Goal: Task Accomplishment & Management: Manage account settings

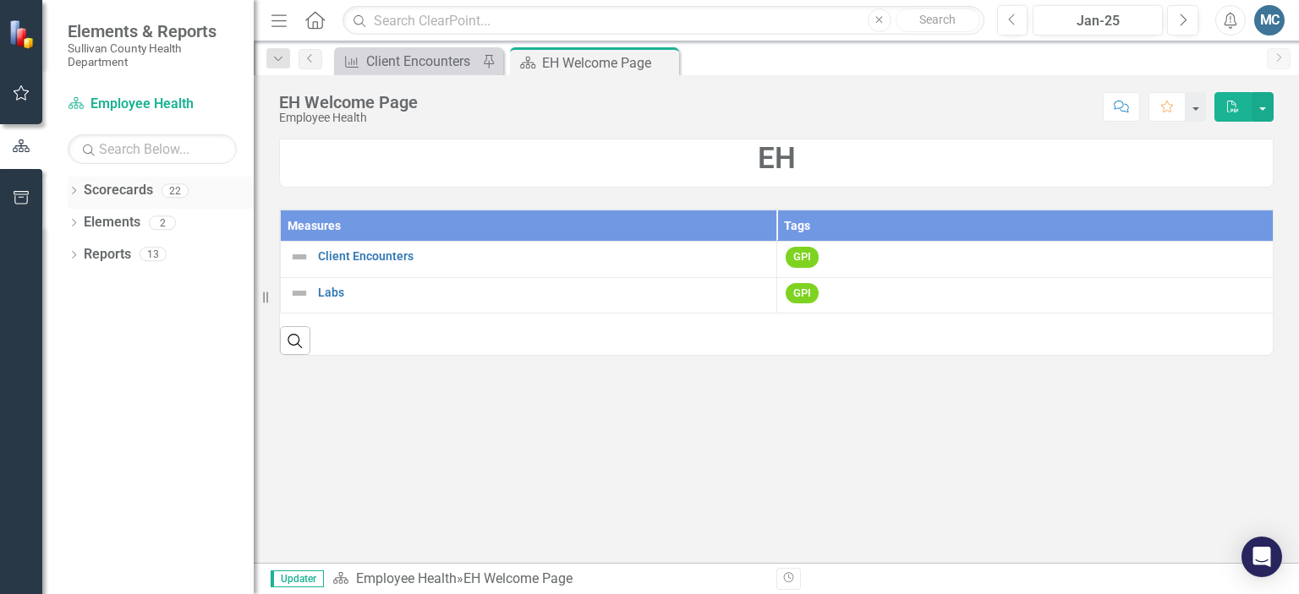
click at [71, 189] on icon "Dropdown" at bounding box center [74, 192] width 12 height 9
click at [88, 220] on icon "Dropdown" at bounding box center [82, 222] width 13 height 10
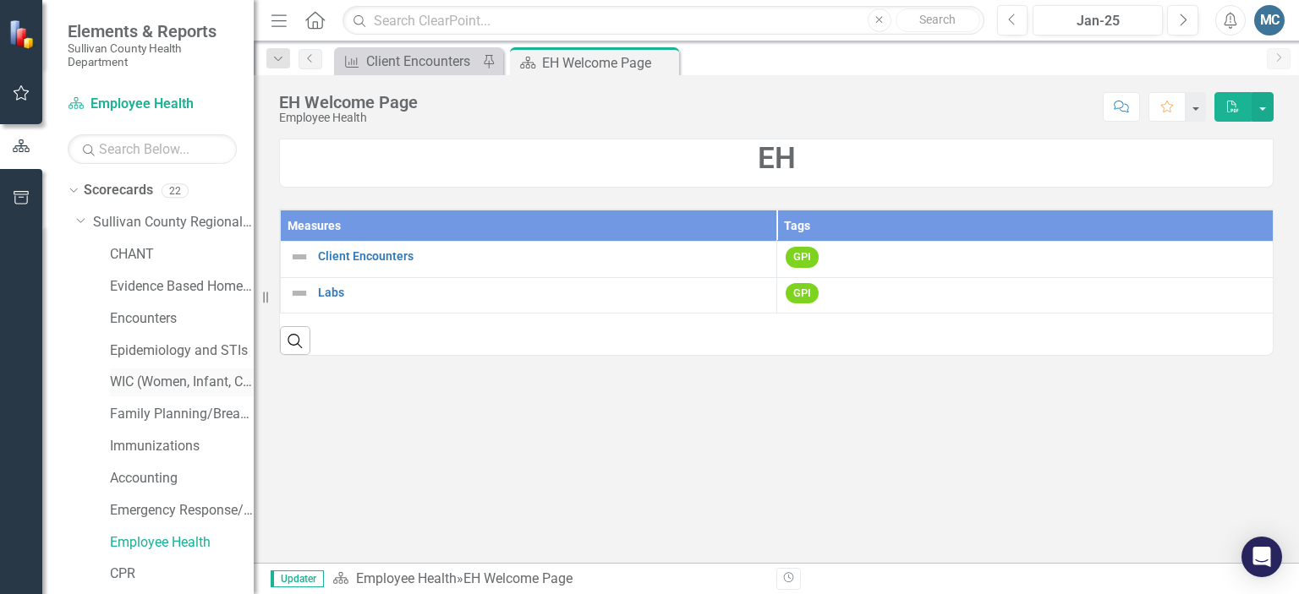
click at [141, 380] on link "WIC (Women, Infant, Child)" at bounding box center [182, 382] width 144 height 19
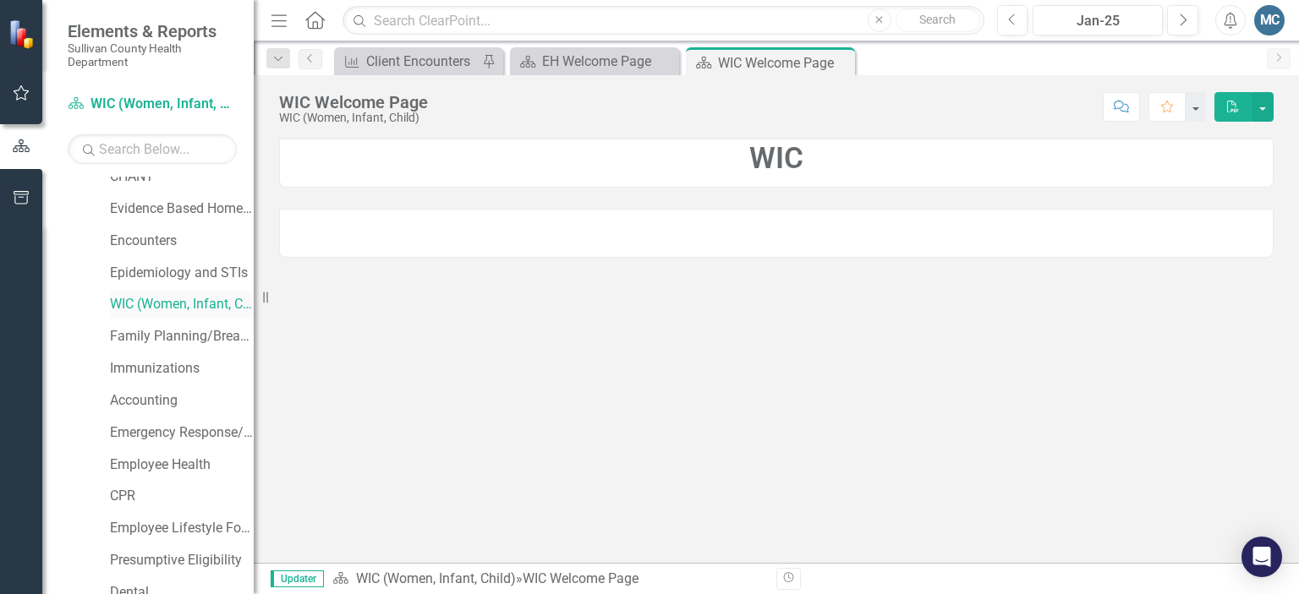
scroll to position [112, 0]
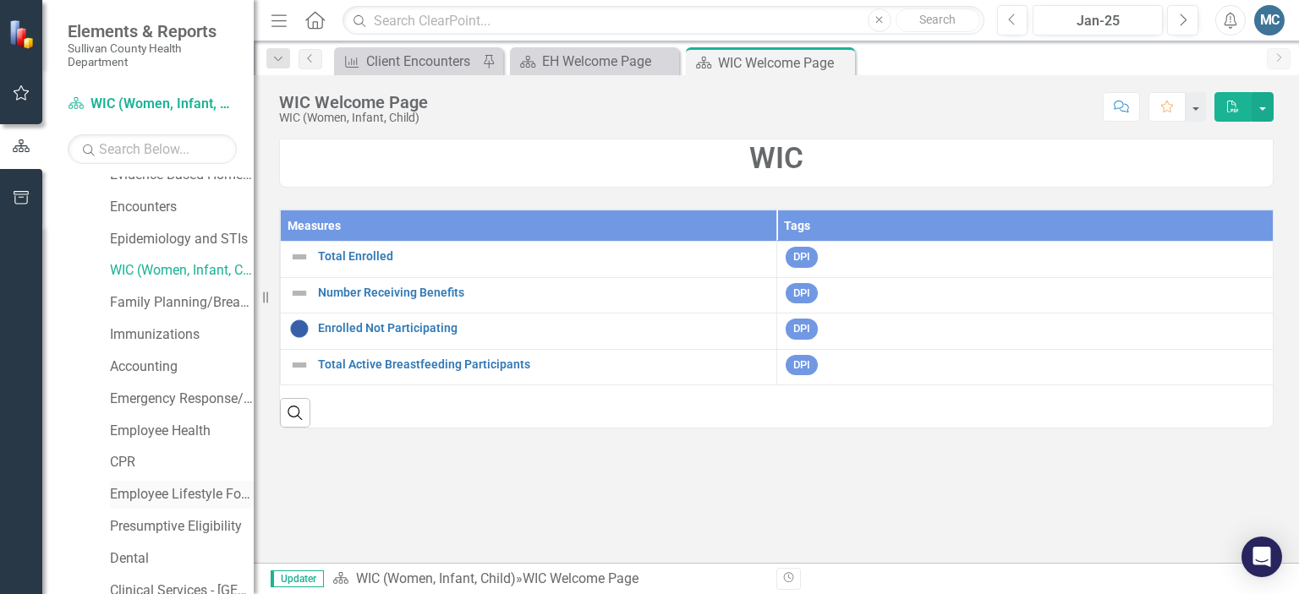
click at [152, 493] on link "Employee Lifestyle Focus" at bounding box center [182, 494] width 144 height 19
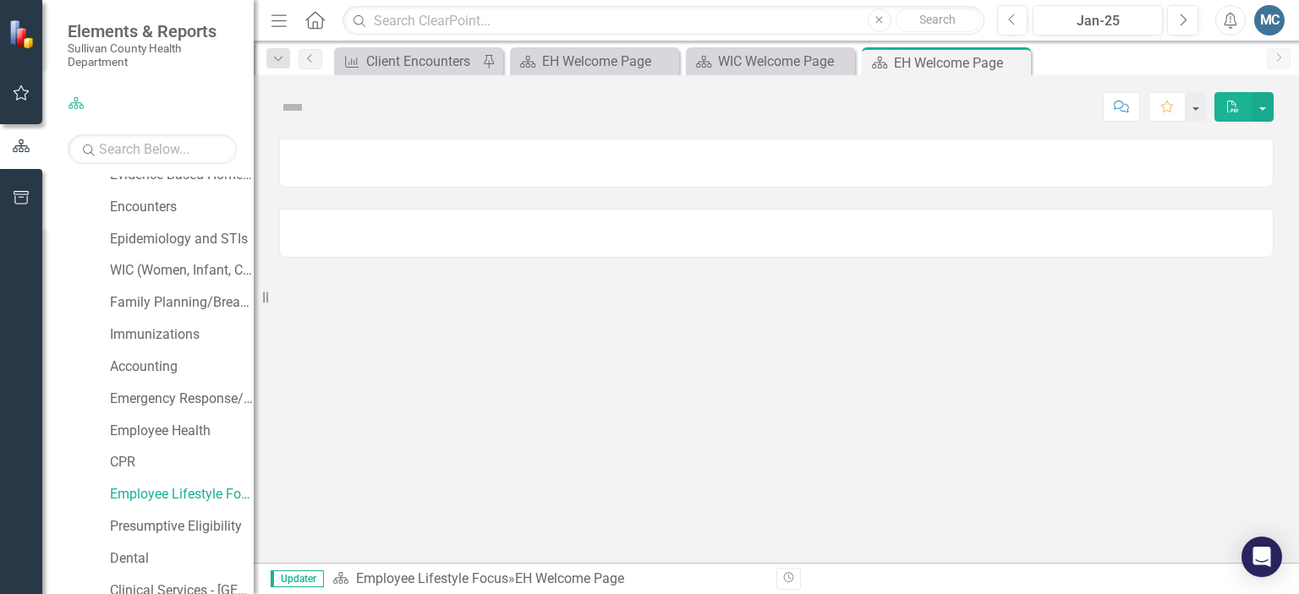
click at [623, 334] on div at bounding box center [776, 351] width 1045 height 424
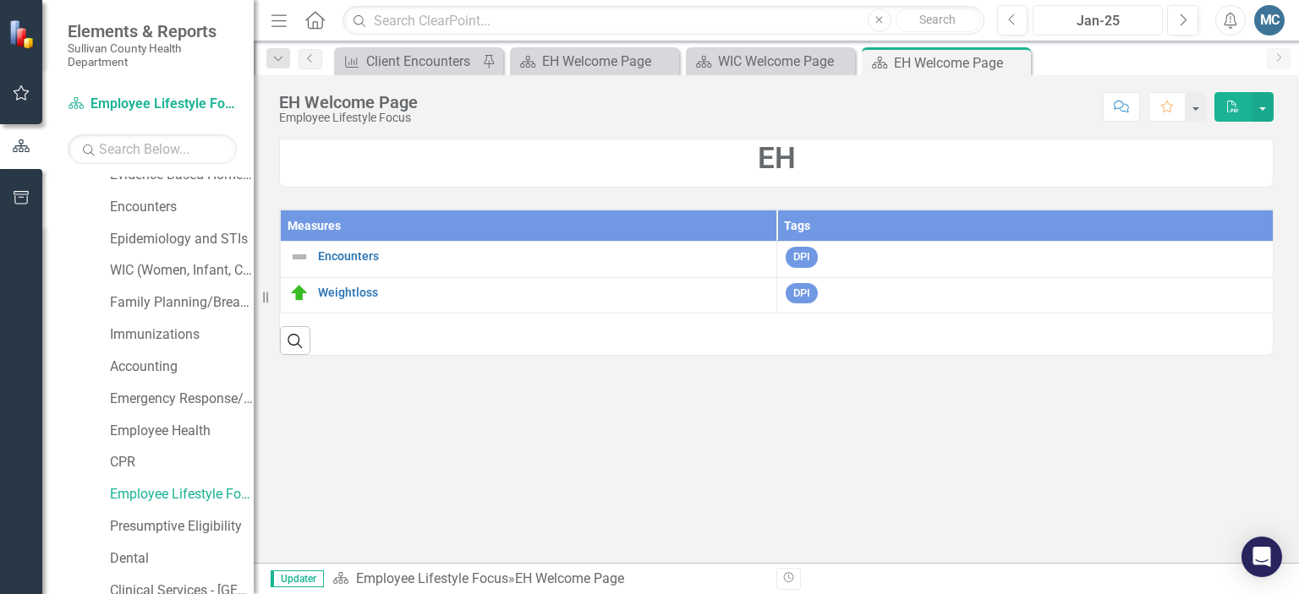
click at [1137, 16] on div "Jan-25" at bounding box center [1097, 21] width 118 height 20
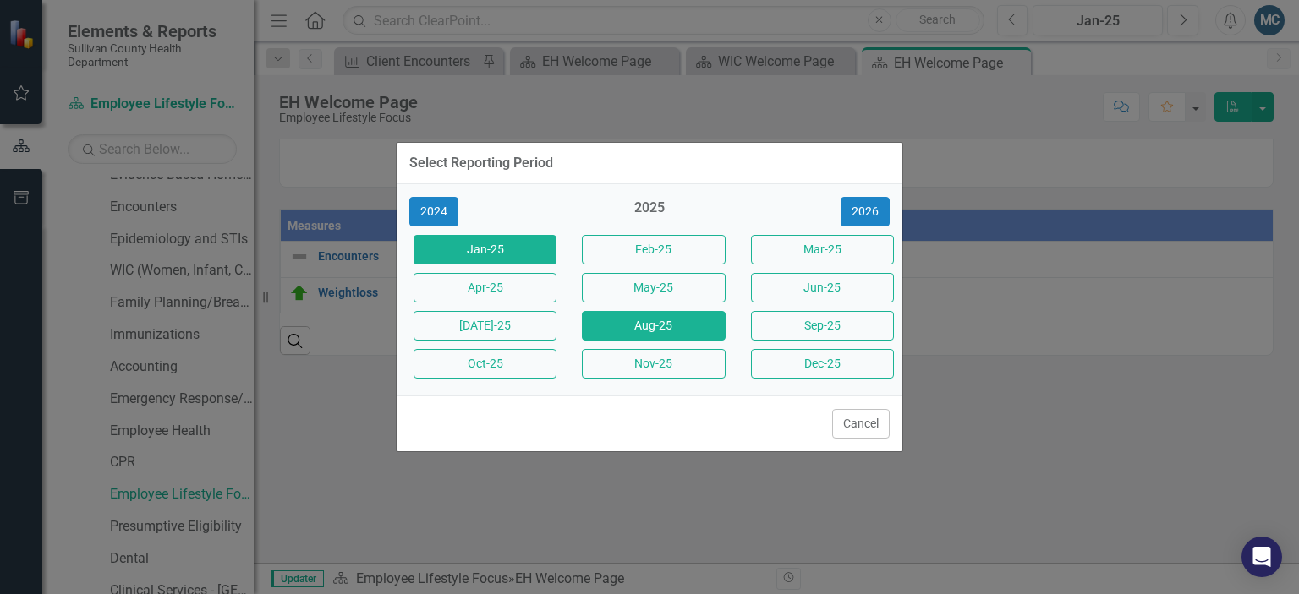
click at [649, 325] on button "Aug-25" at bounding box center [653, 326] width 143 height 30
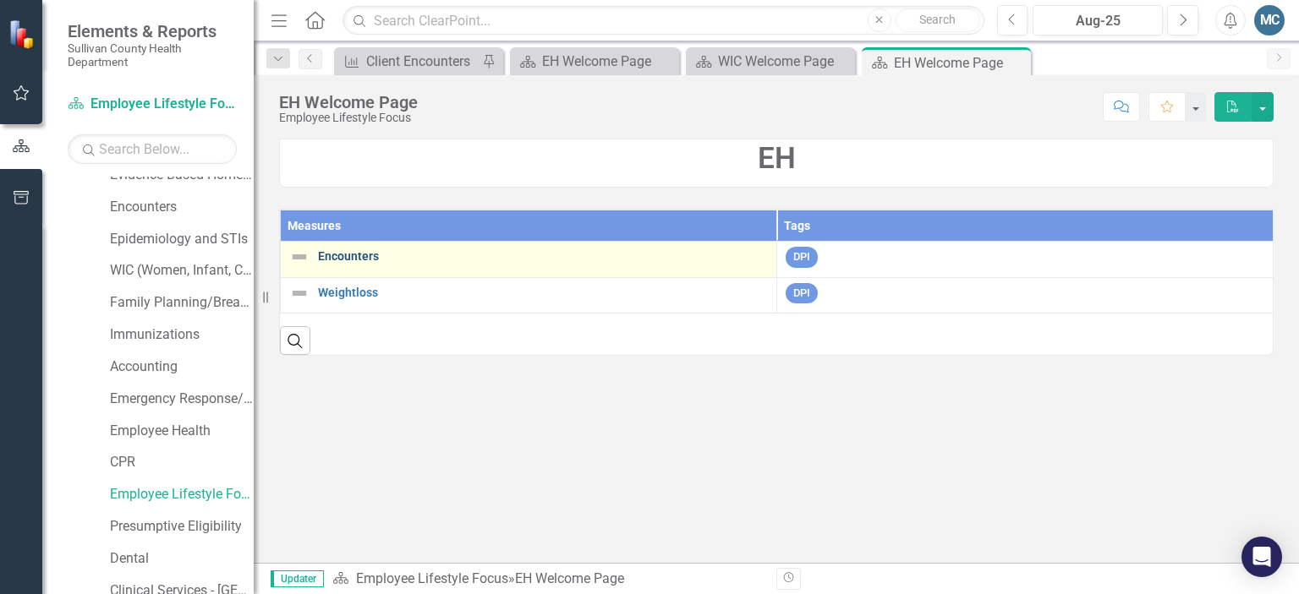
click at [362, 256] on link "Encounters" at bounding box center [543, 256] width 450 height 13
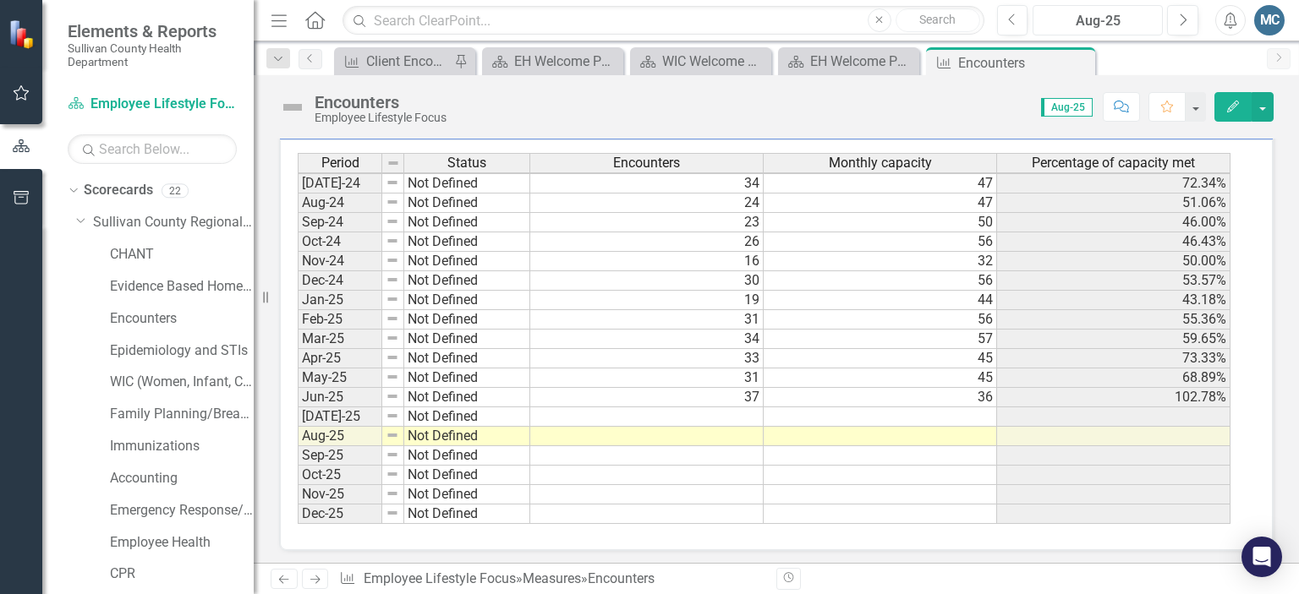
click at [1087, 25] on div "Aug-25" at bounding box center [1097, 21] width 118 height 20
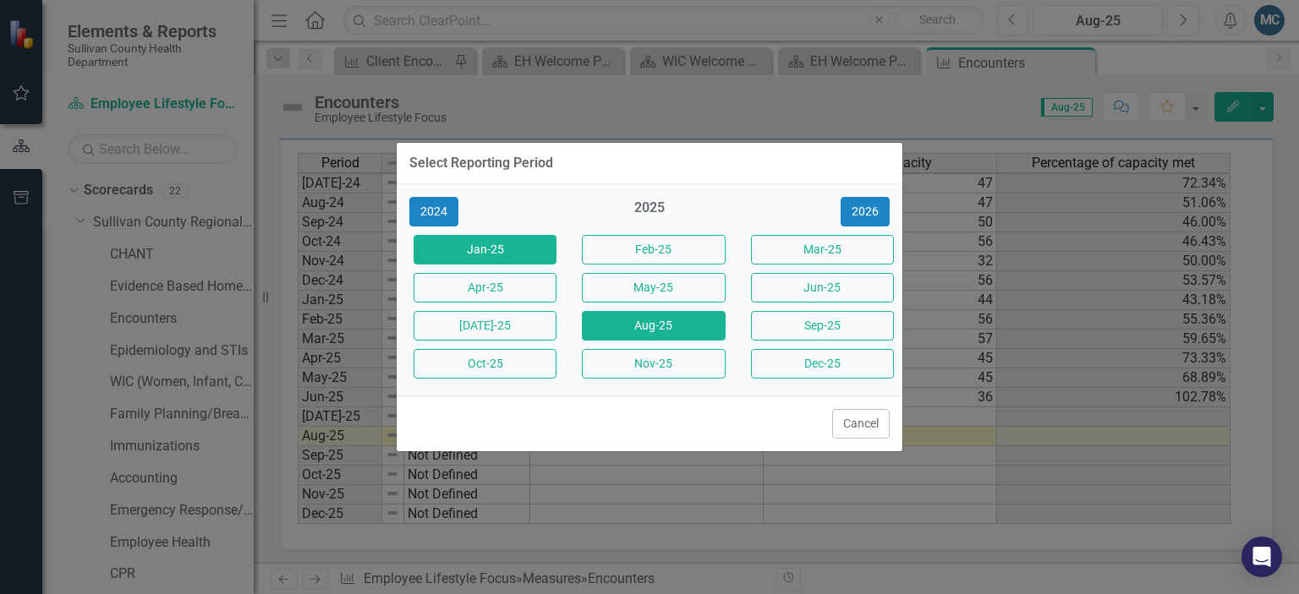
click at [523, 244] on button "Jan-25" at bounding box center [484, 250] width 143 height 30
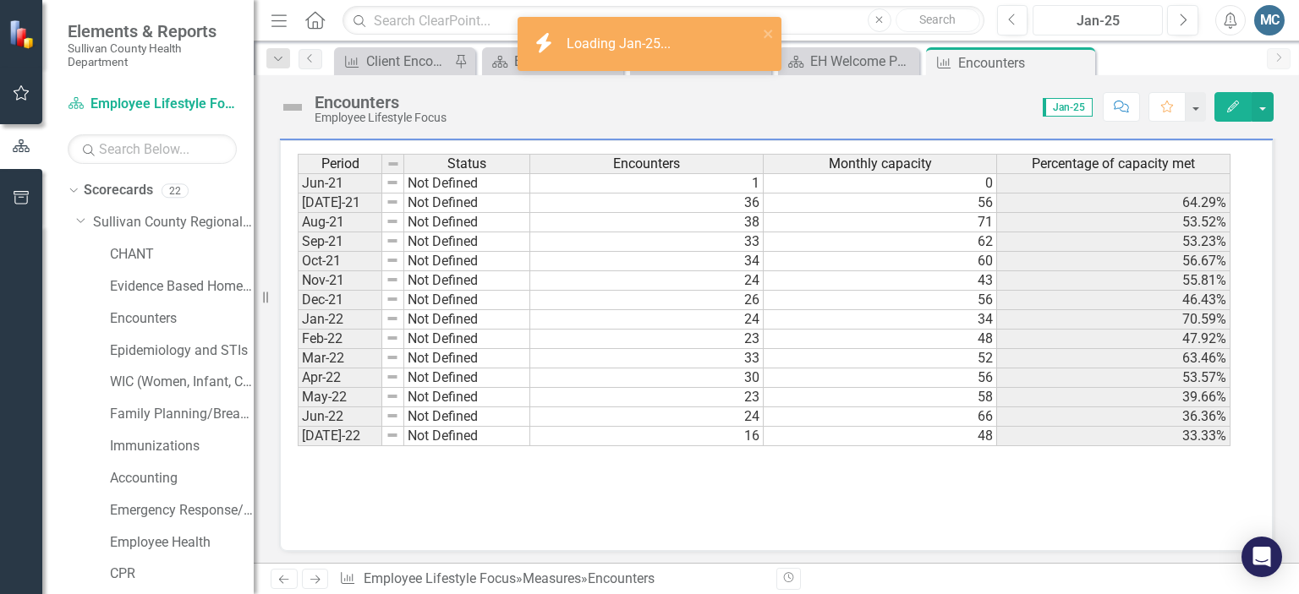
scroll to position [388, 0]
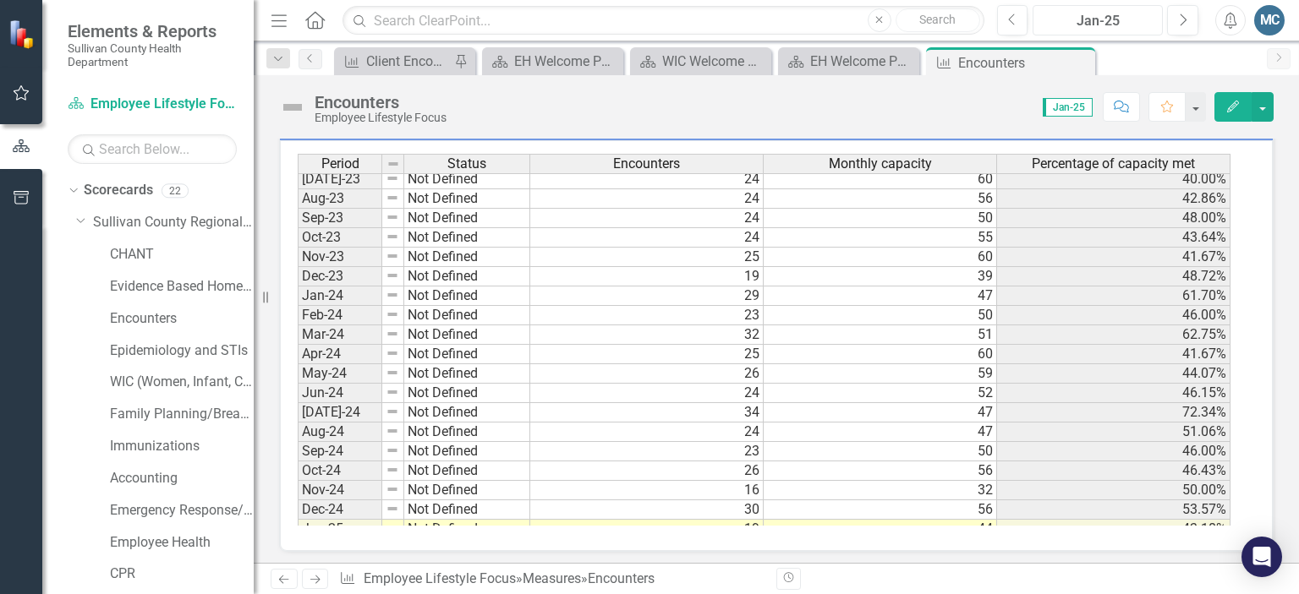
click at [1038, 15] on div "Jan-25" at bounding box center [1097, 21] width 118 height 20
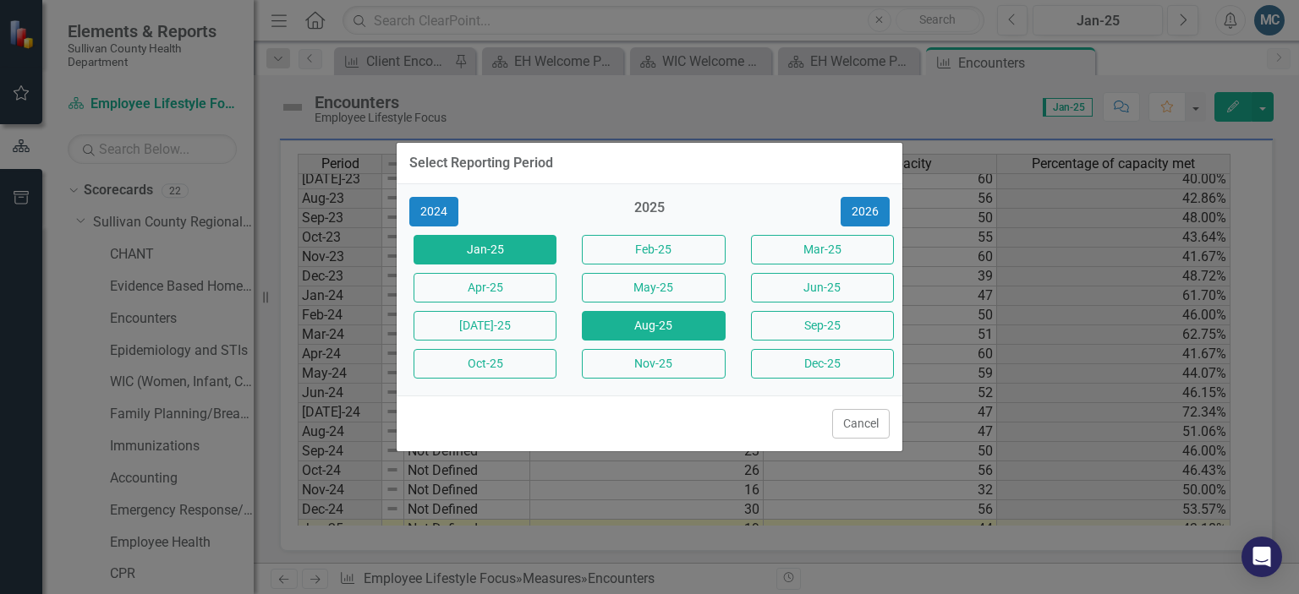
click at [639, 316] on button "Aug-25" at bounding box center [653, 326] width 143 height 30
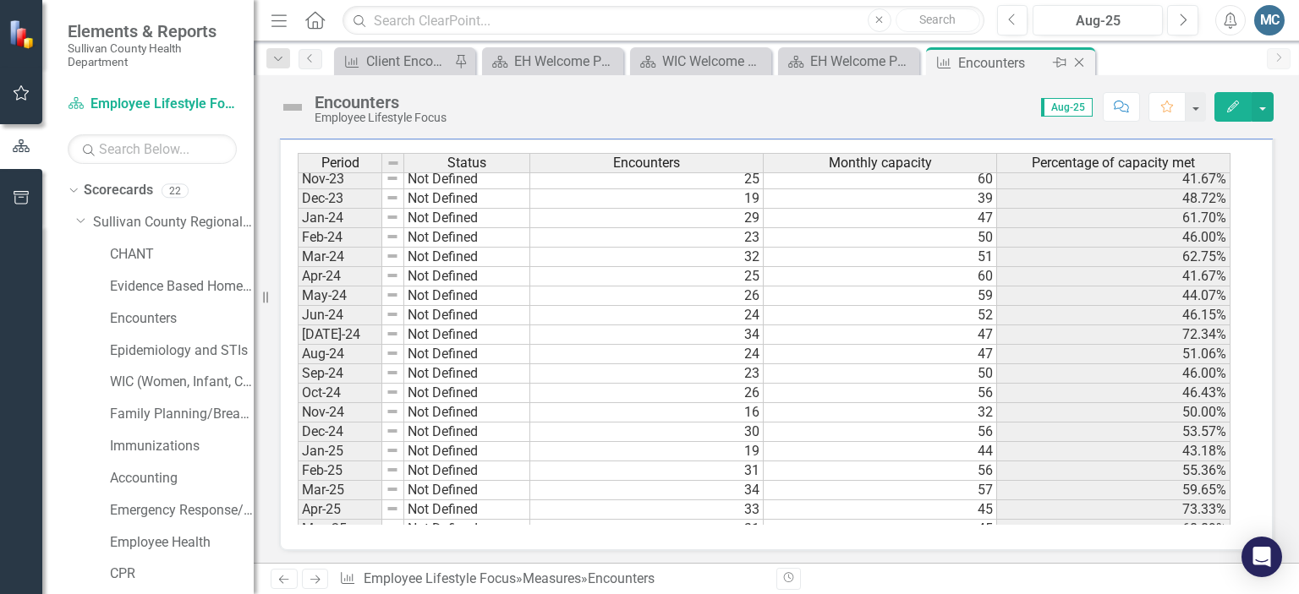
click at [1083, 60] on icon "Close" at bounding box center [1078, 63] width 17 height 14
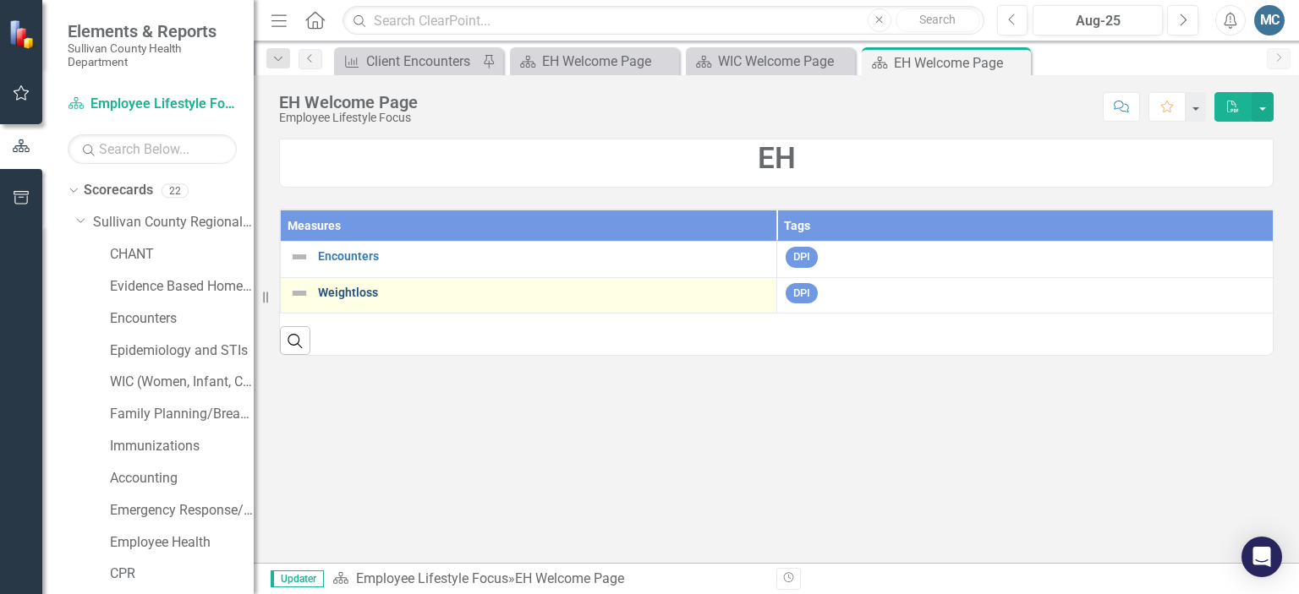
click at [348, 297] on link "Weightloss" at bounding box center [543, 293] width 450 height 13
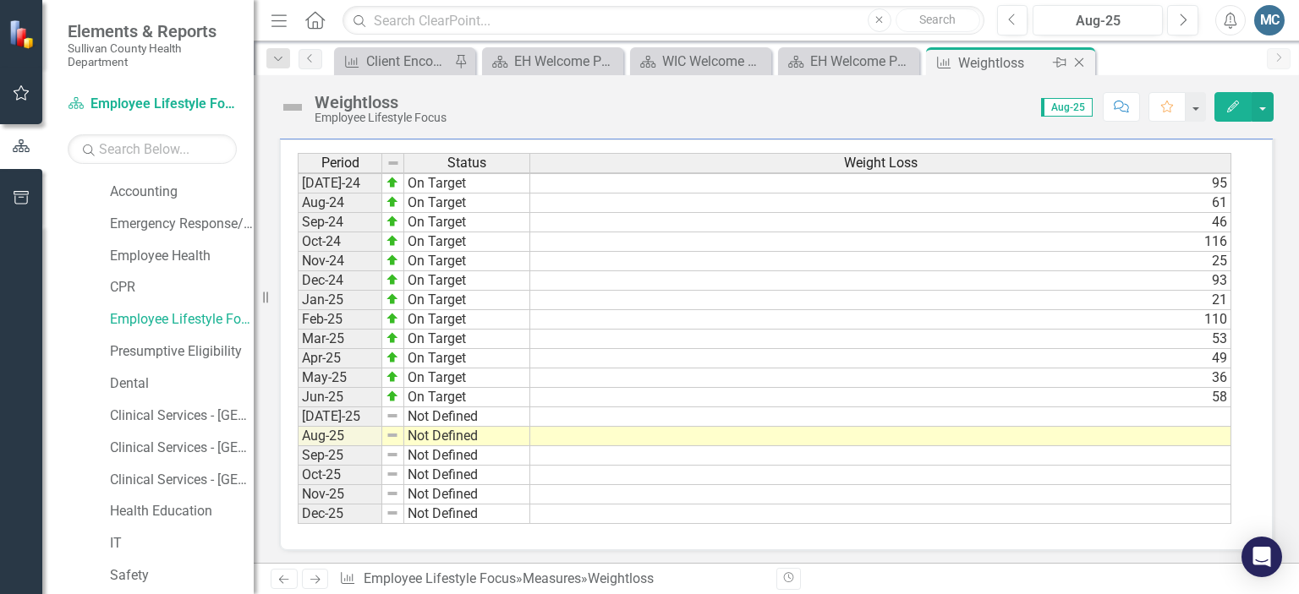
click at [1083, 60] on icon "Close" at bounding box center [1078, 63] width 17 height 14
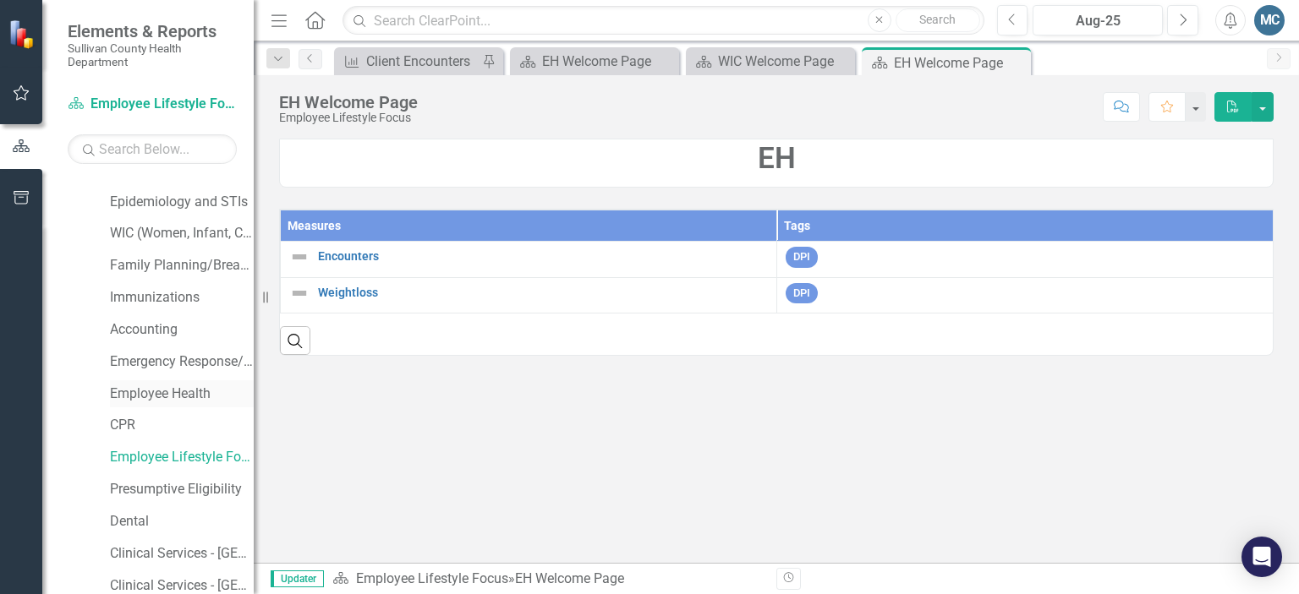
click at [143, 391] on link "Employee Health" at bounding box center [182, 394] width 144 height 19
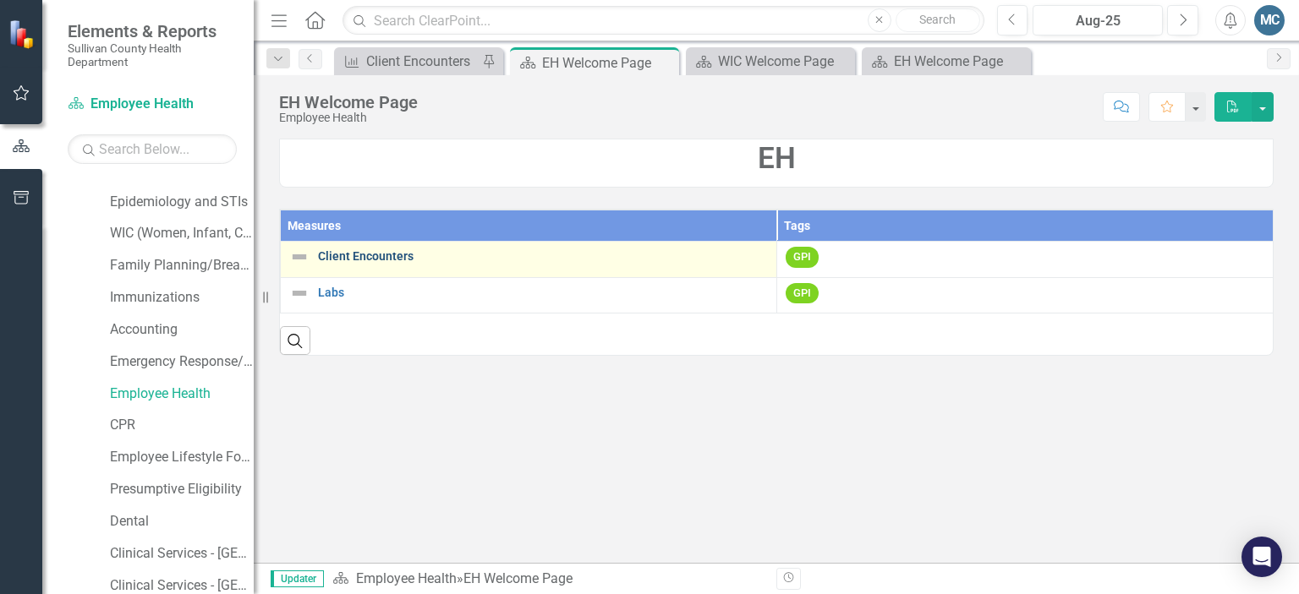
click at [397, 255] on link "Client Encounters" at bounding box center [543, 256] width 450 height 13
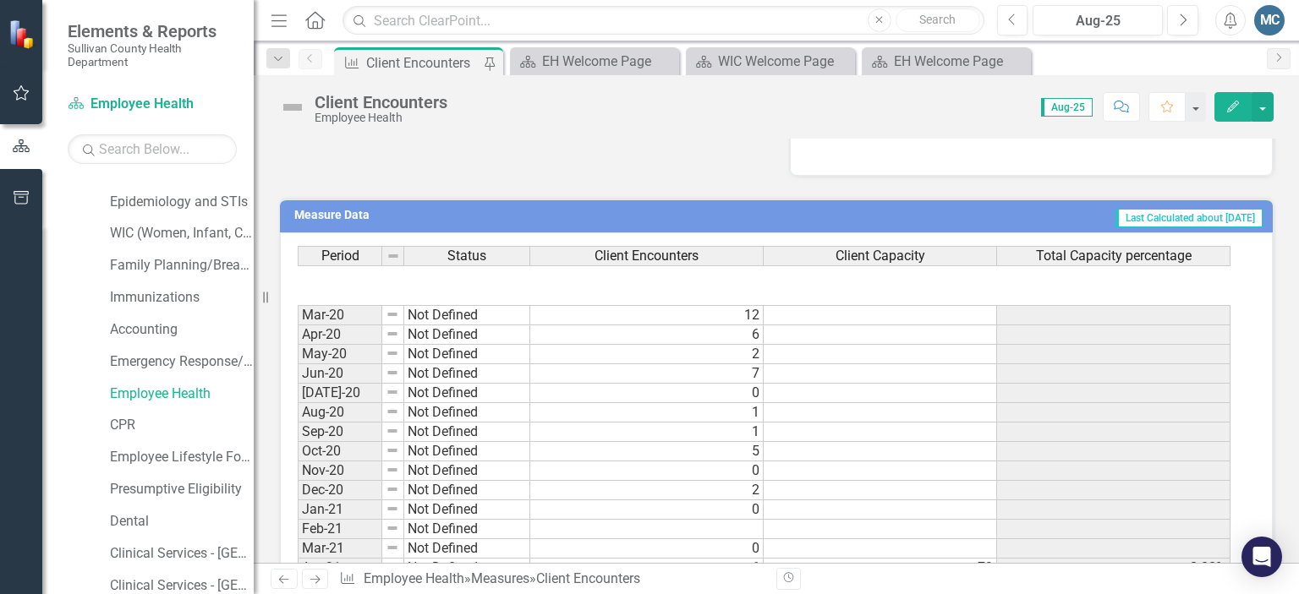
scroll to position [495, 0]
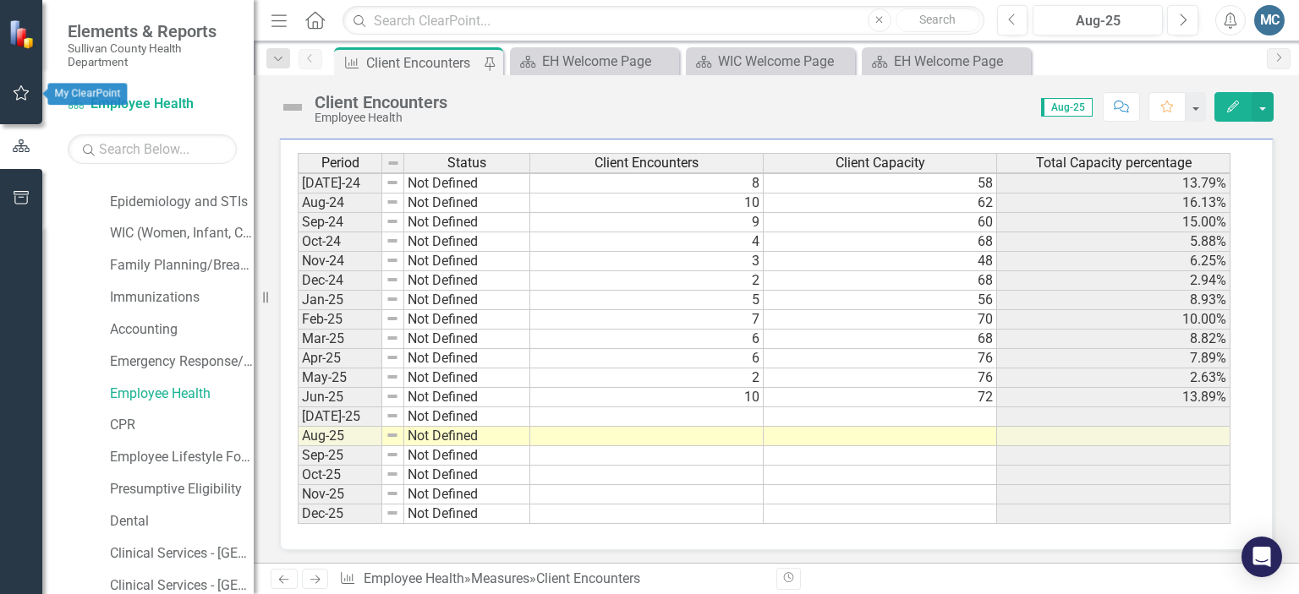
click at [20, 93] on icon "button" at bounding box center [22, 93] width 18 height 14
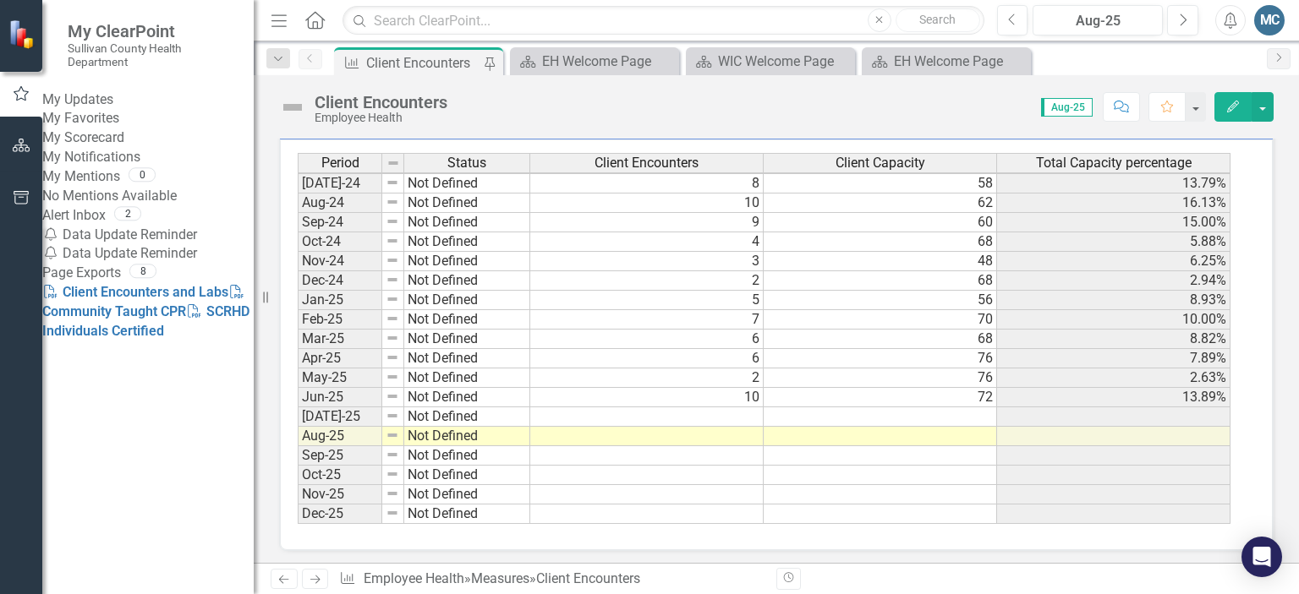
click at [172, 167] on link "My Notifications" at bounding box center [147, 157] width 211 height 19
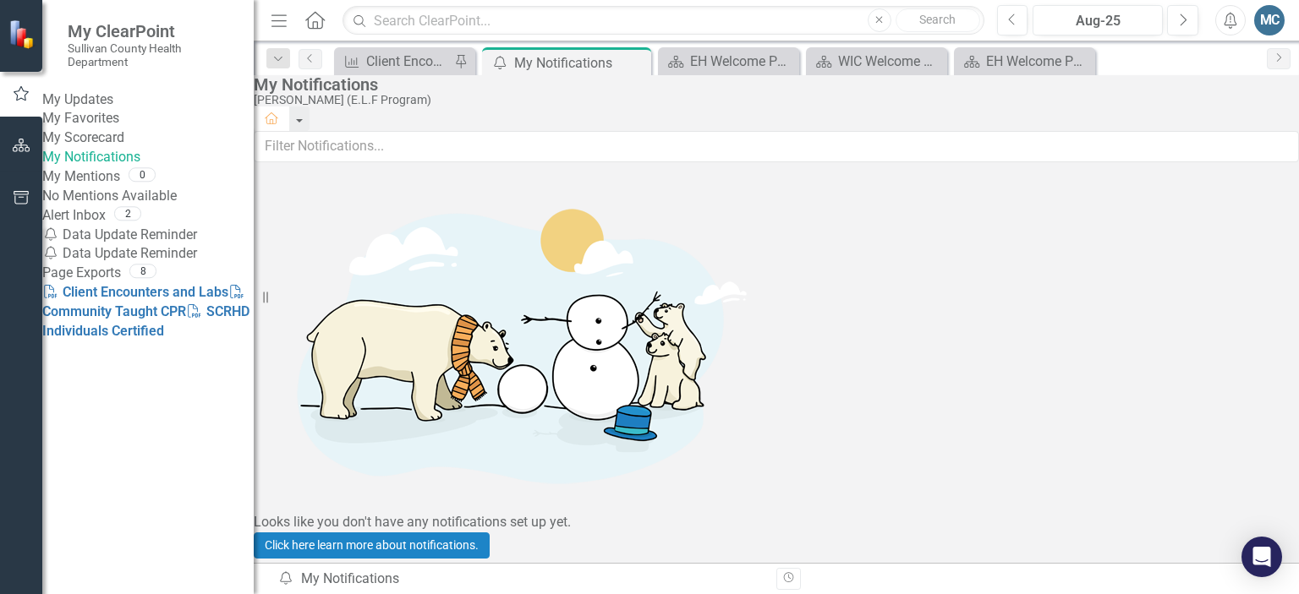
click at [131, 102] on link "My Updates" at bounding box center [147, 99] width 211 height 19
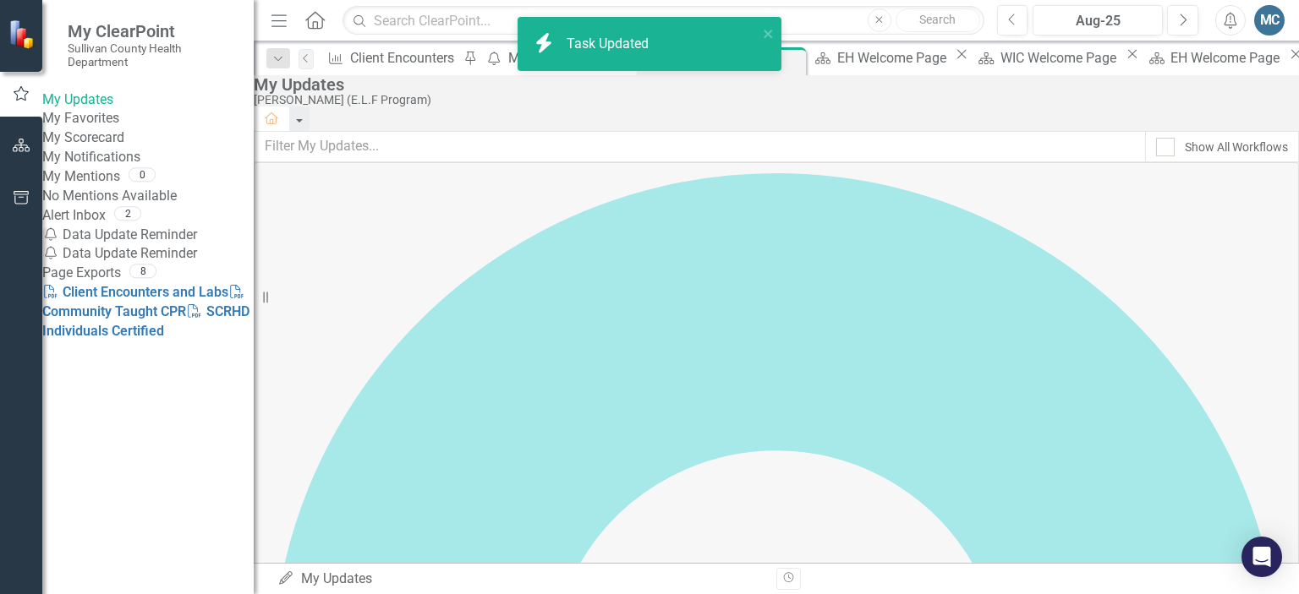
checkbox input "true"
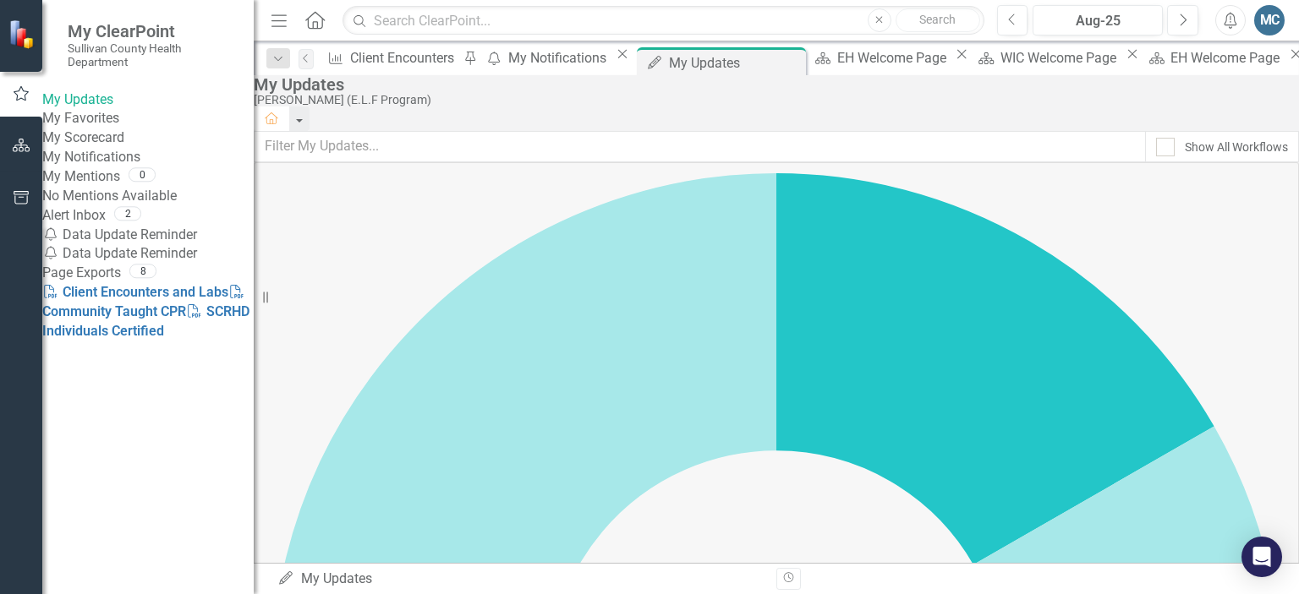
scroll to position [0, 0]
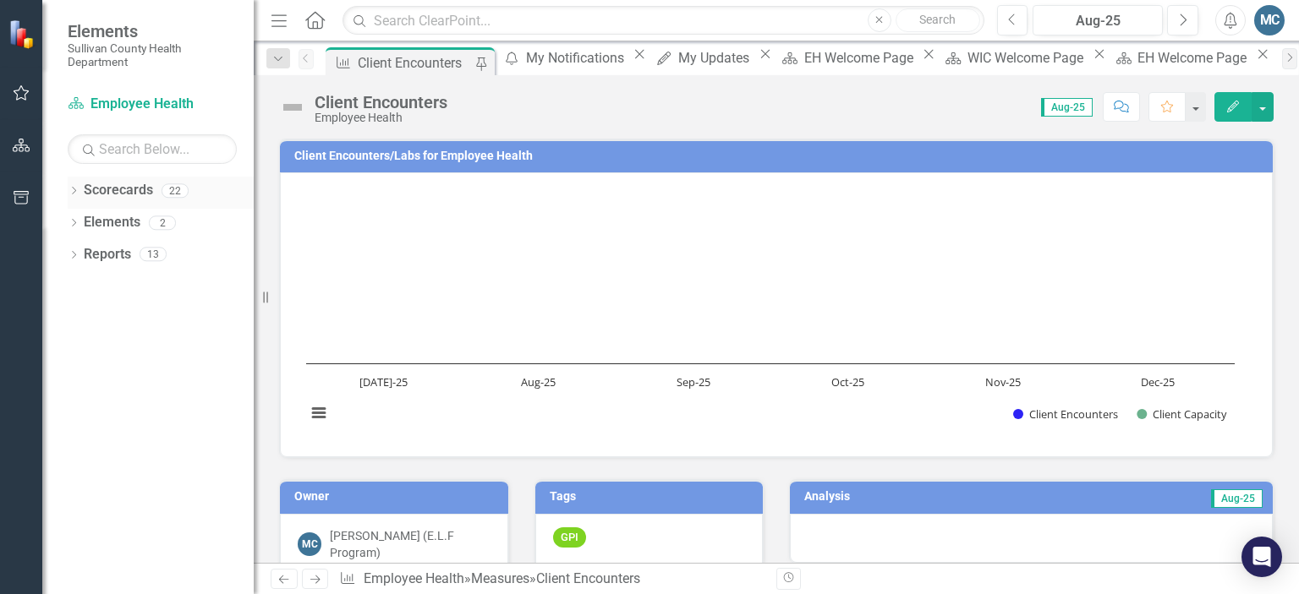
click at [84, 192] on link "Scorecards" at bounding box center [118, 190] width 69 height 19
click at [77, 192] on icon "Dropdown" at bounding box center [74, 192] width 12 height 9
click at [85, 222] on icon "Dropdown" at bounding box center [82, 222] width 13 height 10
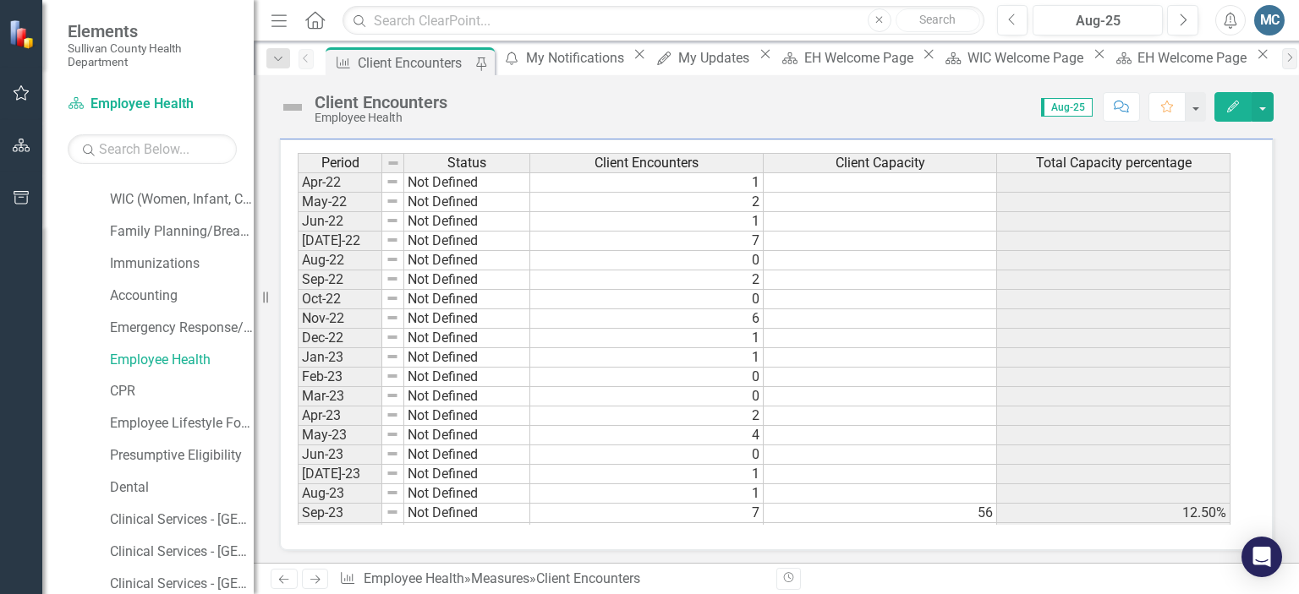
scroll to position [605, 0]
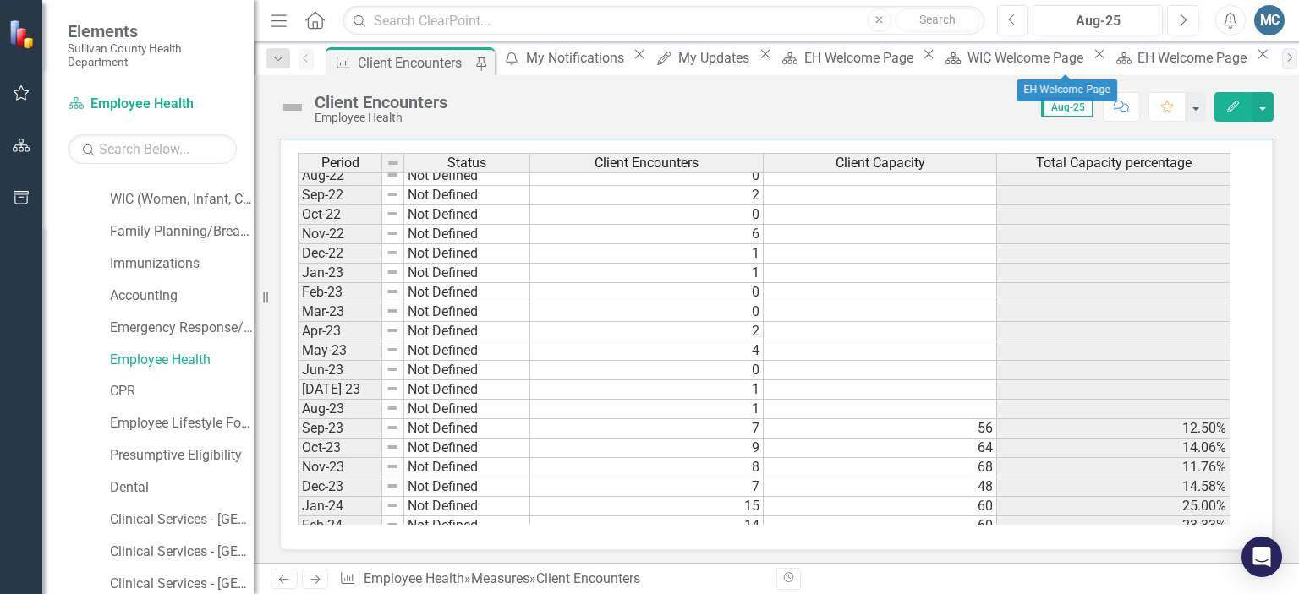
click at [1254, 57] on icon "Close" at bounding box center [1262, 54] width 17 height 14
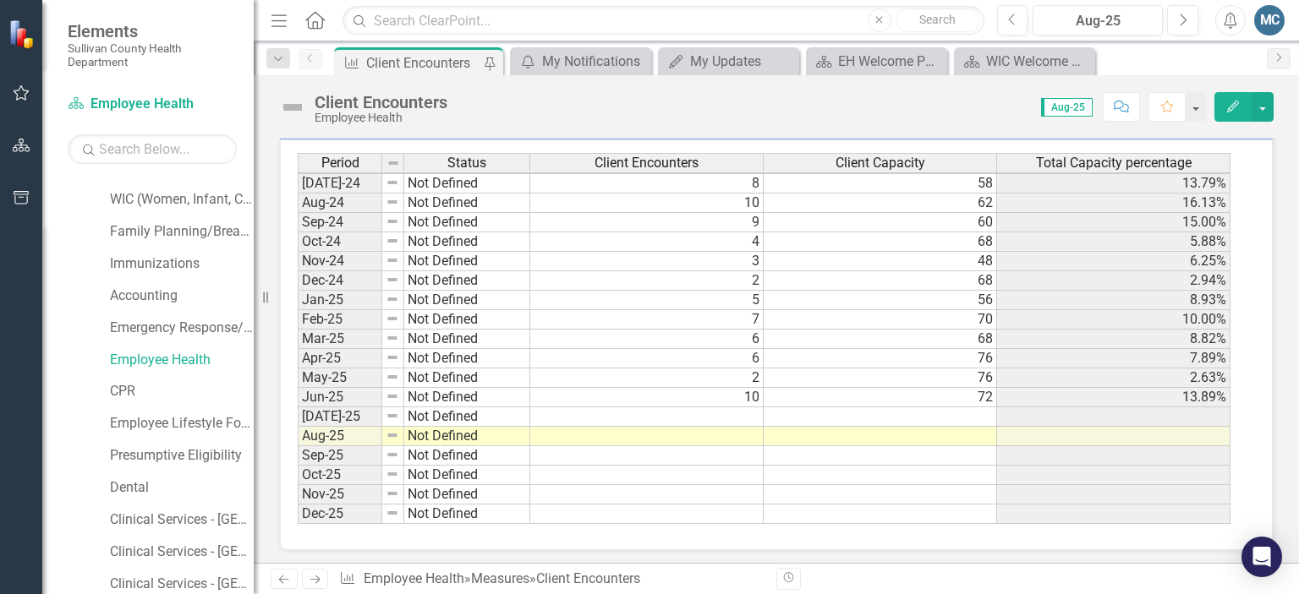
scroll to position [792, 0]
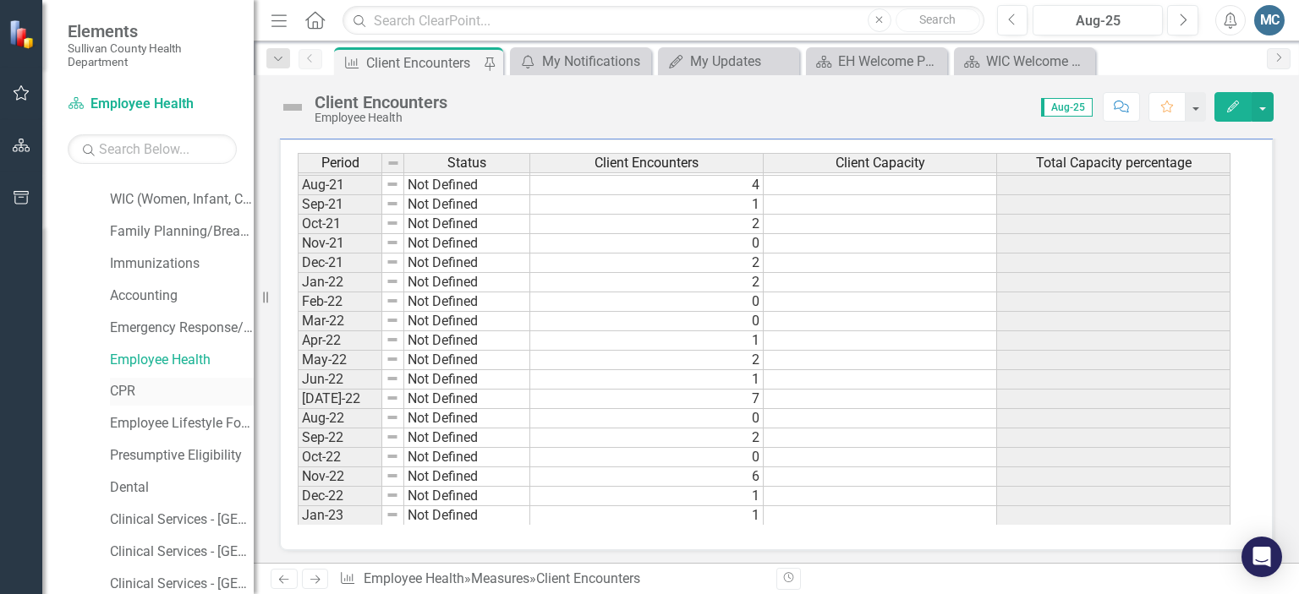
click at [112, 386] on link "CPR" at bounding box center [182, 391] width 144 height 19
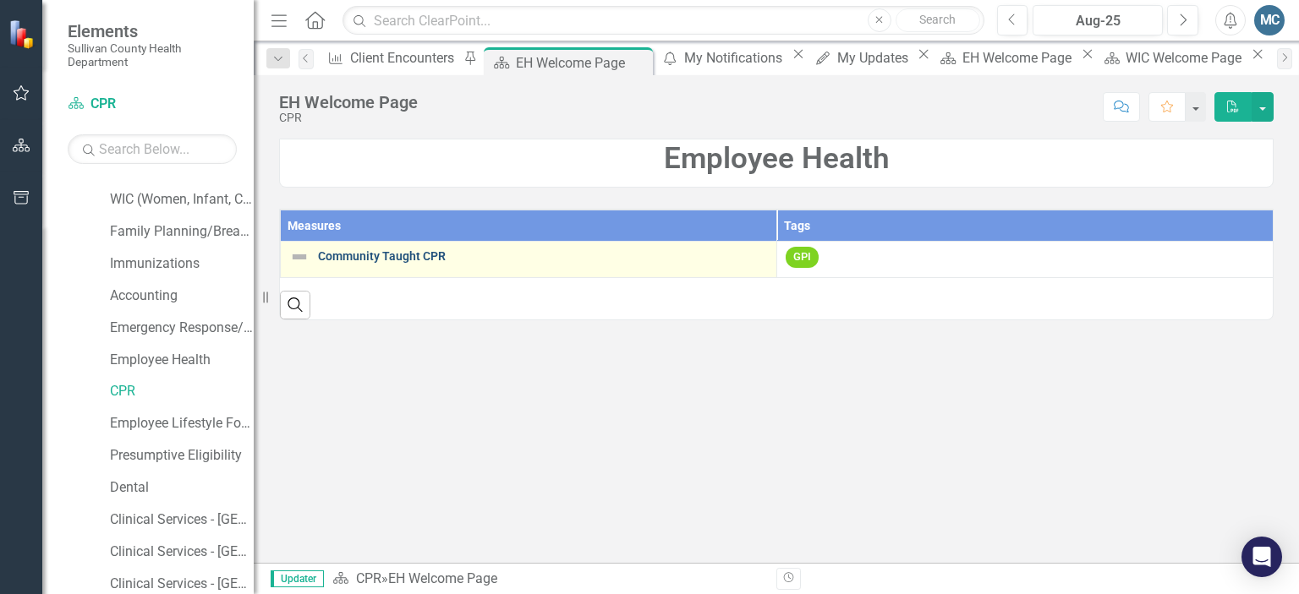
click at [402, 255] on link "Community Taught CPR" at bounding box center [543, 256] width 450 height 13
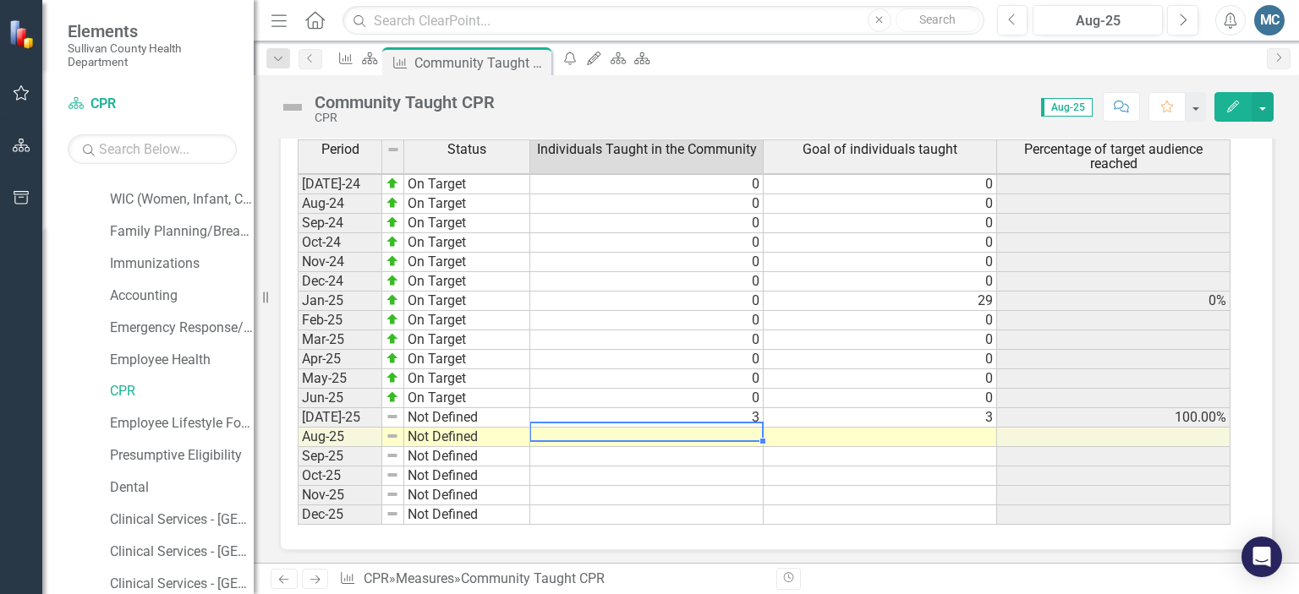
click at [717, 428] on td at bounding box center [646, 437] width 233 height 19
click at [687, 428] on td at bounding box center [646, 437] width 233 height 19
click at [733, 408] on td "3" at bounding box center [646, 417] width 233 height 19
click at [734, 408] on td "3" at bounding box center [646, 417] width 233 height 19
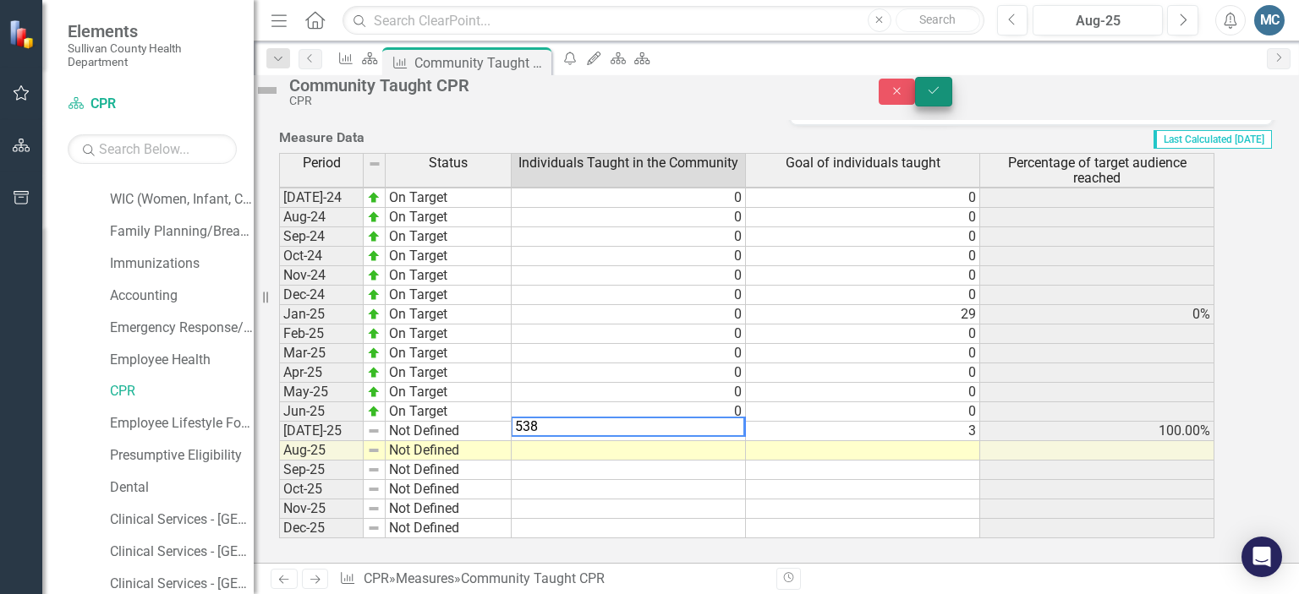
type textarea "538"
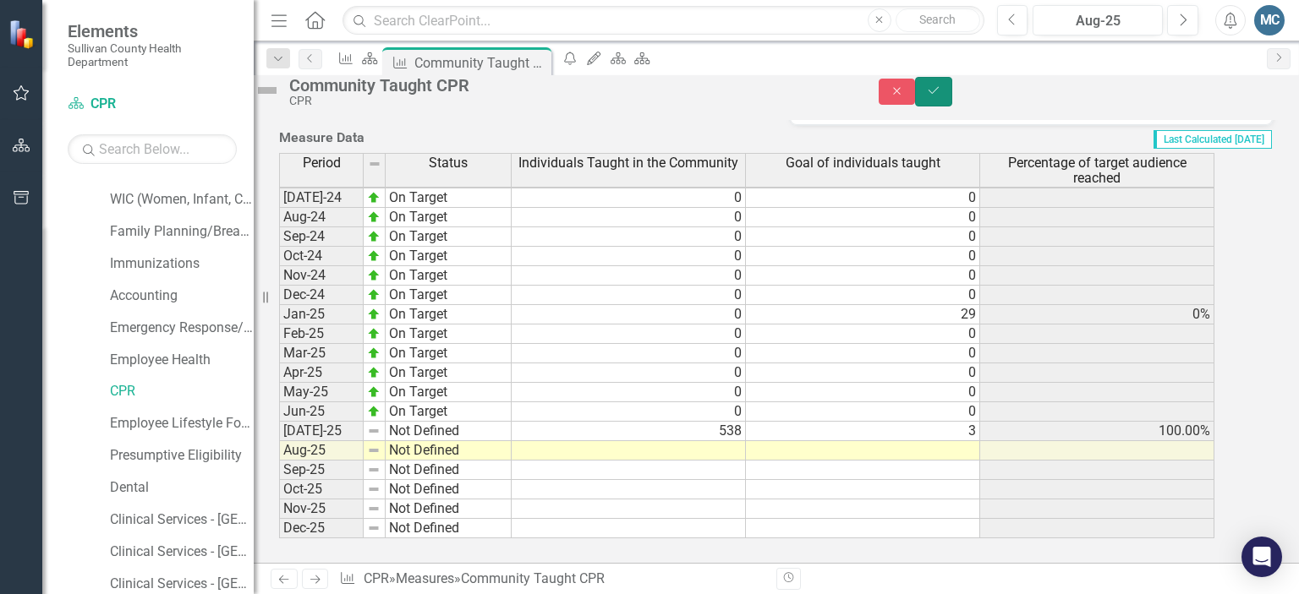
click at [952, 87] on button "Save" at bounding box center [933, 92] width 37 height 30
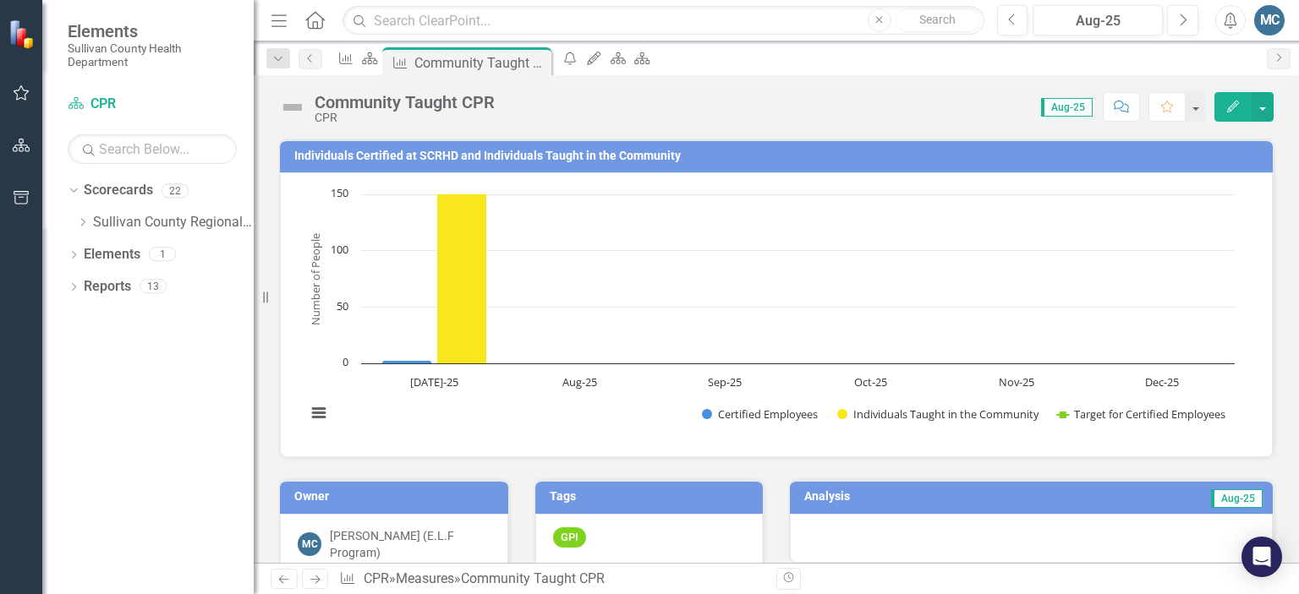
scroll to position [0, 0]
click at [676, 441] on div "Chart Combination chart with 3 data series. Individuals Certified at SCRHD and …" at bounding box center [776, 314] width 993 height 285
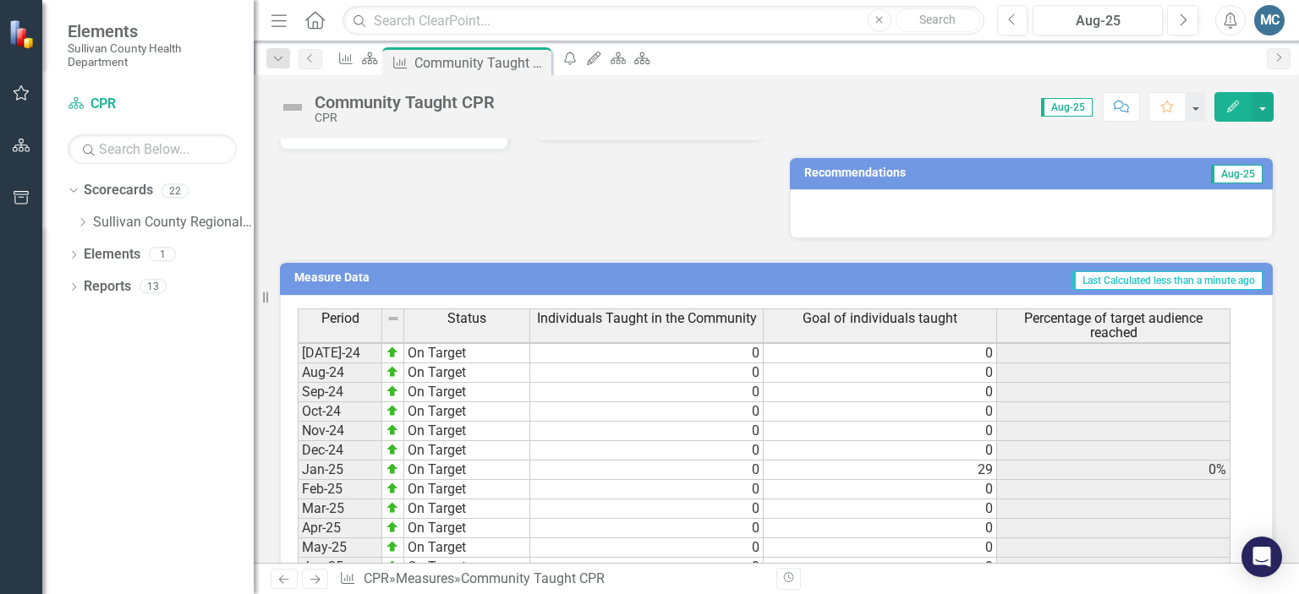
scroll to position [599, 0]
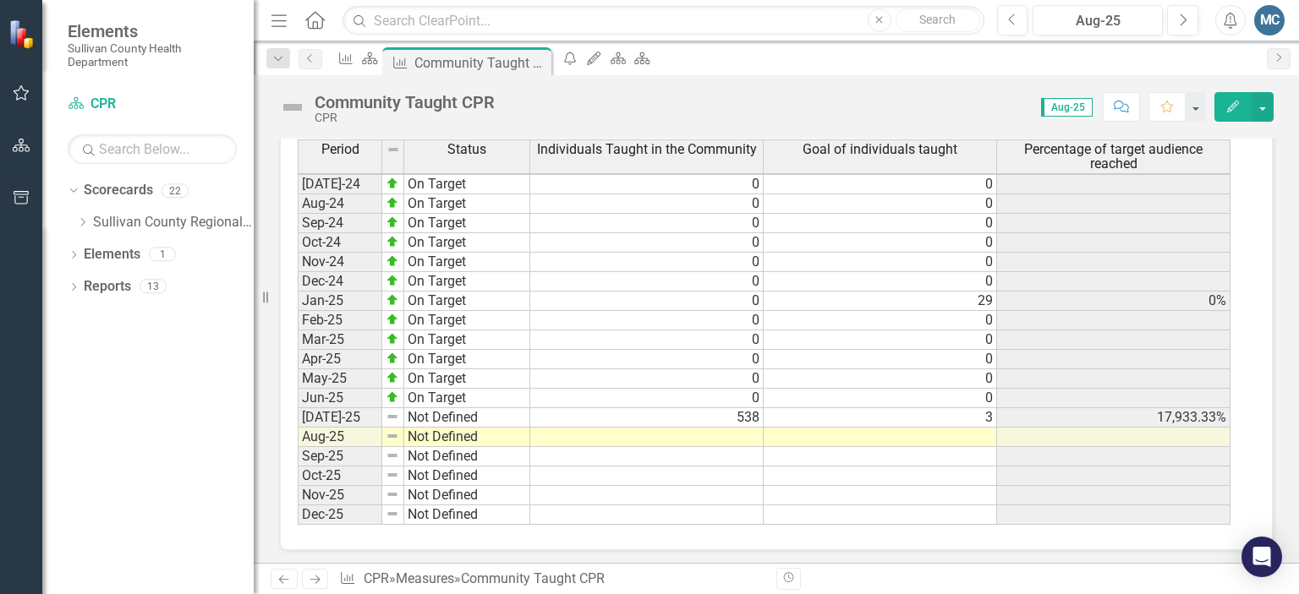
click at [839, 402] on tbody "May-23 On Target 0 0 Jun-23 On Target 0 1 0% Jul-23 On Target 0 0 Aug-23 On Tar…" at bounding box center [764, 213] width 933 height 623
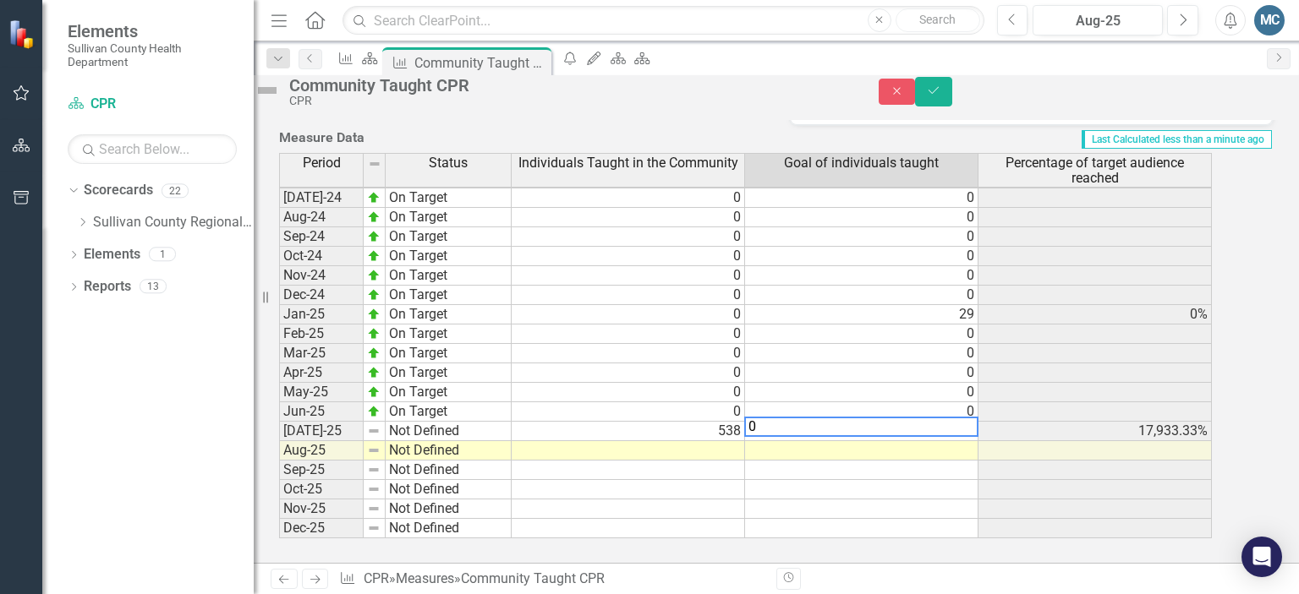
scroll to position [605, 0]
type textarea "0"
click at [952, 90] on button "Save" at bounding box center [933, 92] width 37 height 30
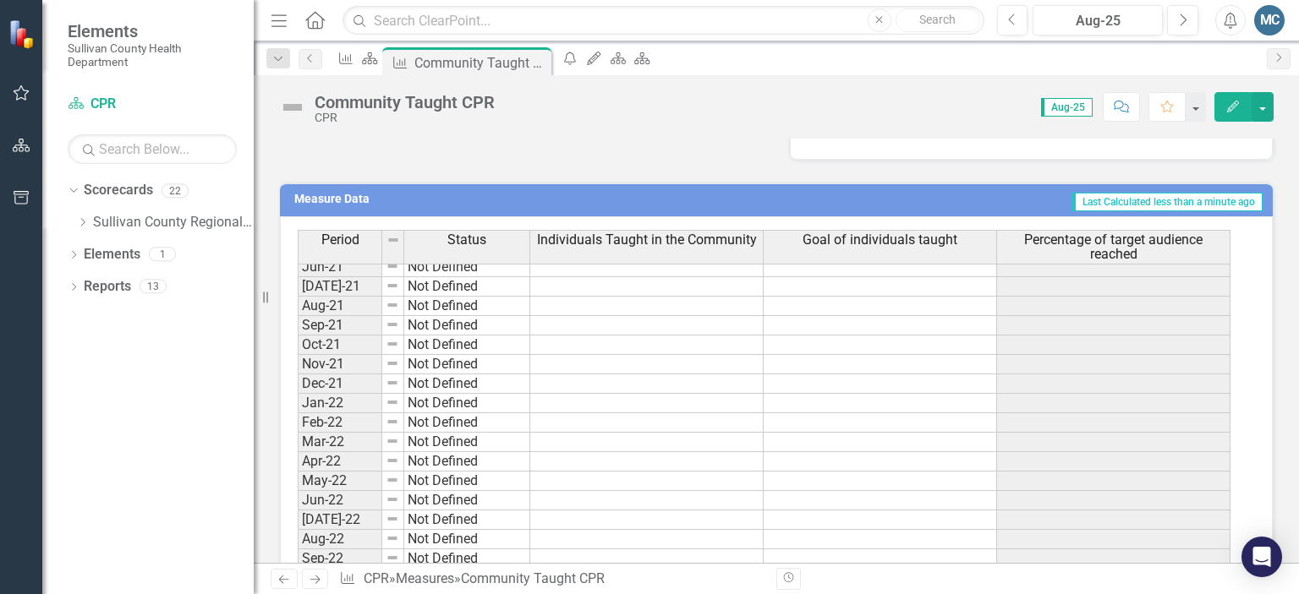
scroll to position [599, 0]
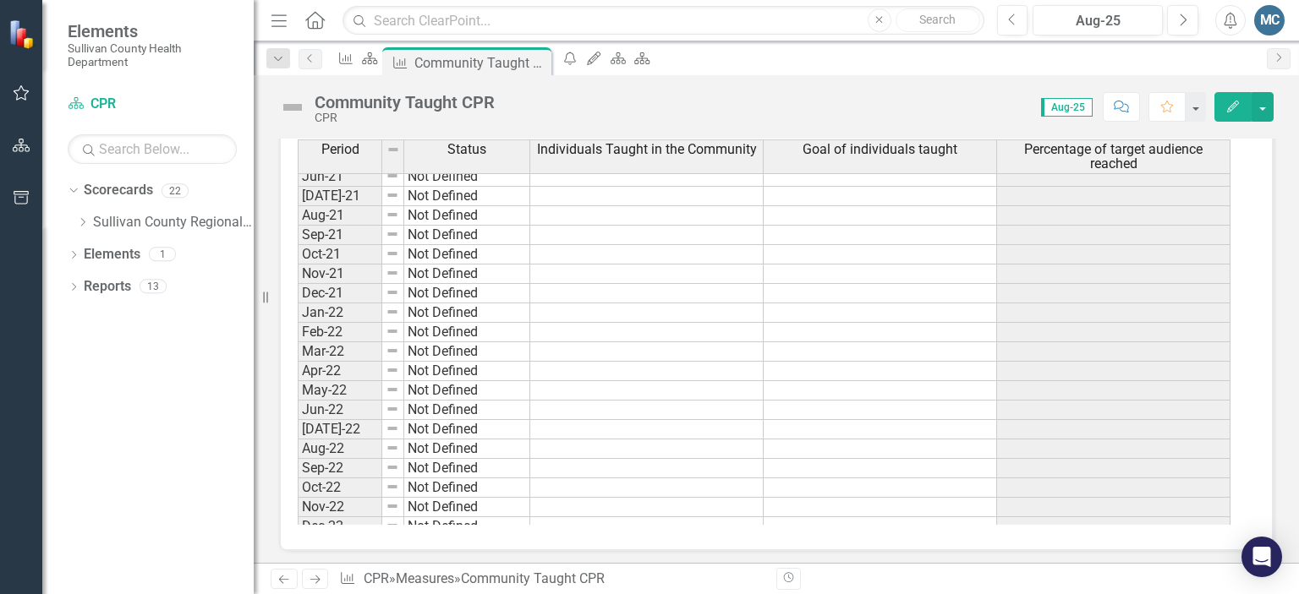
click at [679, 331] on tbody "Aug-20 Not Defined Sep-20 Not Defined Oct-20 Not Defined Nov-20 Not Defined Dec…" at bounding box center [764, 274] width 933 height 604
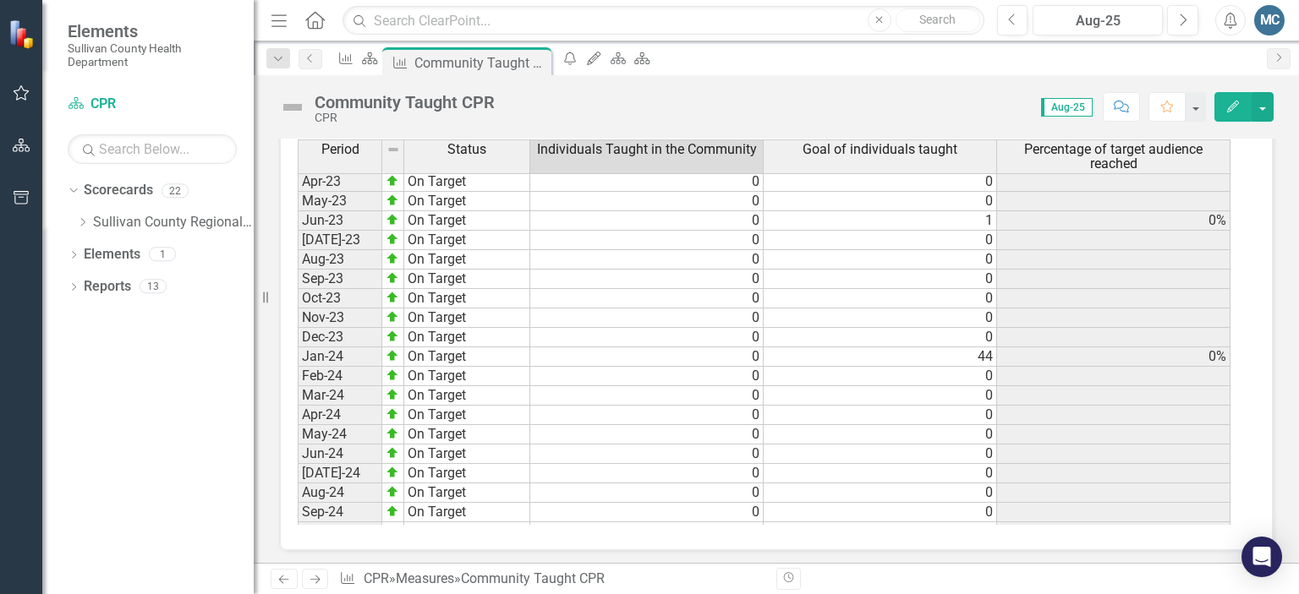
scroll to position [1050, 0]
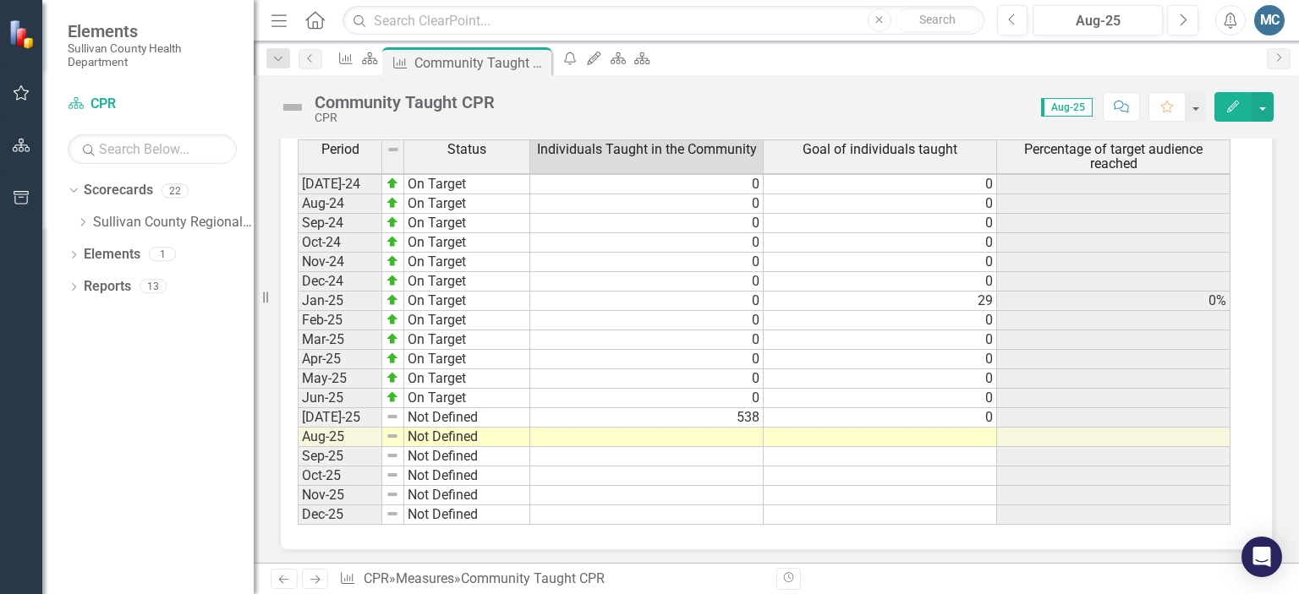
click at [883, 411] on td "0" at bounding box center [880, 417] width 233 height 19
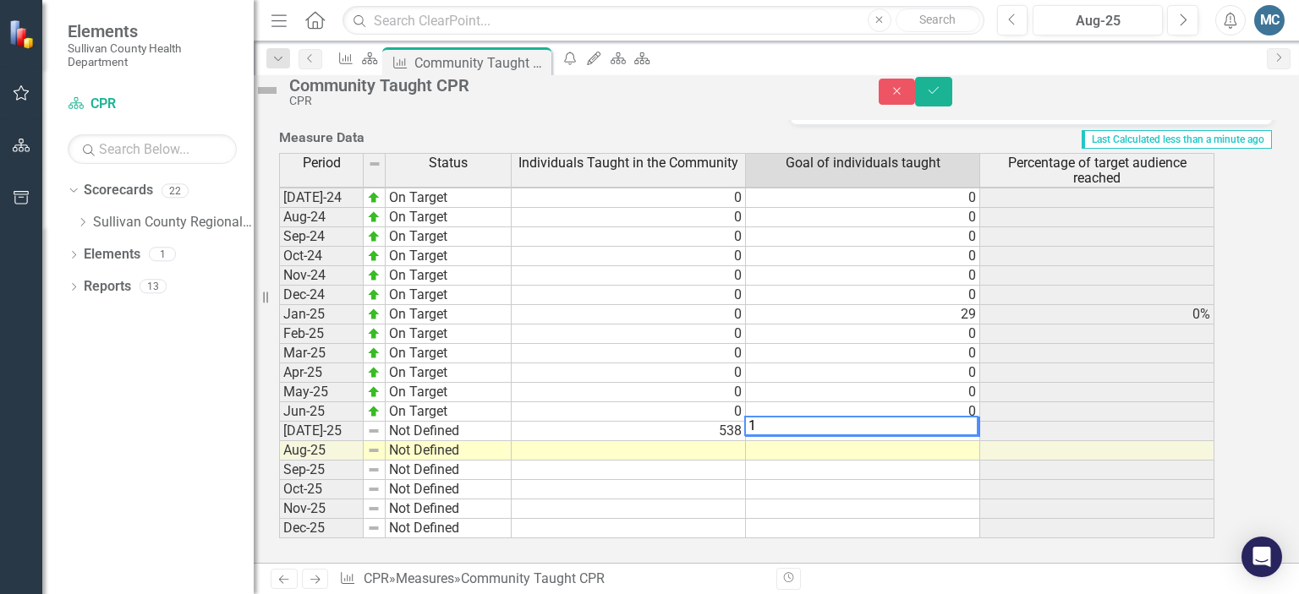
scroll to position [605, 0]
type textarea "150"
click at [941, 96] on icon "Save" at bounding box center [933, 91] width 15 height 12
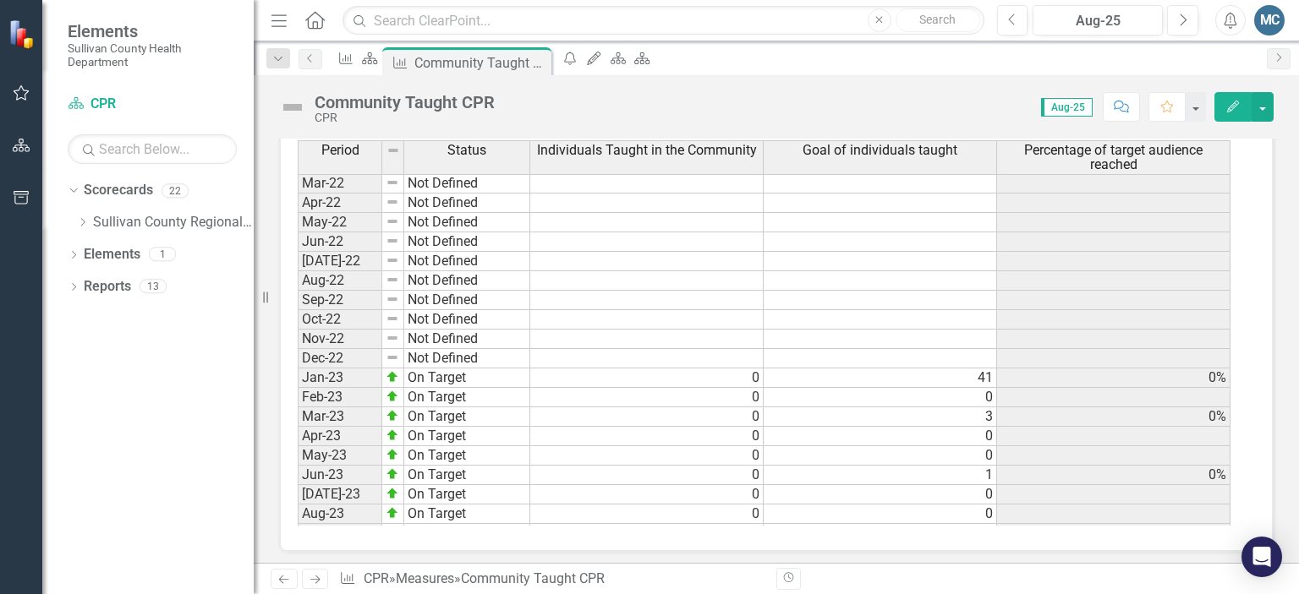
scroll to position [1015, 0]
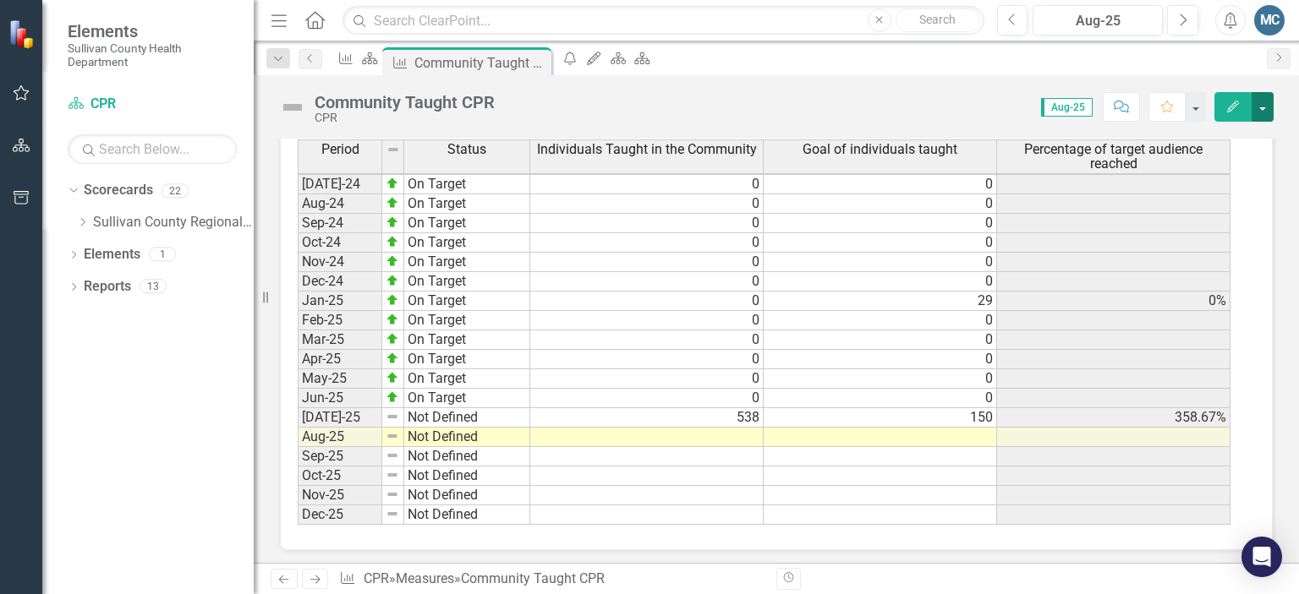
click at [1270, 107] on button "button" at bounding box center [1262, 107] width 22 height 30
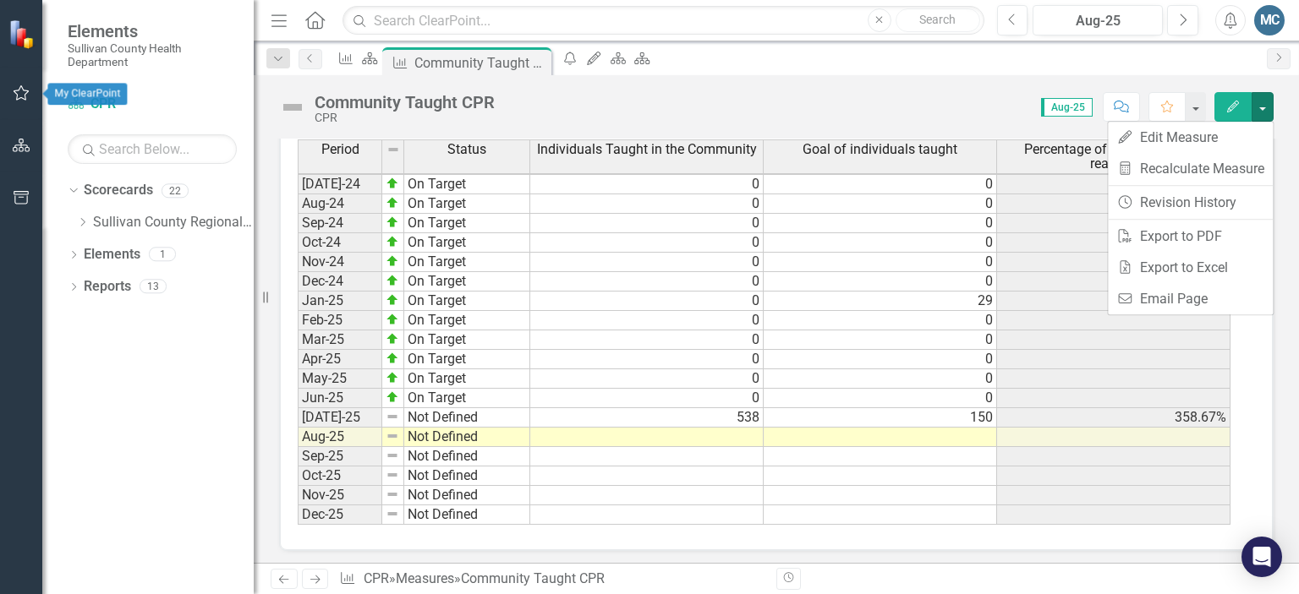
click at [11, 94] on button "button" at bounding box center [22, 94] width 38 height 36
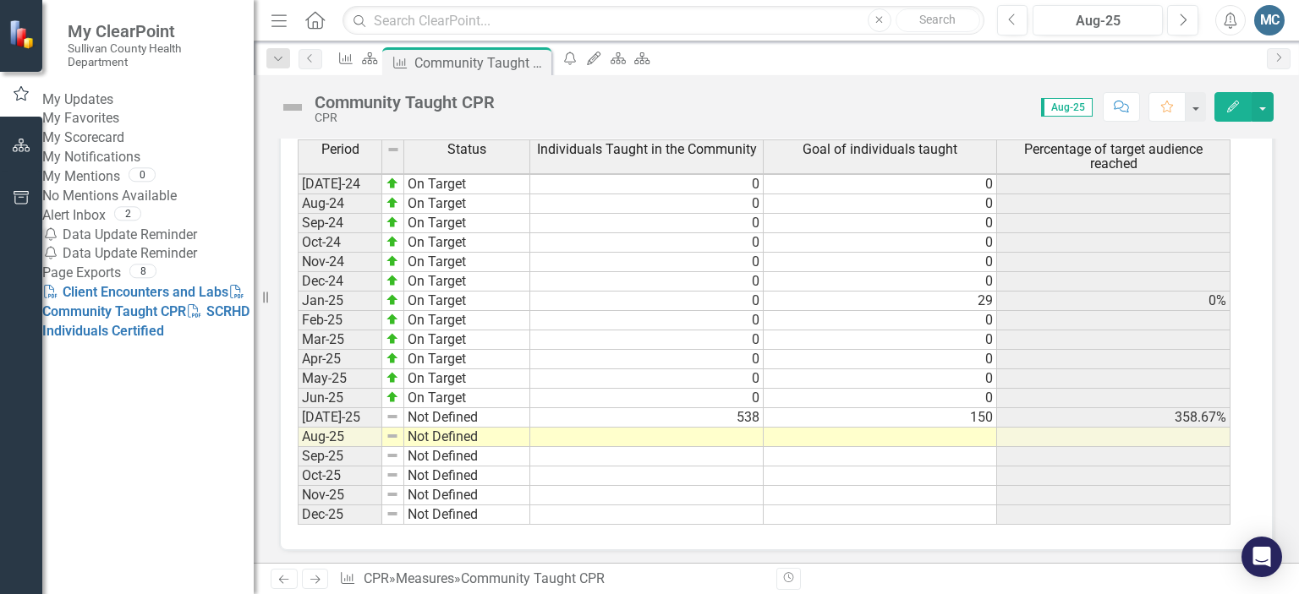
click at [107, 148] on link "My Scorecard" at bounding box center [147, 138] width 211 height 19
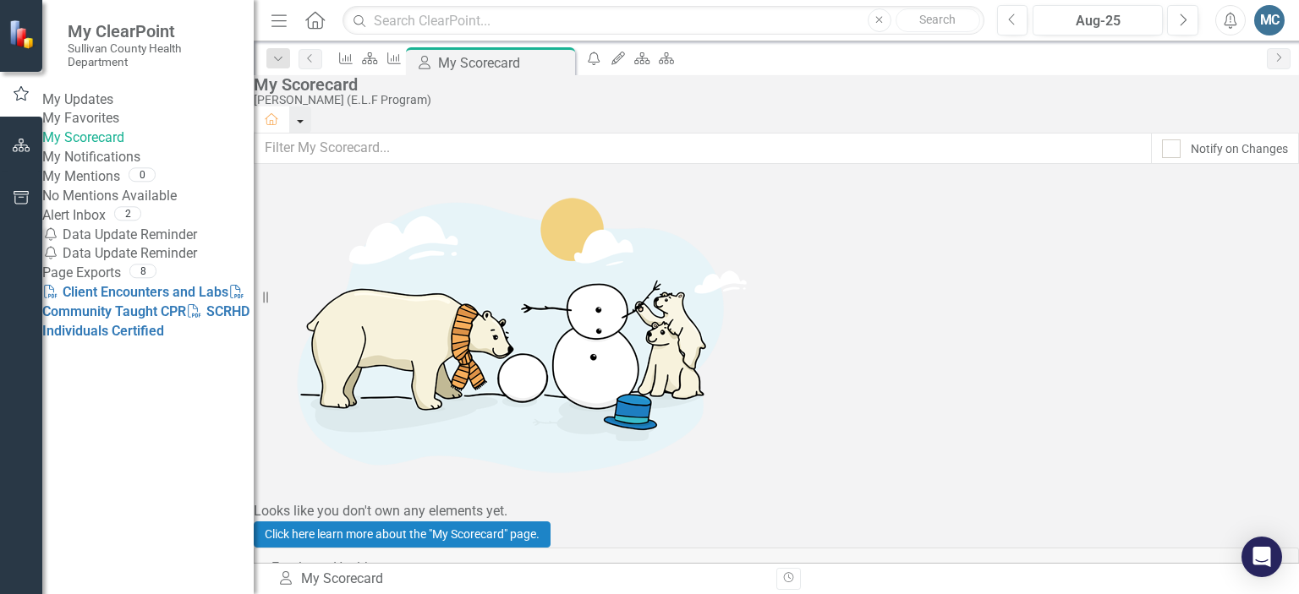
click at [311, 107] on button "button" at bounding box center [300, 120] width 22 height 26
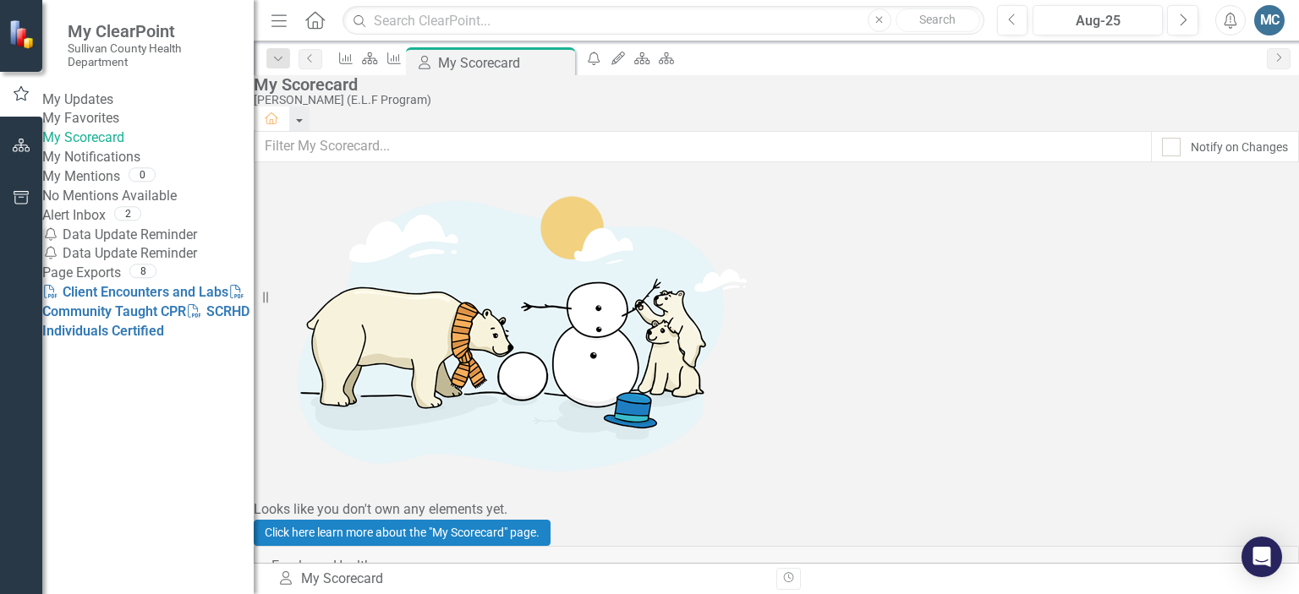
click at [125, 107] on link "My Updates" at bounding box center [147, 99] width 211 height 19
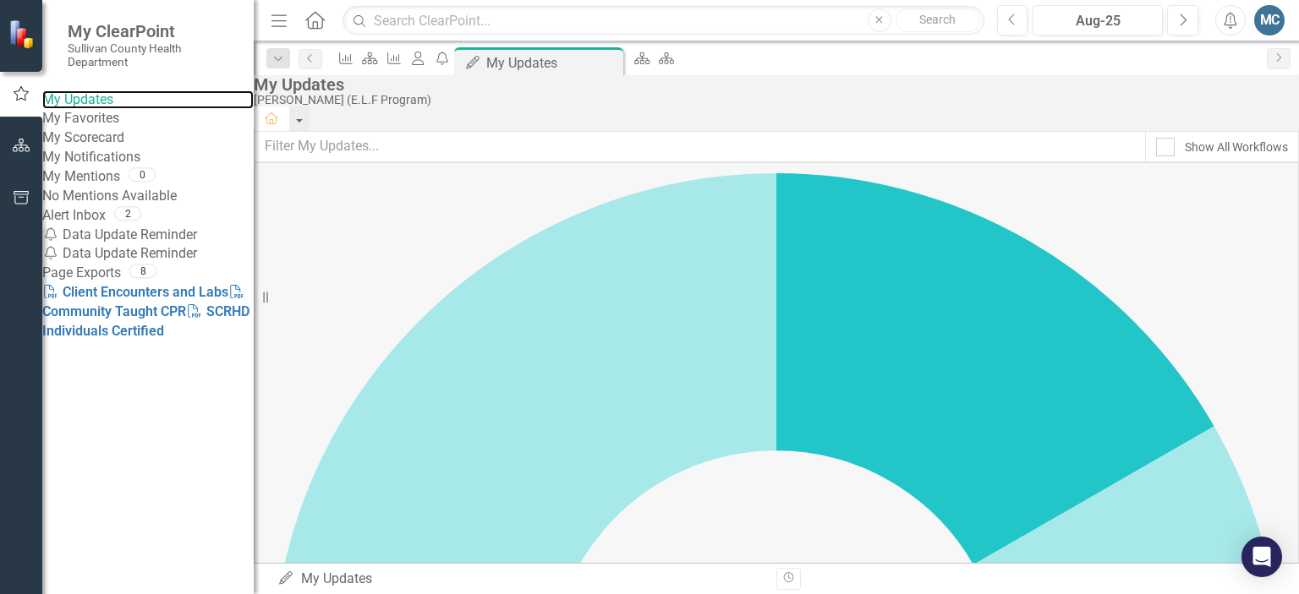
scroll to position [123, 0]
drag, startPoint x: 314, startPoint y: 500, endPoint x: 656, endPoint y: 594, distance: 355.3
click at [656, 594] on html "My ClearPoint Sullivan County Health Department My Updates My Favorites My Scor…" at bounding box center [649, 297] width 1299 height 594
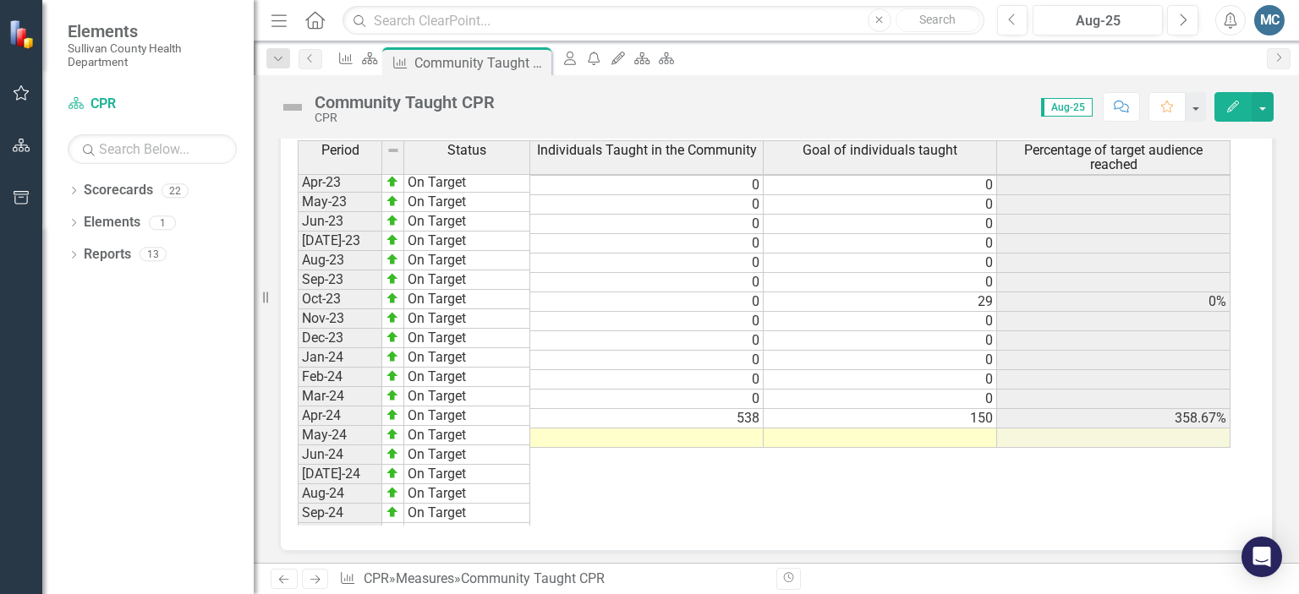
scroll to position [1050, 0]
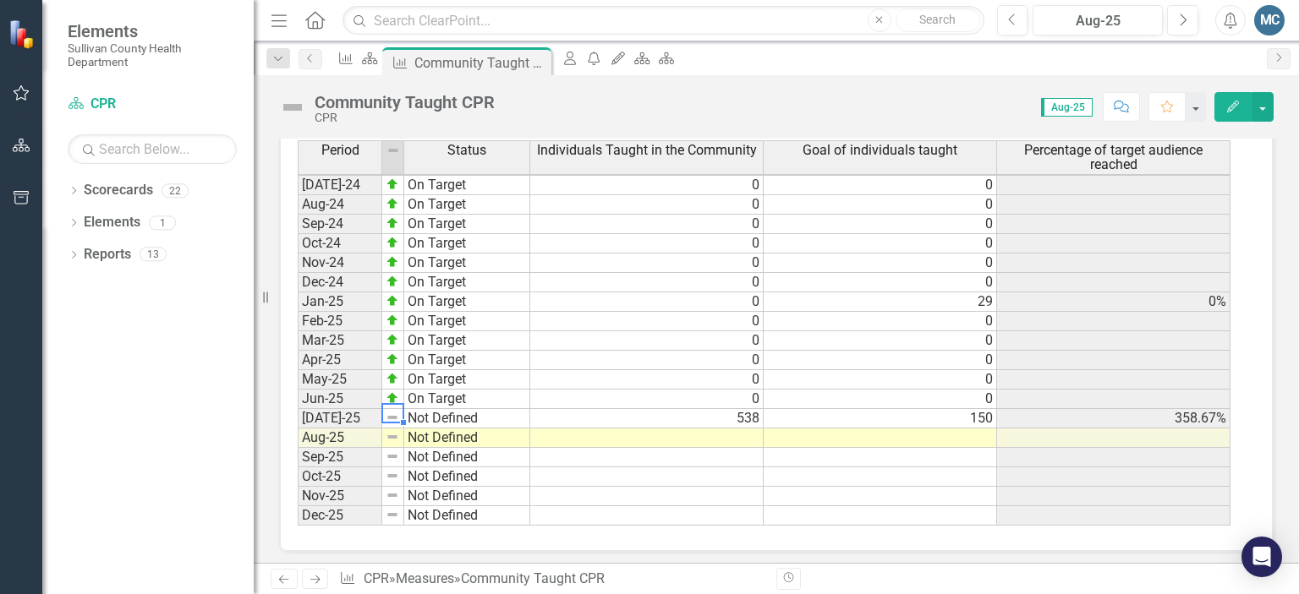
click at [430, 409] on td "Not Defined" at bounding box center [467, 418] width 126 height 19
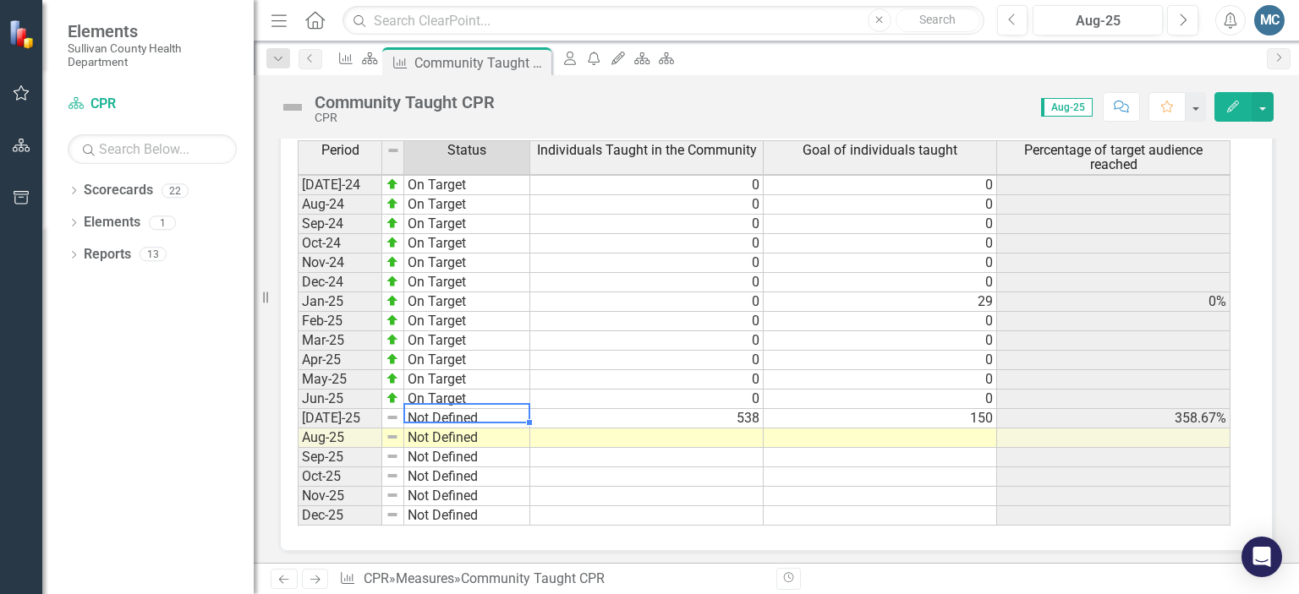
click at [430, 409] on td "Not Defined" at bounding box center [467, 418] width 126 height 19
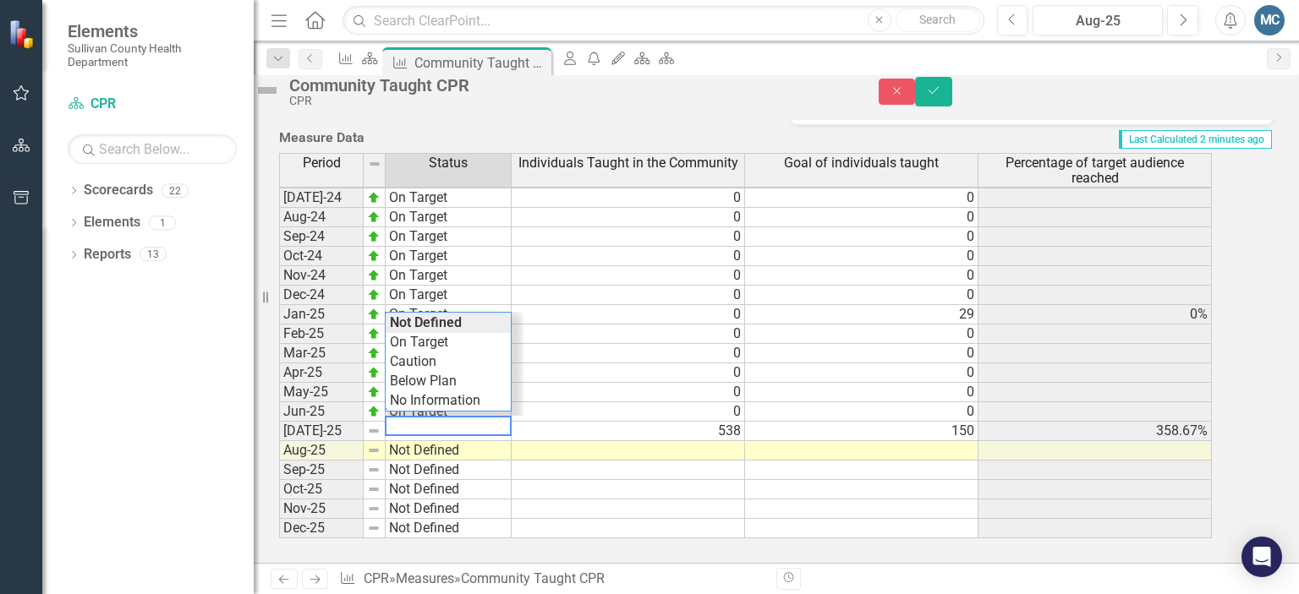
scroll to position [605, 0]
click at [446, 326] on div "Period Status Individuals Taught in the Community Goal of individuals taught Pe…" at bounding box center [753, 346] width 948 height 386
click at [646, 461] on td at bounding box center [629, 470] width 234 height 19
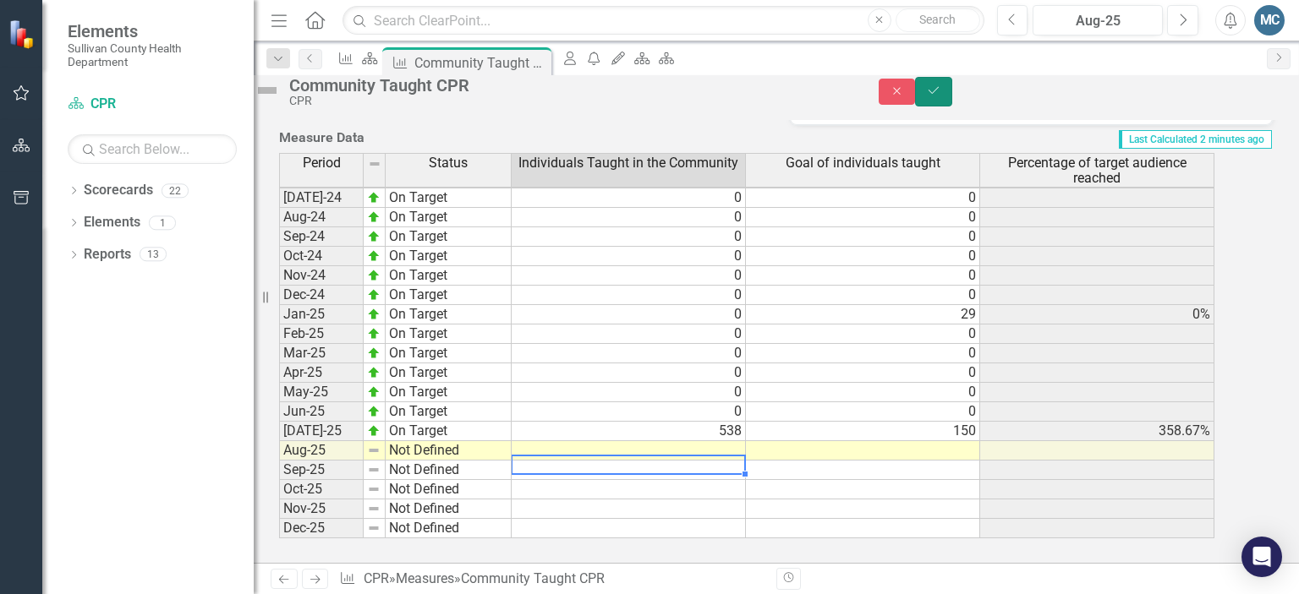
click at [939, 94] on icon "submit" at bounding box center [933, 90] width 10 height 7
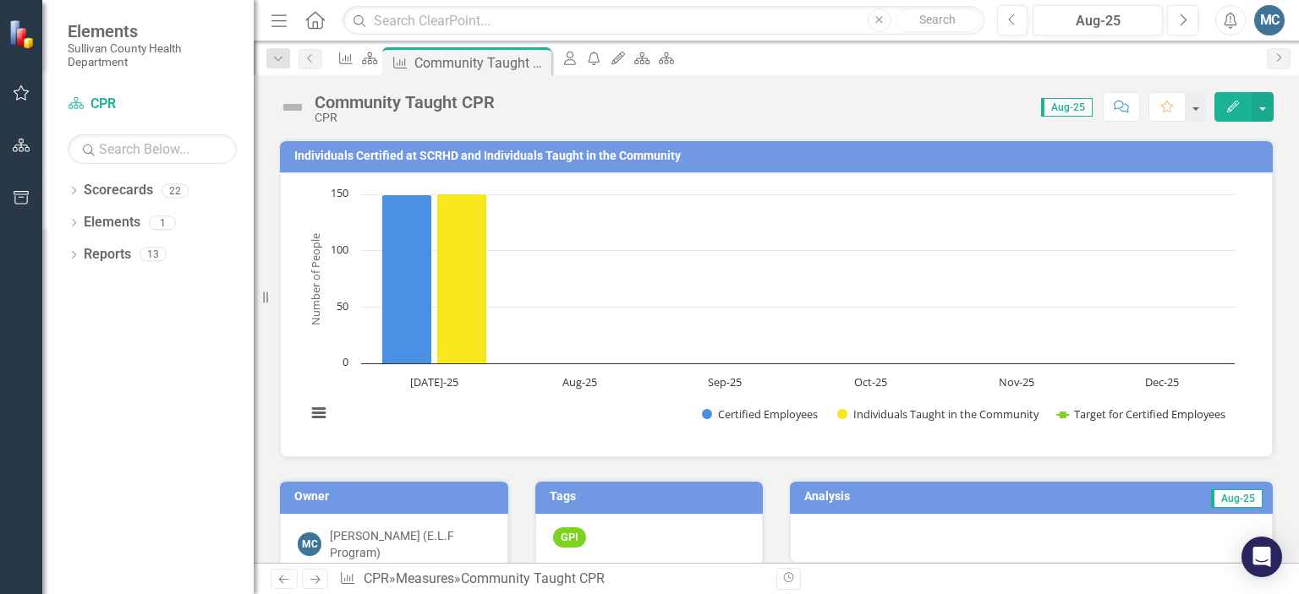
scroll to position [0, 0]
click at [100, 106] on link "Scorecard CPR" at bounding box center [152, 104] width 169 height 19
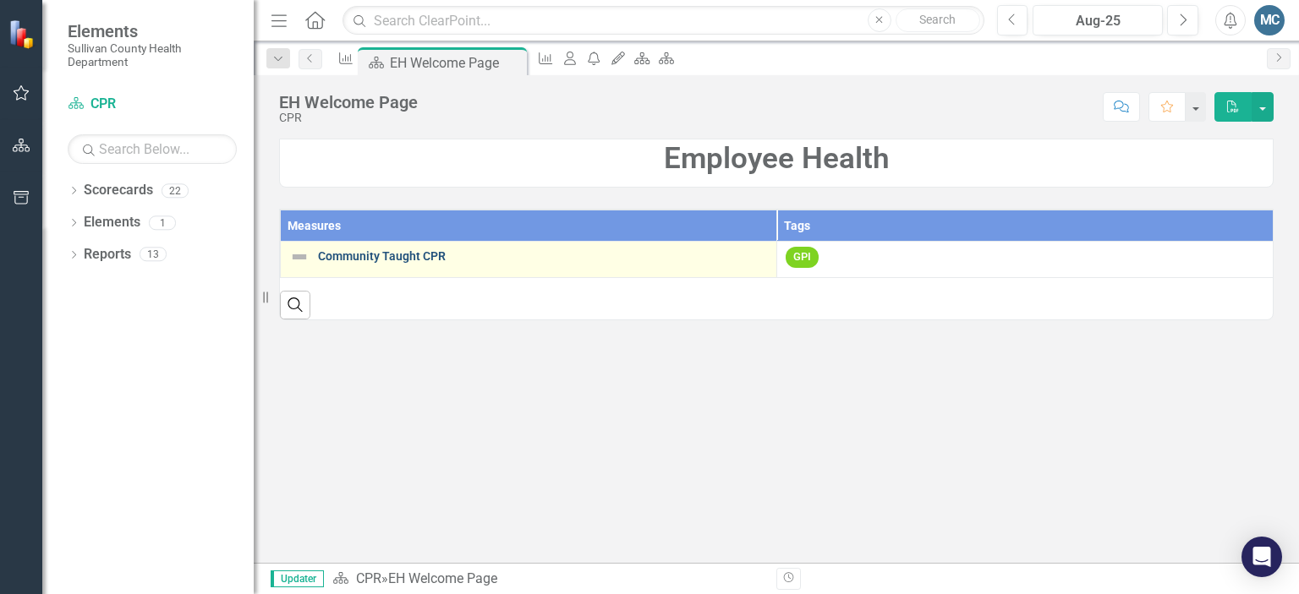
click at [336, 261] on link "Community Taught CPR" at bounding box center [543, 256] width 450 height 13
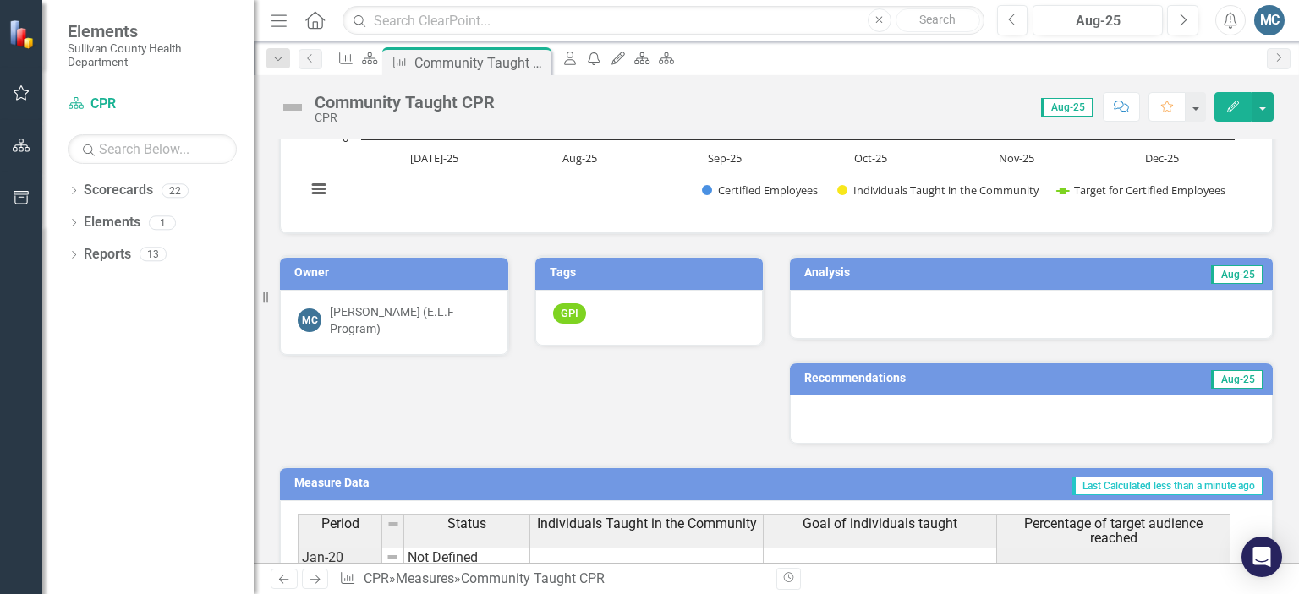
scroll to position [6, 0]
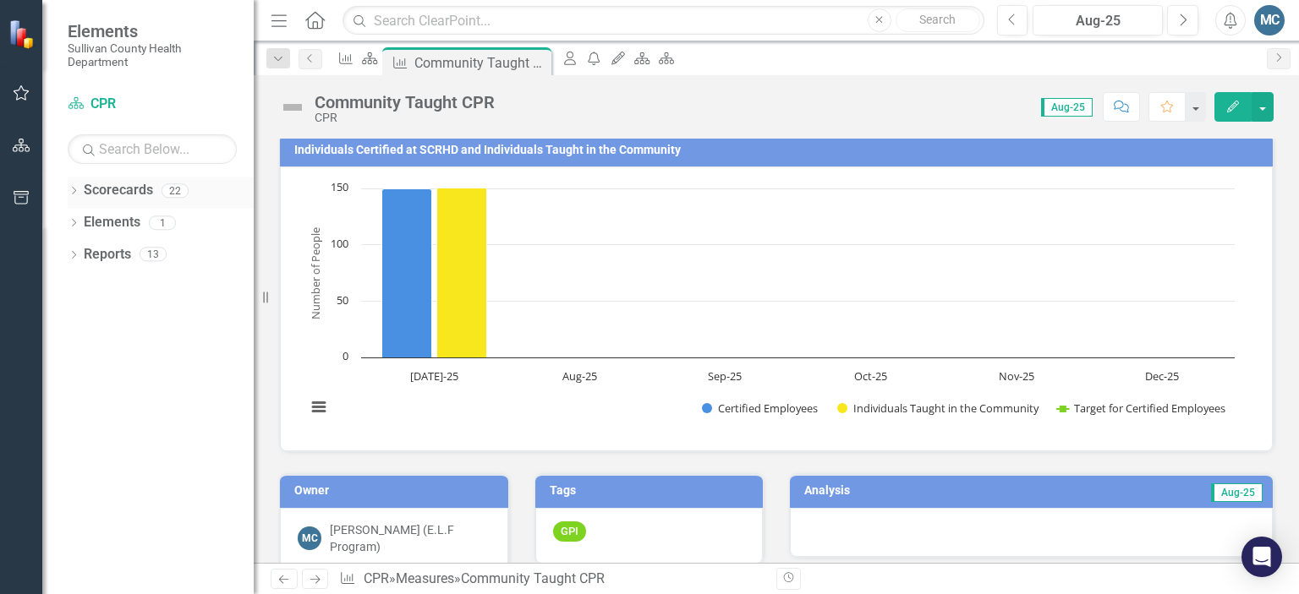
click at [74, 191] on icon "Dropdown" at bounding box center [74, 192] width 12 height 9
click at [81, 217] on icon "Dropdown" at bounding box center [82, 222] width 13 height 10
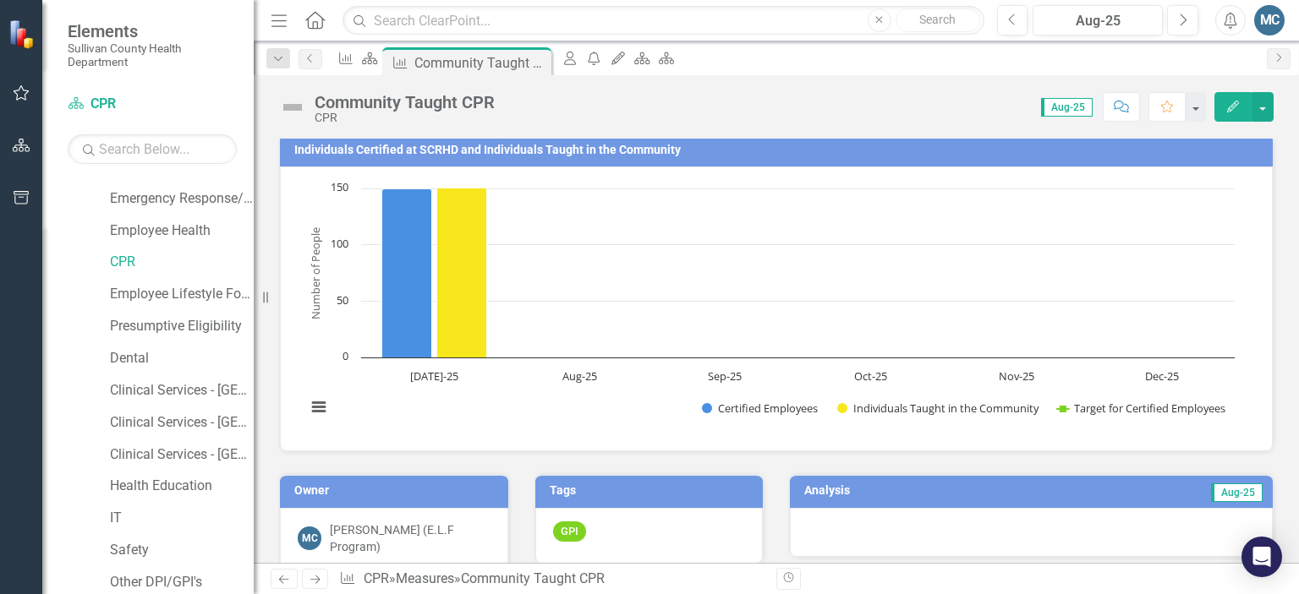
scroll to position [338, 0]
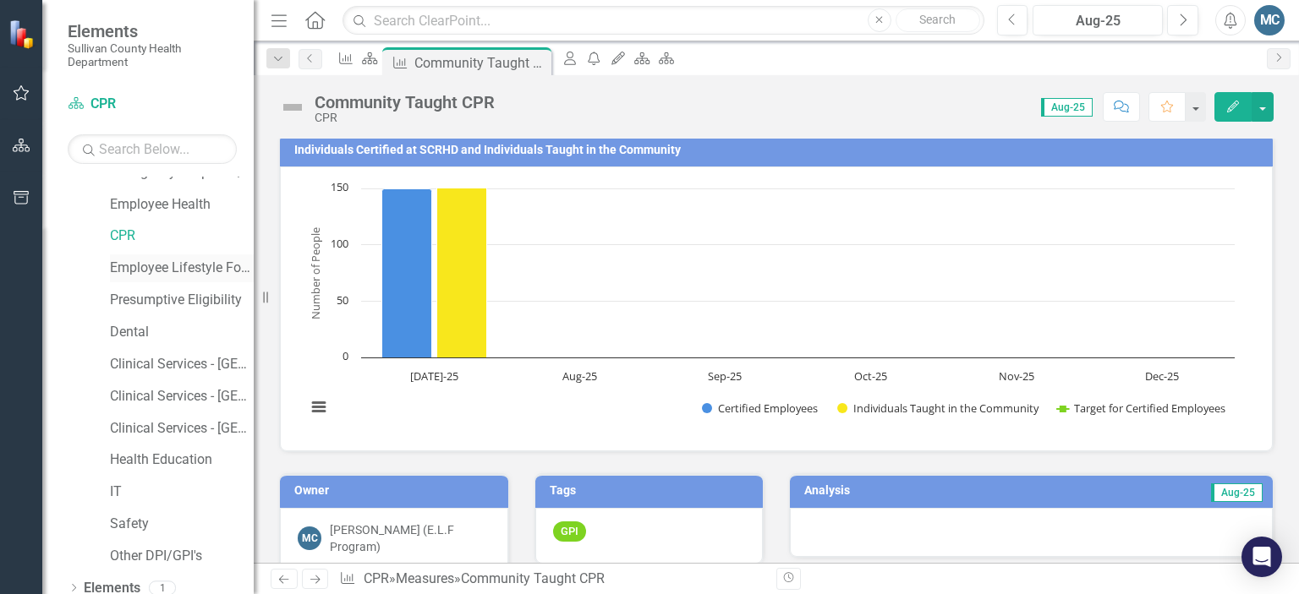
click at [156, 267] on link "Employee Lifestyle Focus" at bounding box center [182, 268] width 144 height 19
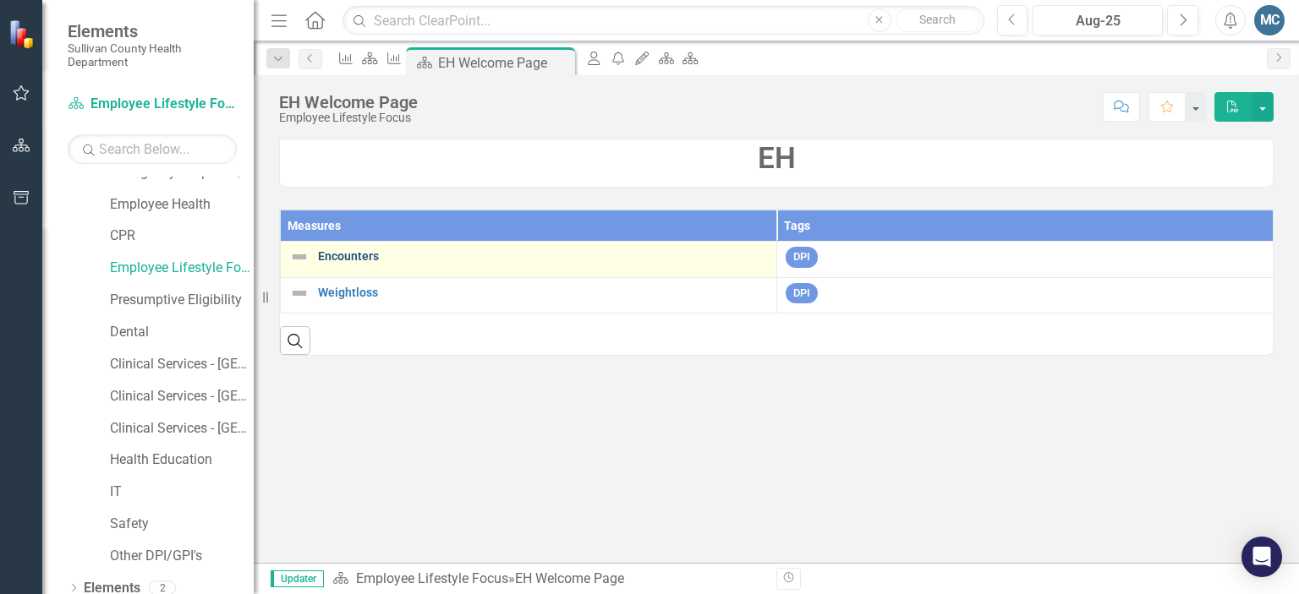
click at [352, 256] on link "Encounters" at bounding box center [543, 256] width 450 height 13
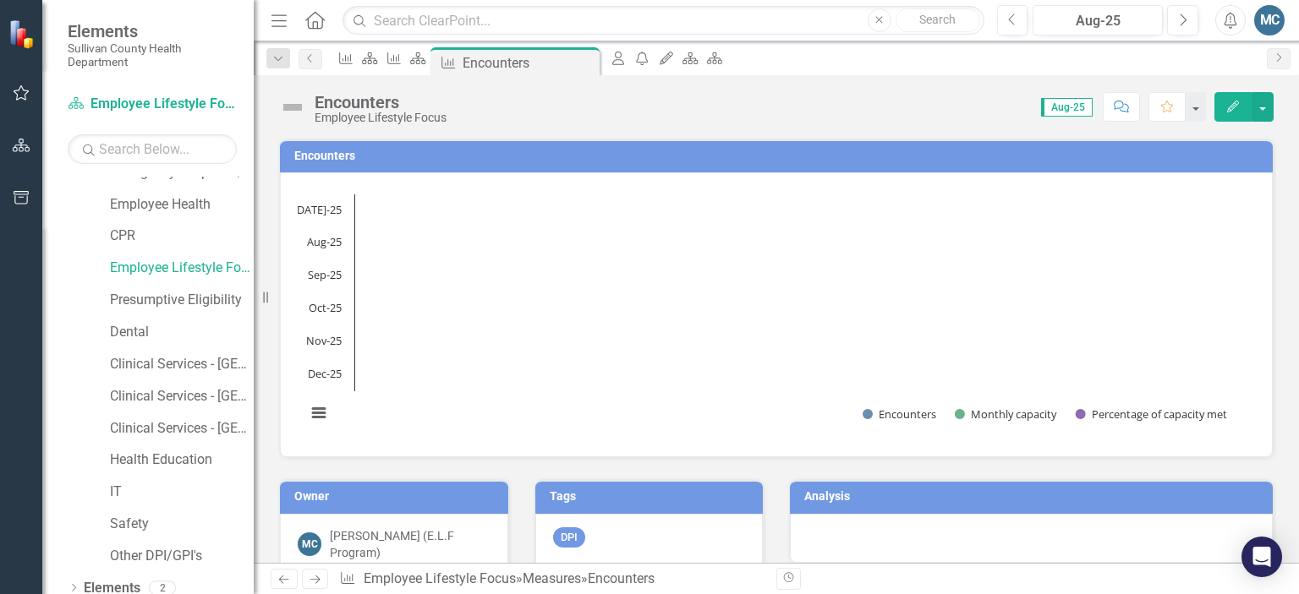
click at [352, 256] on rect "Interactive chart" at bounding box center [770, 313] width 945 height 254
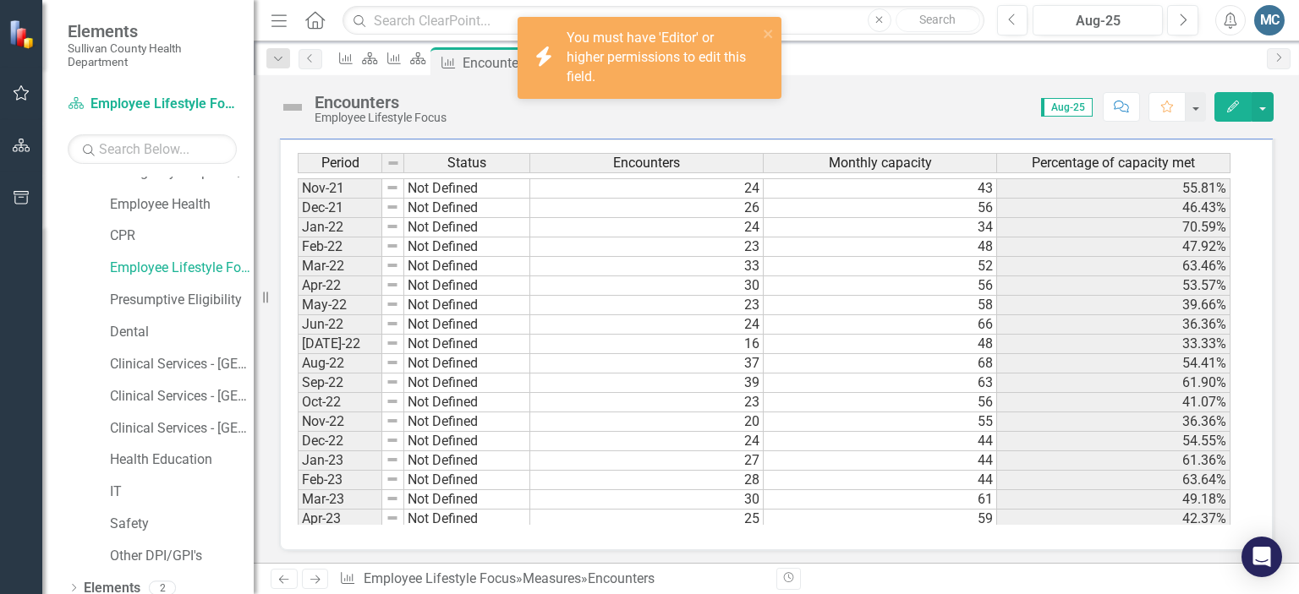
scroll to position [846, 0]
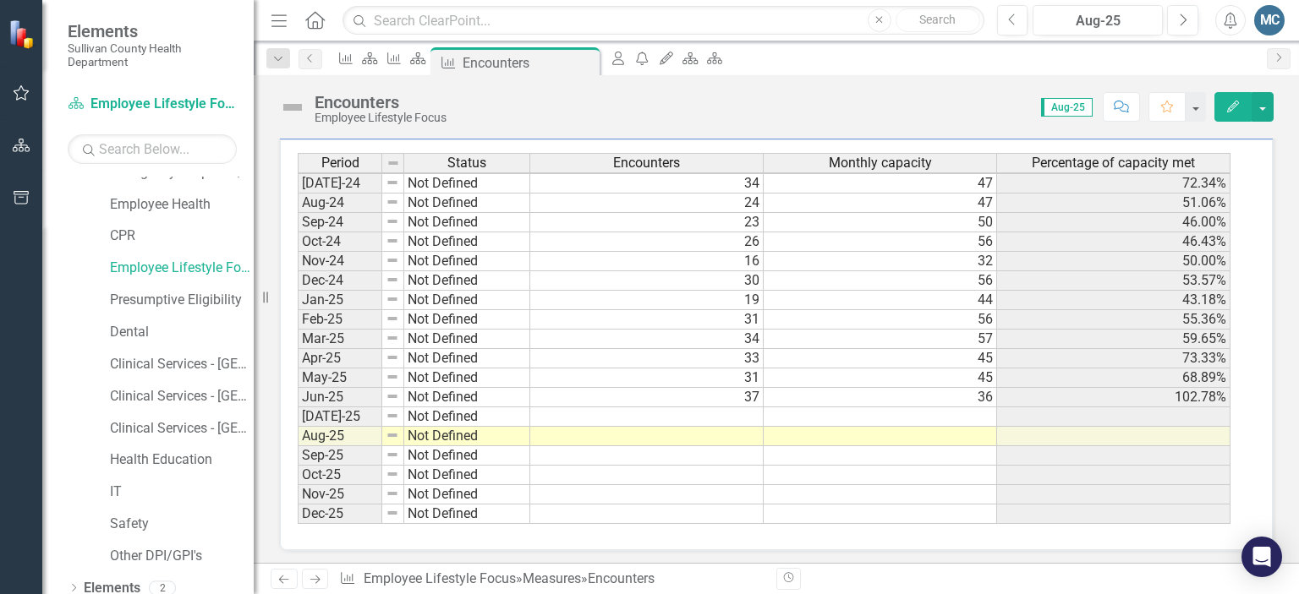
click at [691, 405] on tbody "May-23 Not Defined 24 61 39.34% Jun-23 Not Defined 27 62 43.55% Jul-23 Not Defi…" at bounding box center [764, 212] width 933 height 623
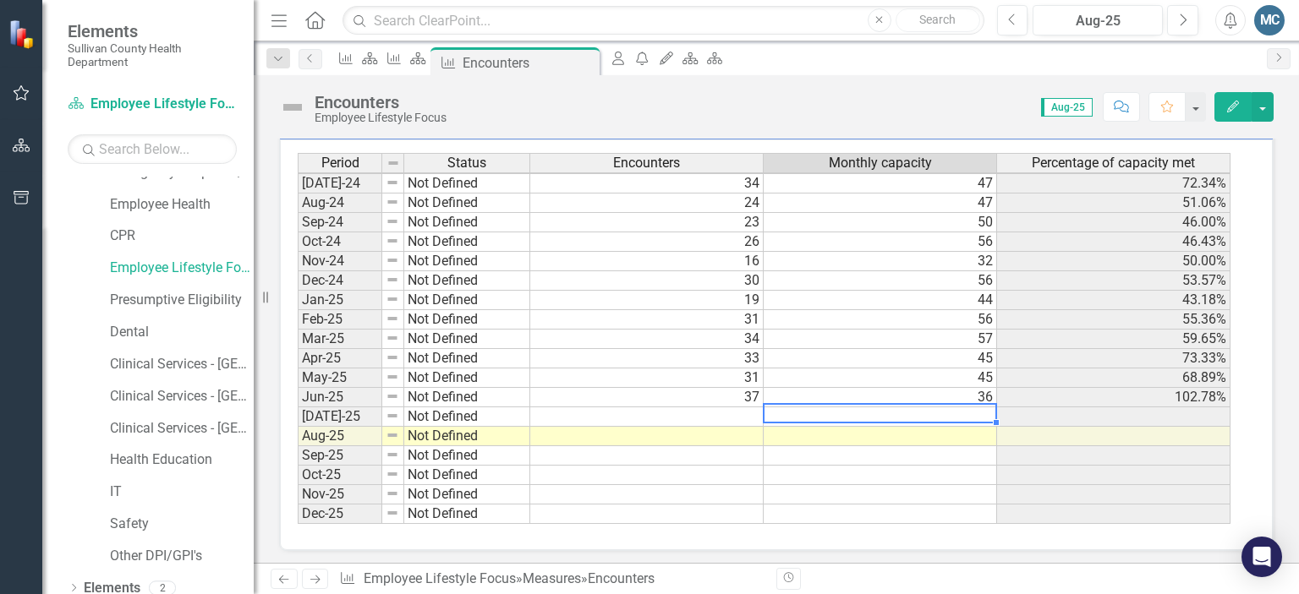
click at [966, 412] on td at bounding box center [880, 417] width 233 height 19
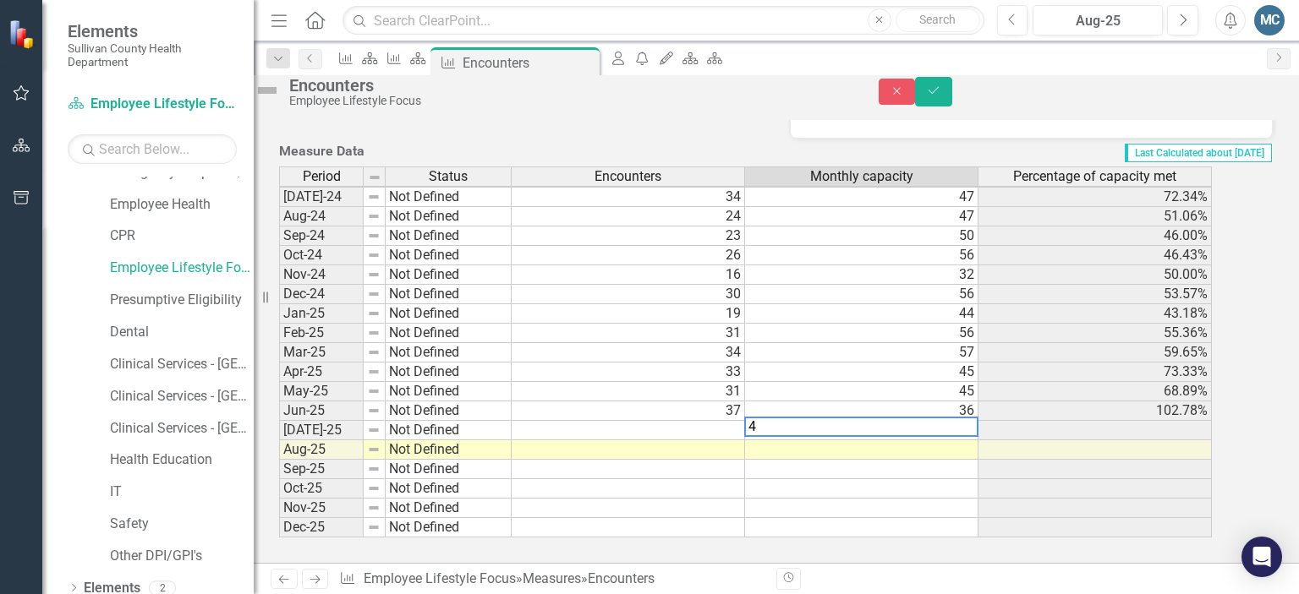
scroll to position [592, 0]
type textarea "42"
click at [941, 95] on icon "Save" at bounding box center [933, 91] width 15 height 12
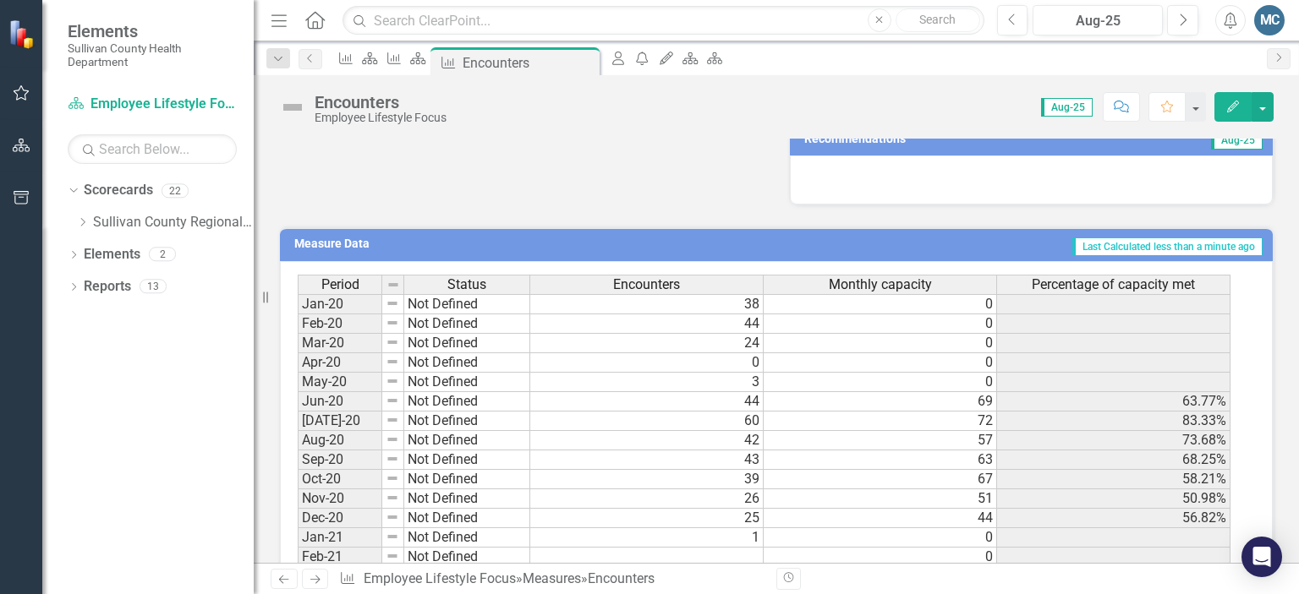
scroll to position [585, 0]
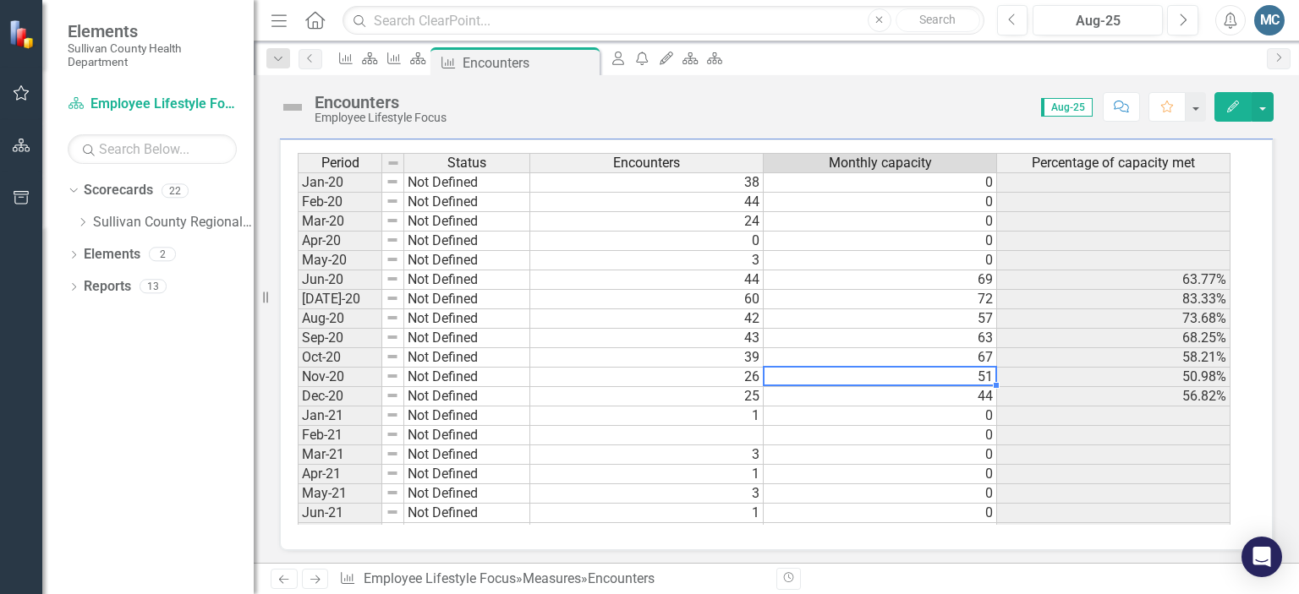
click at [818, 374] on td "51" at bounding box center [880, 377] width 233 height 19
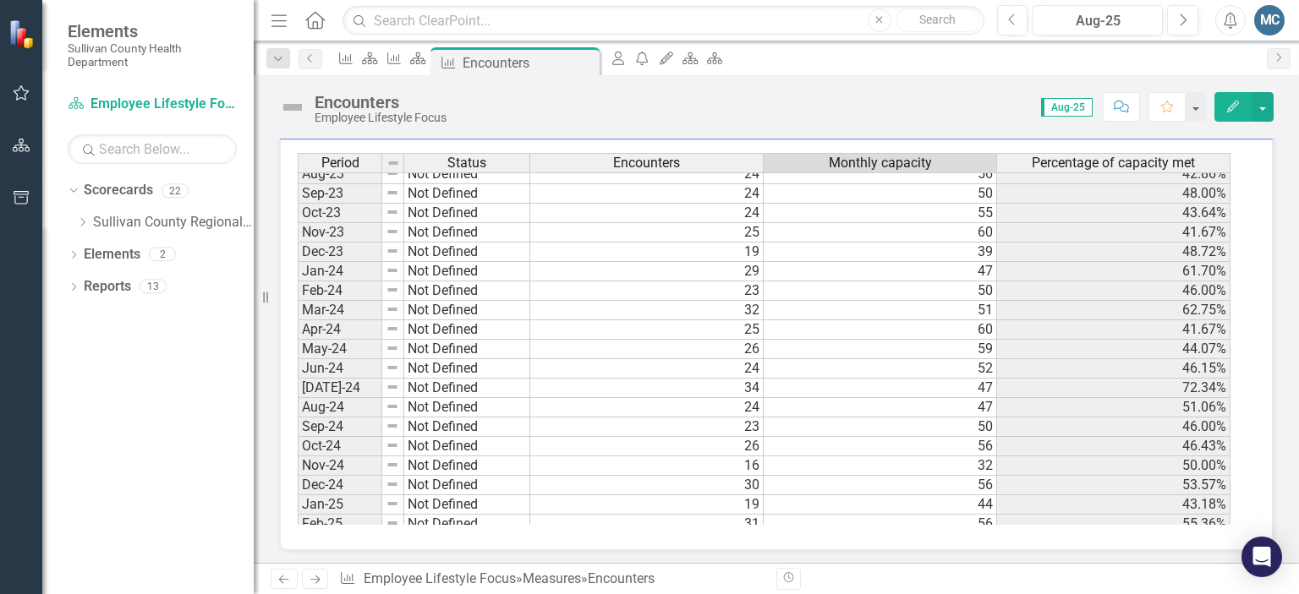
scroll to position [1050, 0]
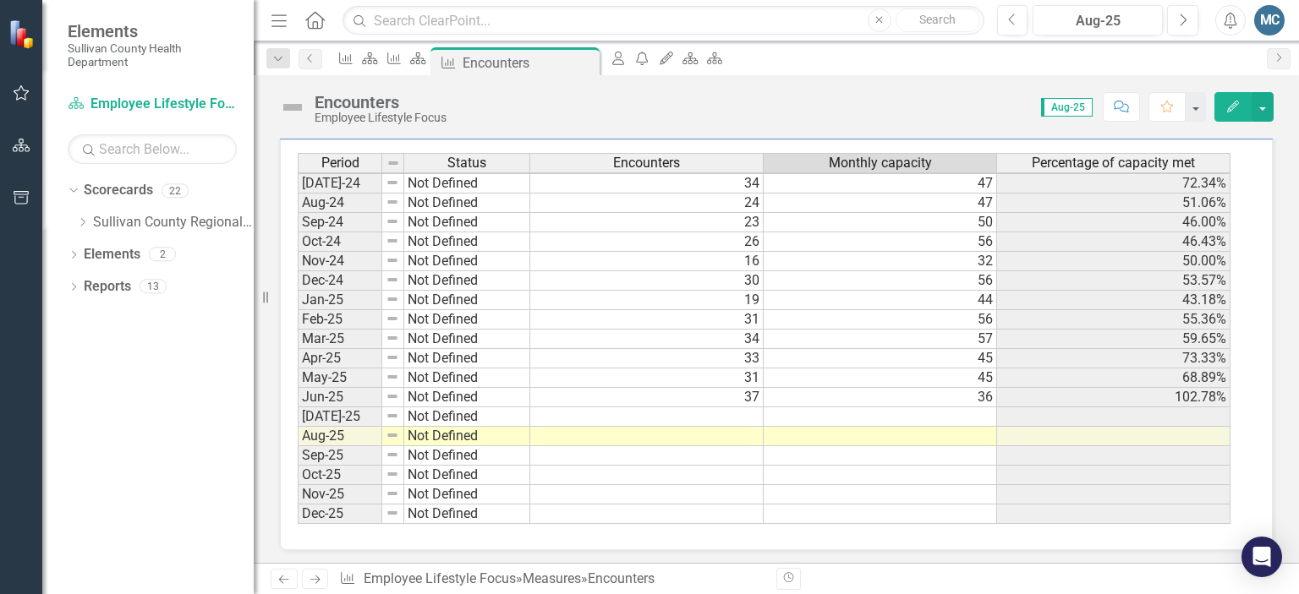
click at [829, 408] on td at bounding box center [880, 417] width 233 height 19
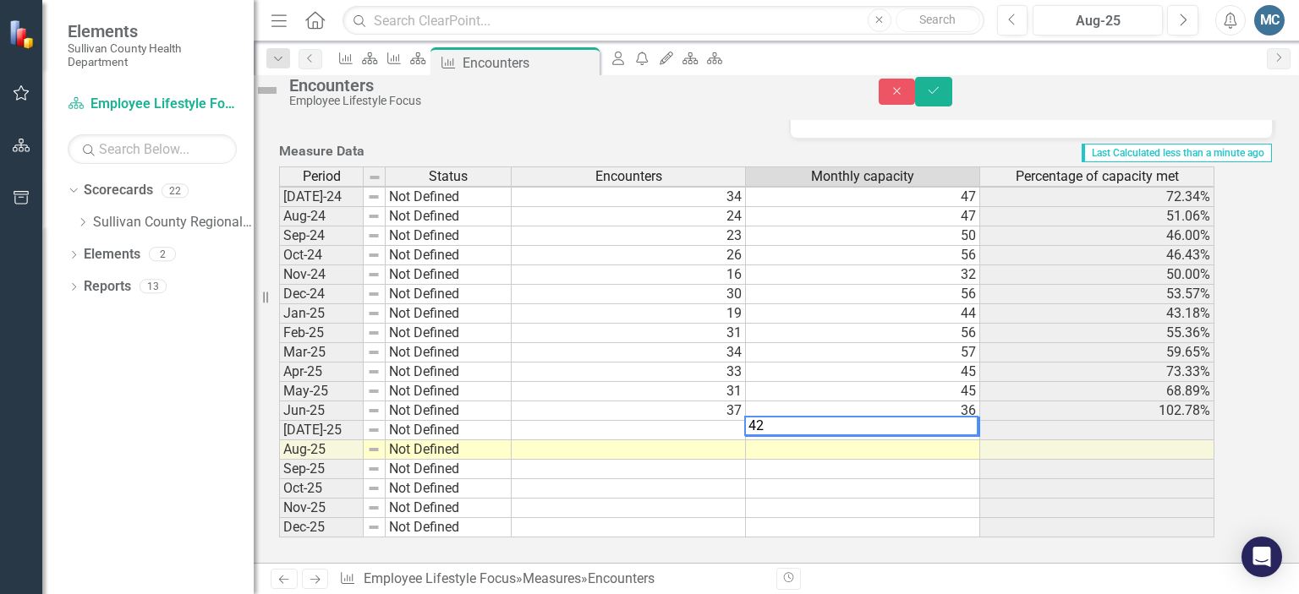
scroll to position [592, 0]
type textarea "42"
click at [952, 97] on button "Save" at bounding box center [933, 92] width 37 height 30
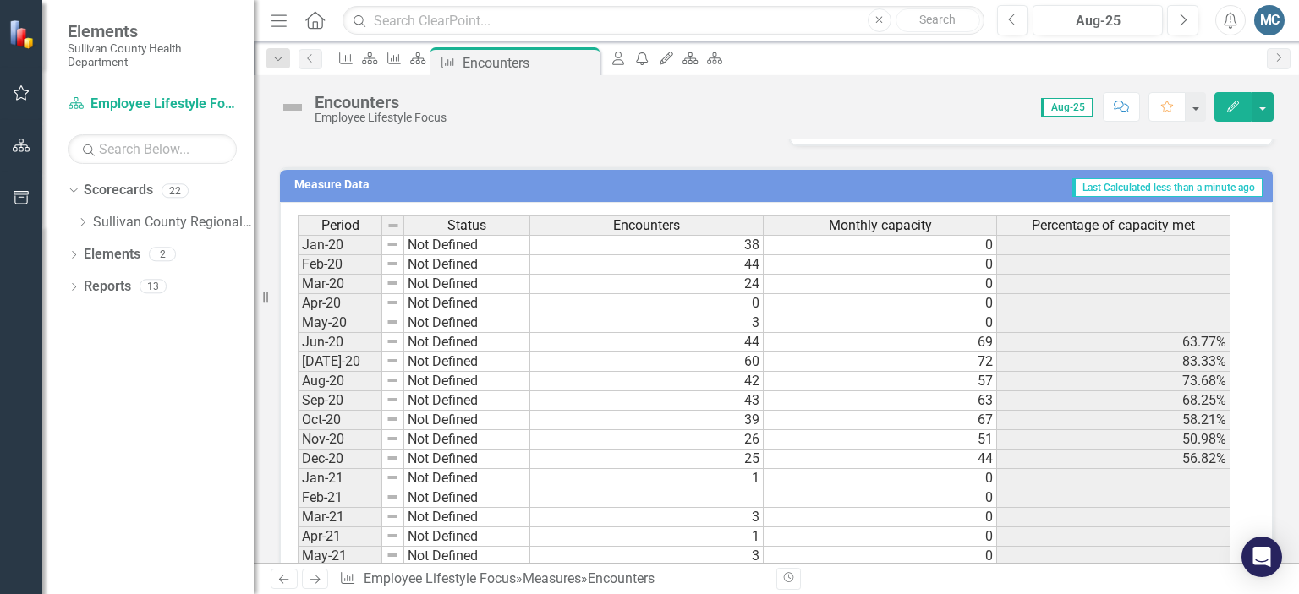
scroll to position [585, 0]
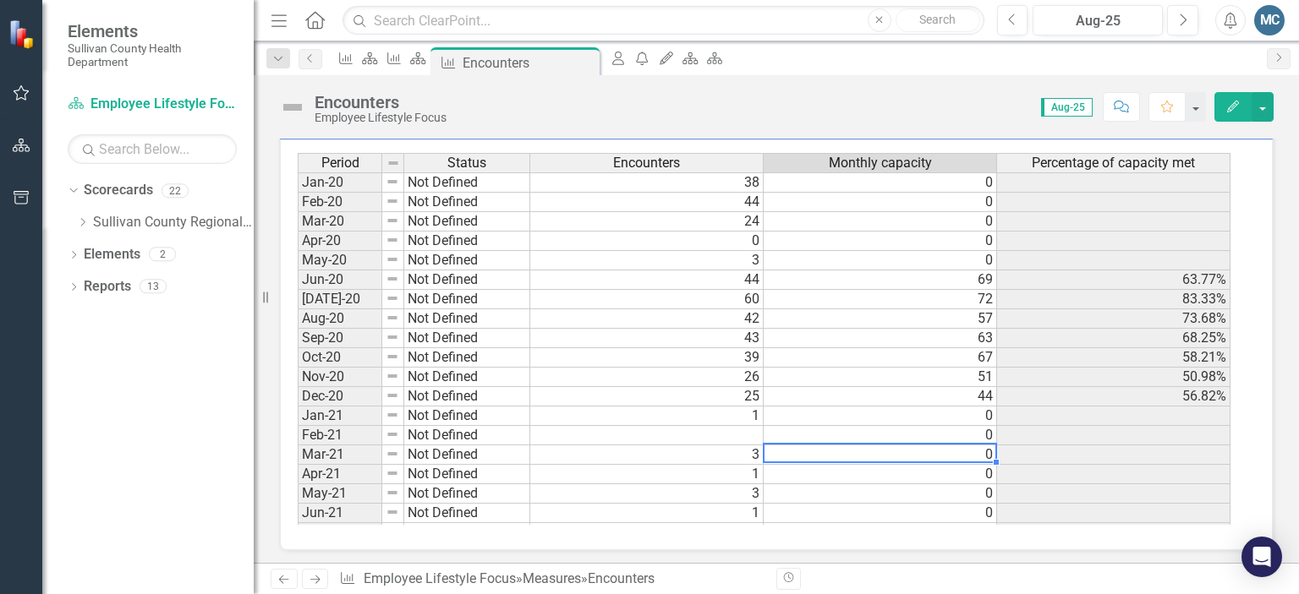
click at [814, 446] on td "0" at bounding box center [880, 455] width 233 height 19
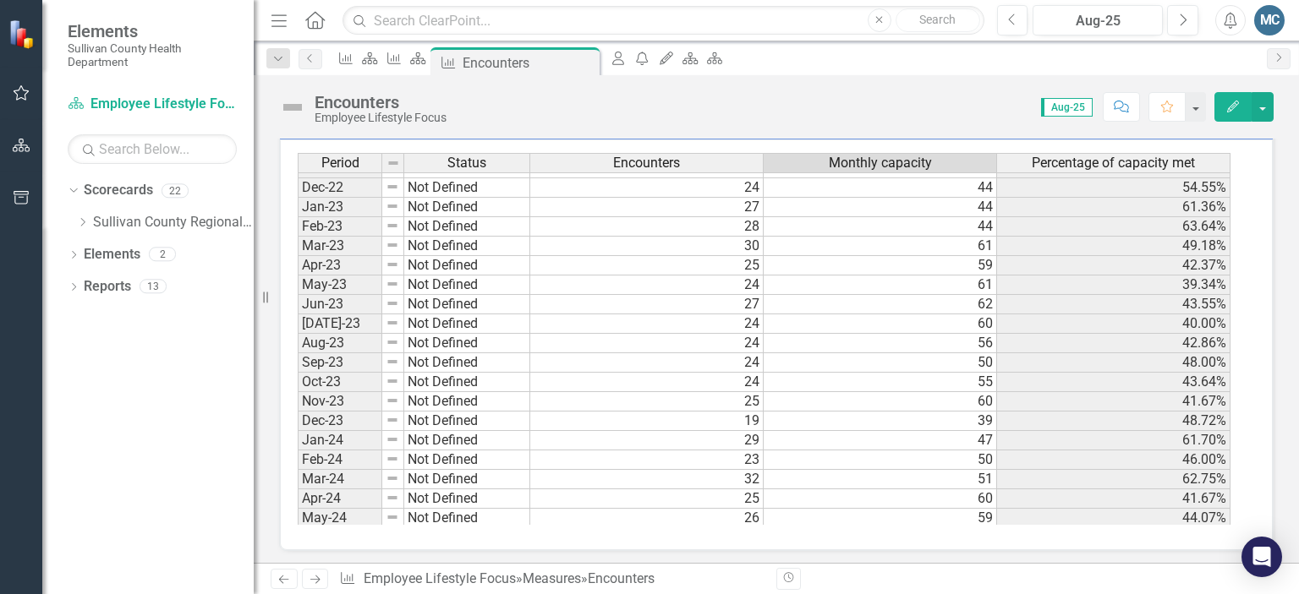
scroll to position [1050, 0]
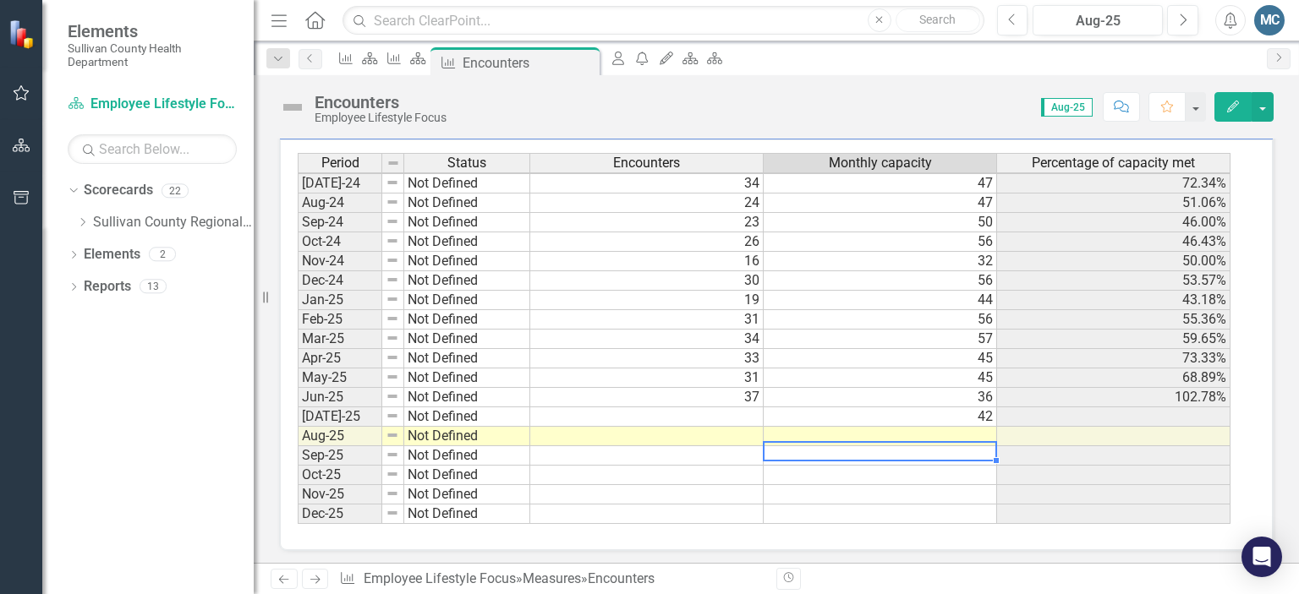
click at [814, 446] on td at bounding box center [880, 455] width 233 height 19
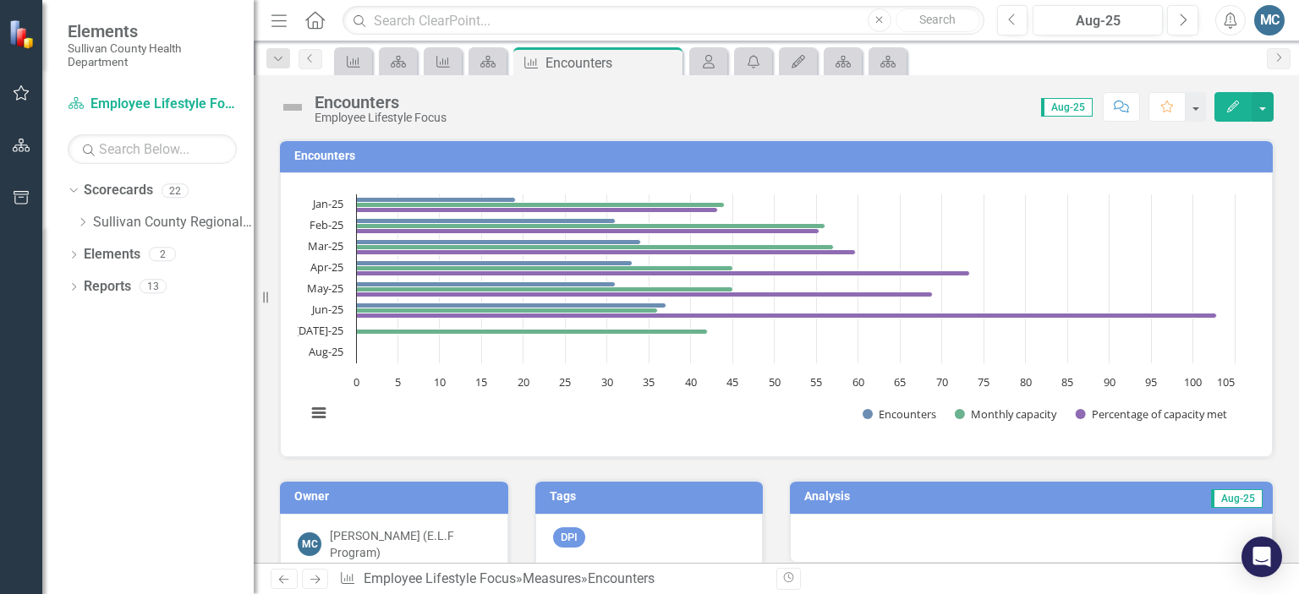
scroll to position [1050, 0]
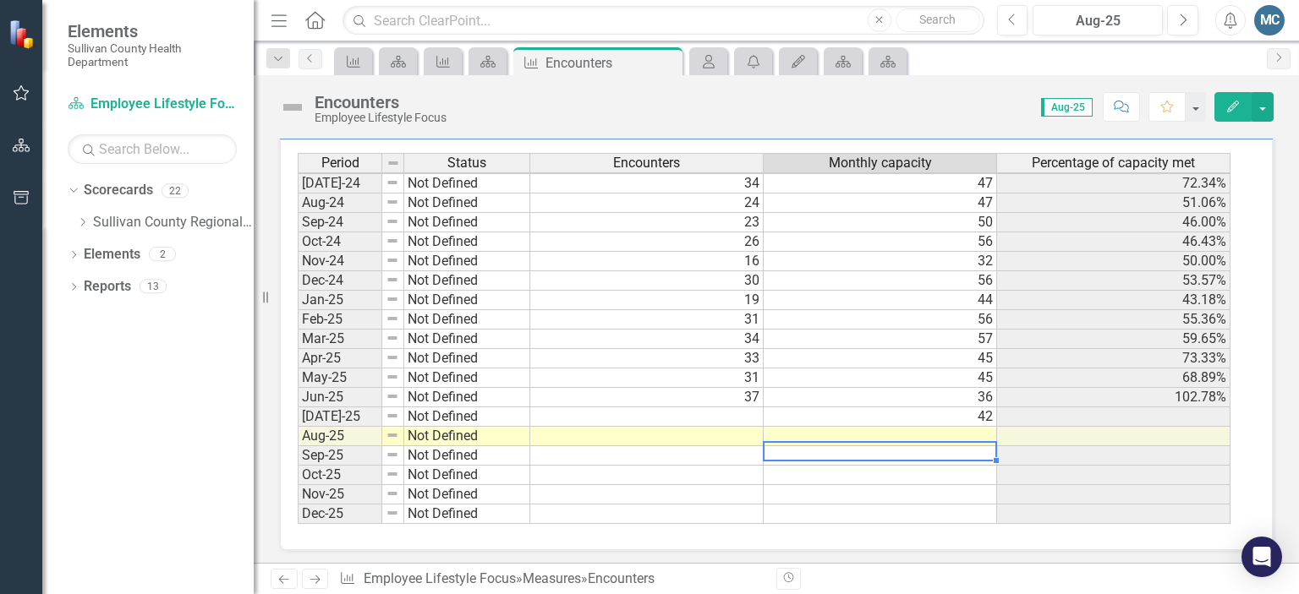
click at [985, 409] on td "42" at bounding box center [880, 417] width 233 height 19
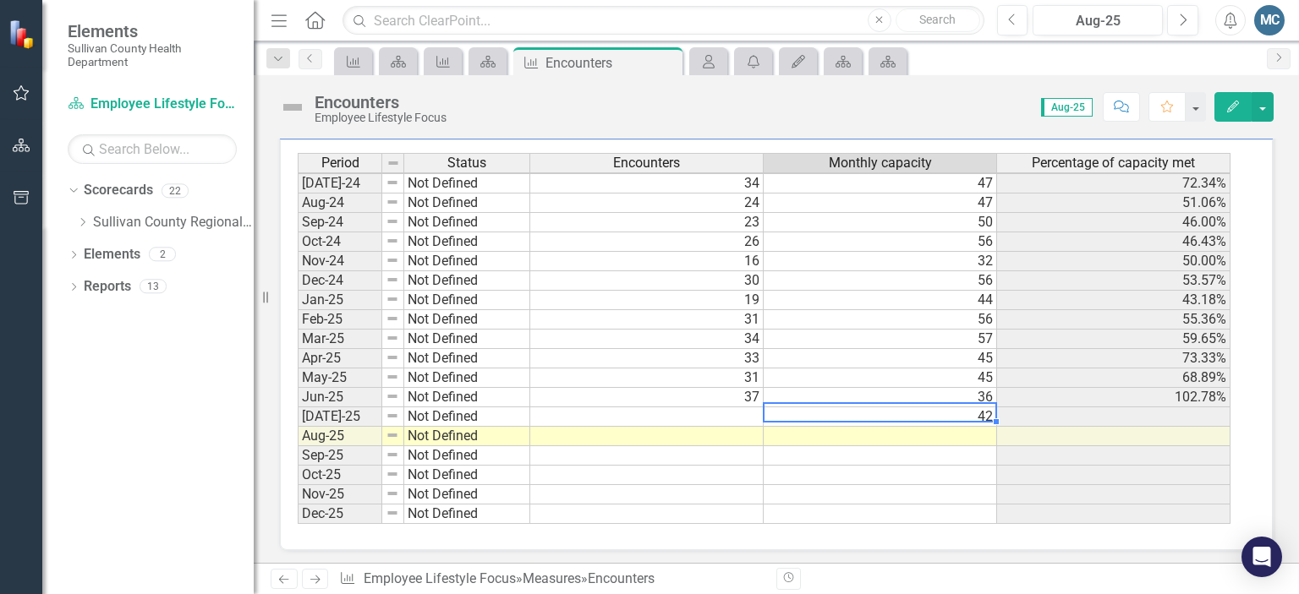
click at [985, 409] on td "42" at bounding box center [880, 417] width 233 height 19
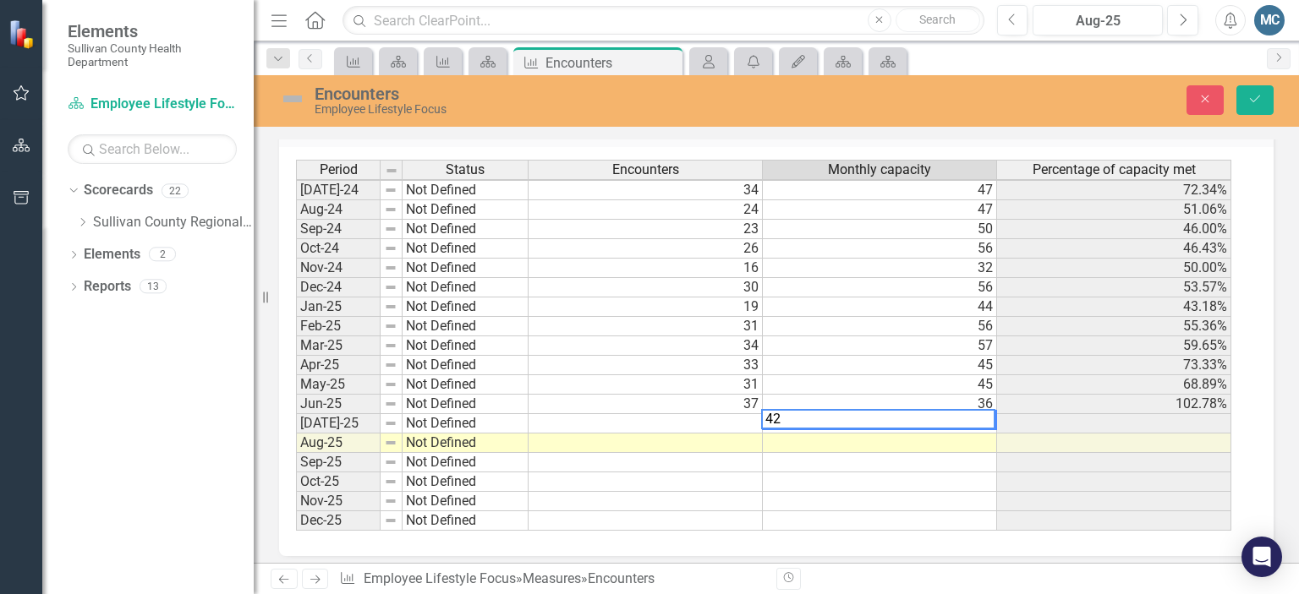
scroll to position [592, 0]
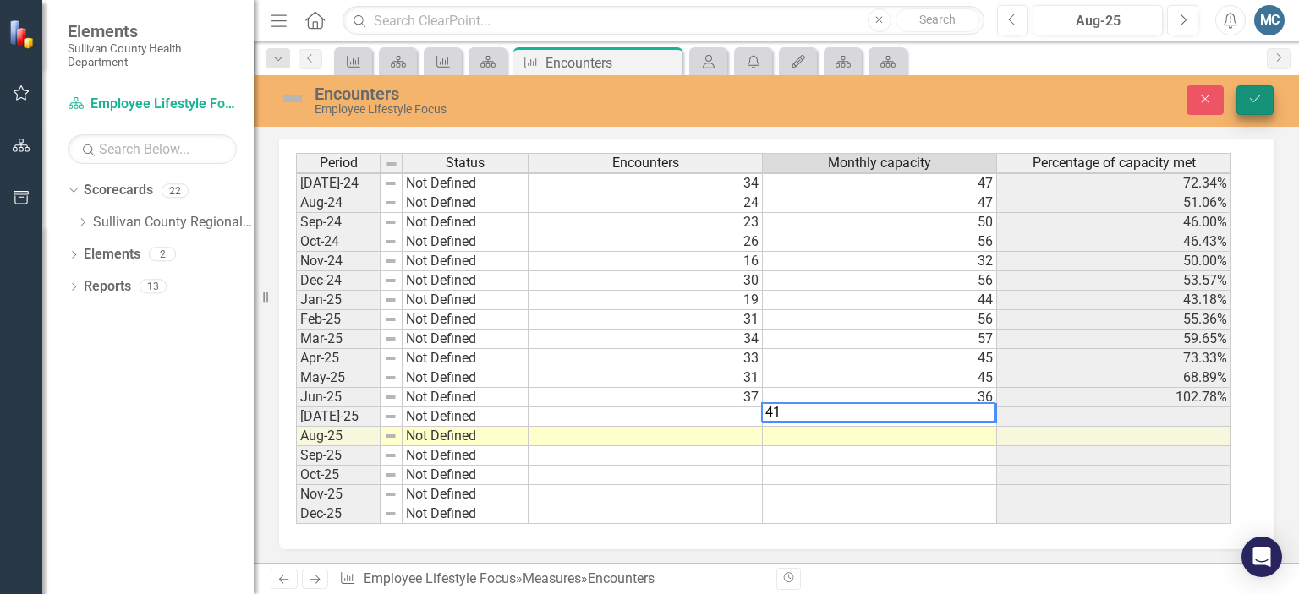
type textarea "41"
click at [1269, 100] on button "Save" at bounding box center [1254, 100] width 37 height 30
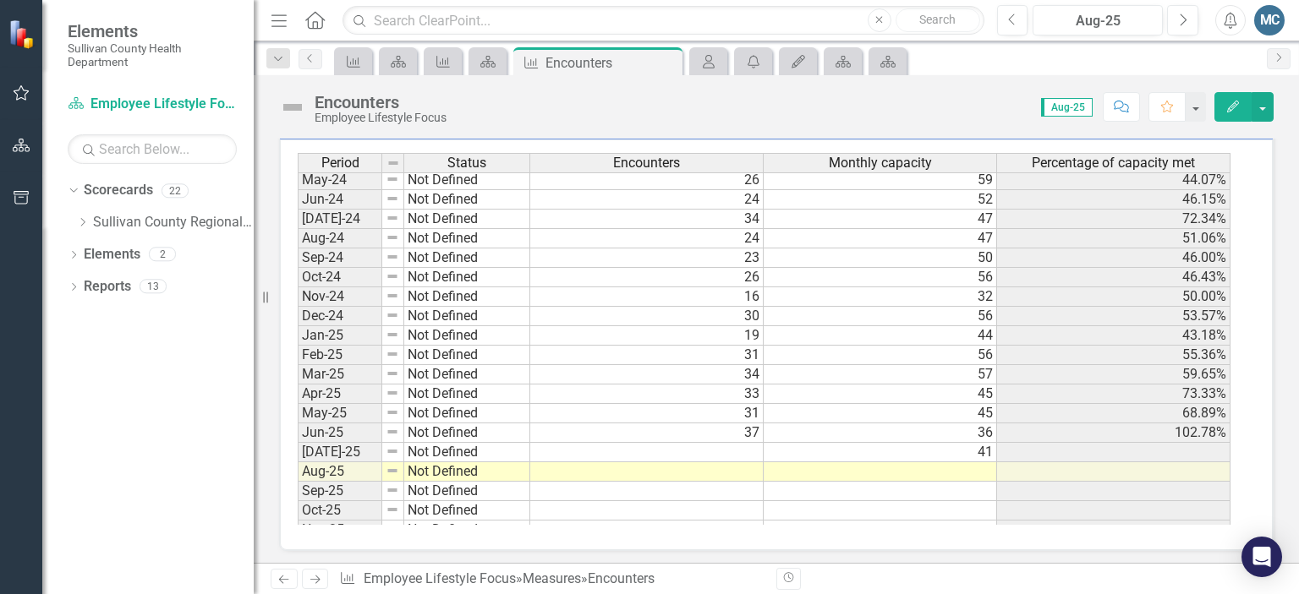
scroll to position [1050, 0]
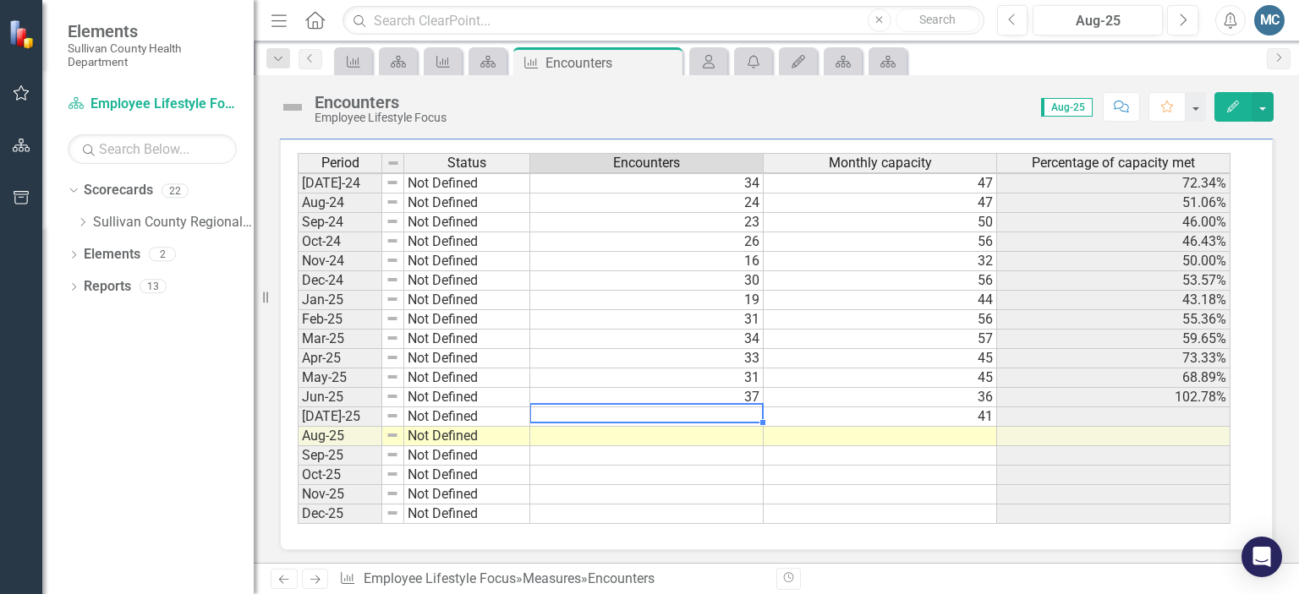
click at [720, 407] on tbody "Jun-23 Not Defined 27 62 43.55% Jul-23 Not Defined 24 60 40.00% Aug-23 Not Defi…" at bounding box center [764, 223] width 933 height 604
click at [720, 408] on td at bounding box center [646, 417] width 233 height 19
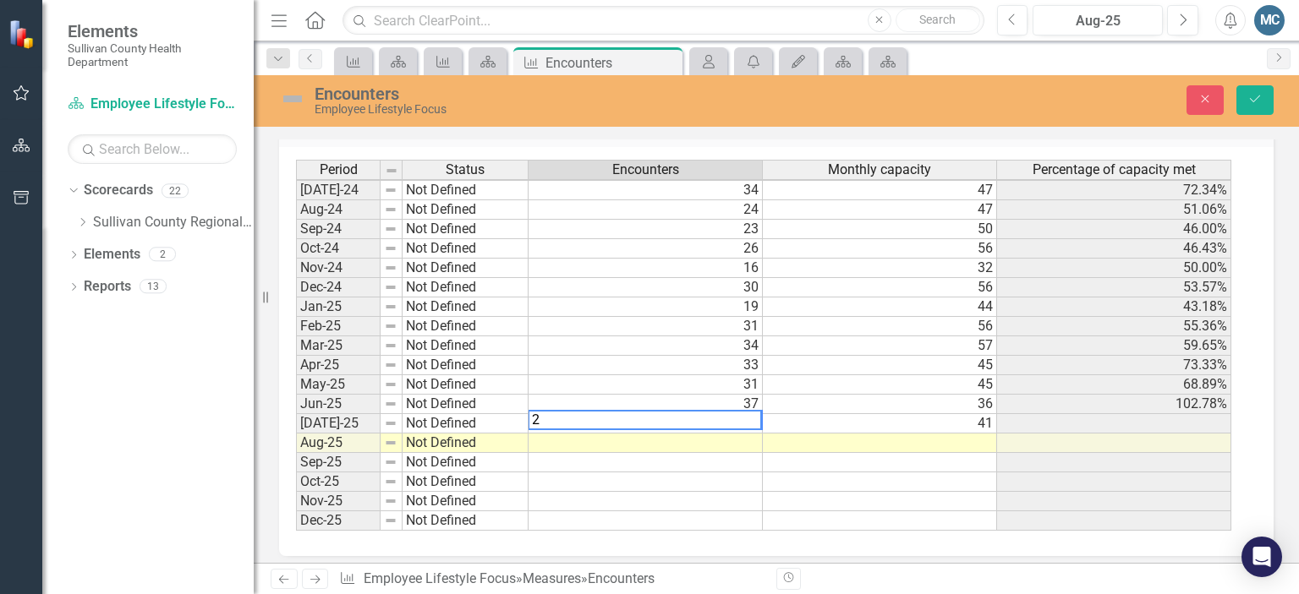
scroll to position [592, 0]
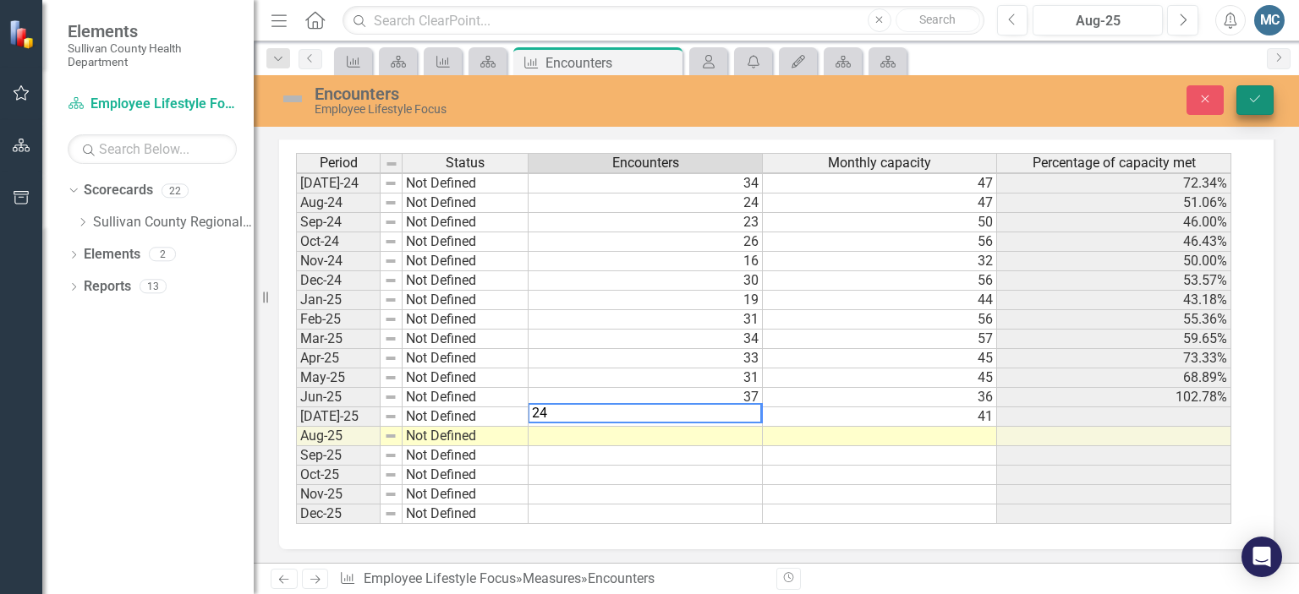
type textarea "24"
click at [1261, 101] on icon "Save" at bounding box center [1254, 99] width 15 height 12
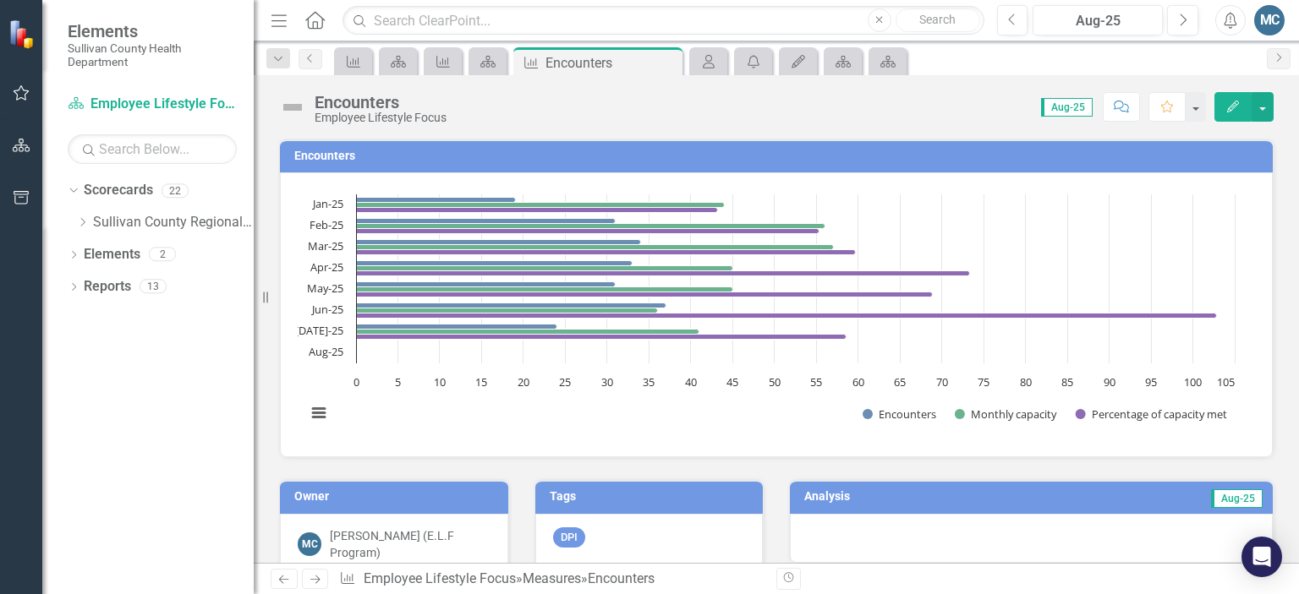
scroll to position [382, 0]
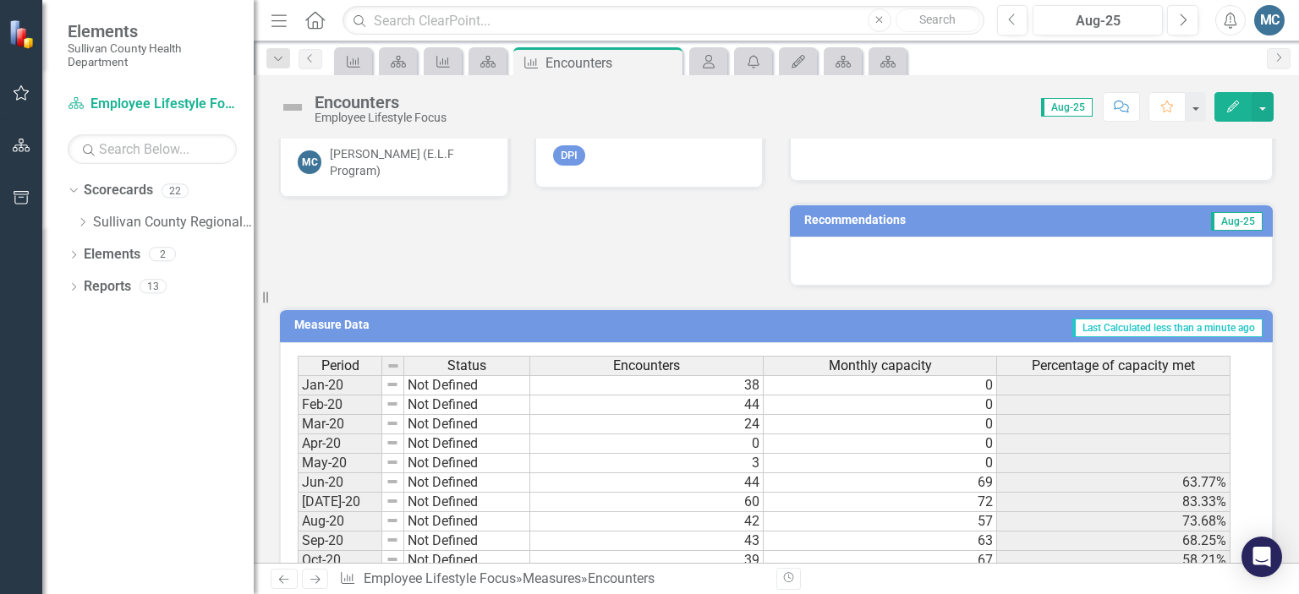
click at [298, 468] on div "Period Status Encounters Monthly capacity Percentage of capacity met Jan-20 Not…" at bounding box center [298, 580] width 0 height 448
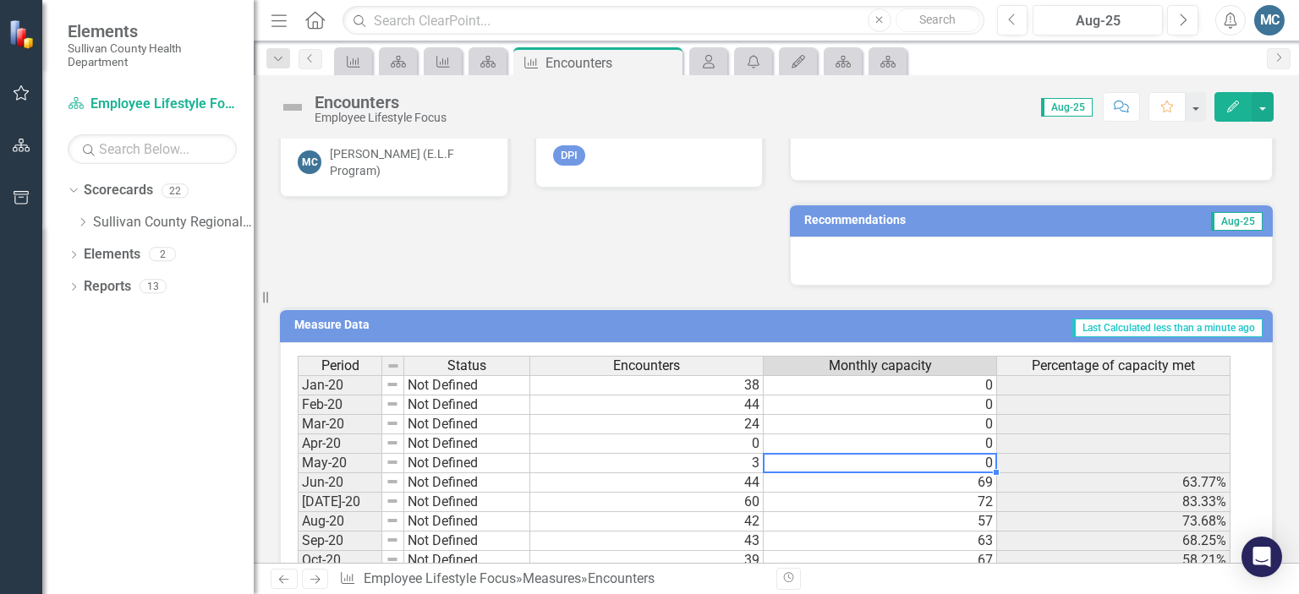
click at [769, 457] on td "0" at bounding box center [880, 463] width 233 height 19
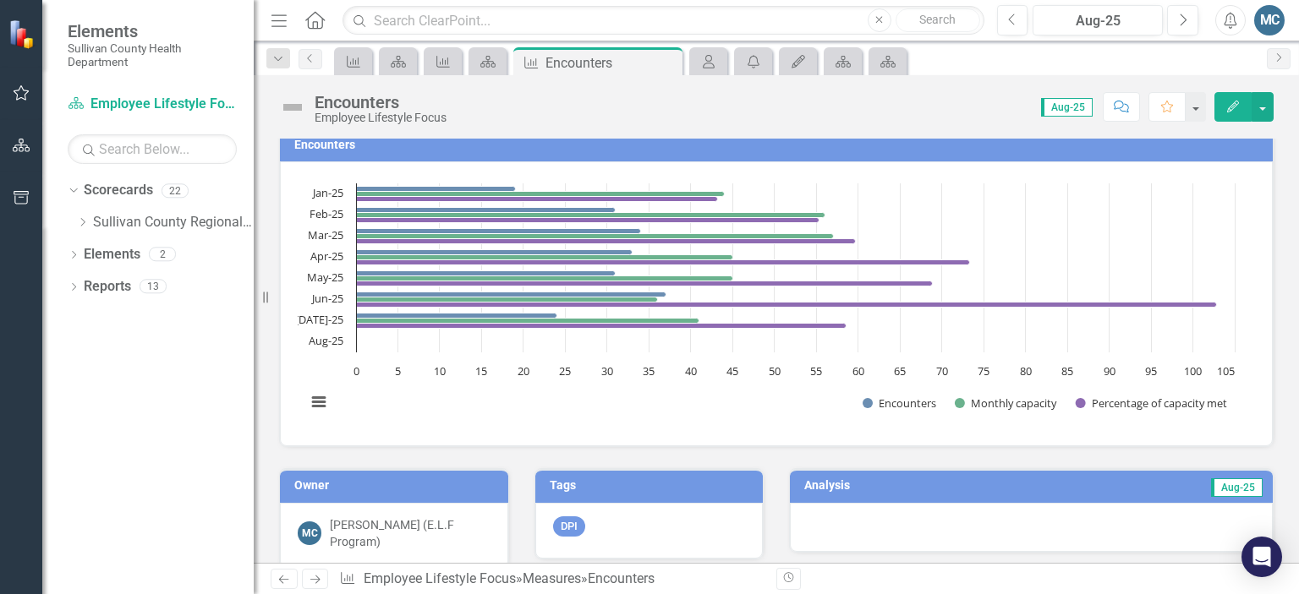
scroll to position [0, 0]
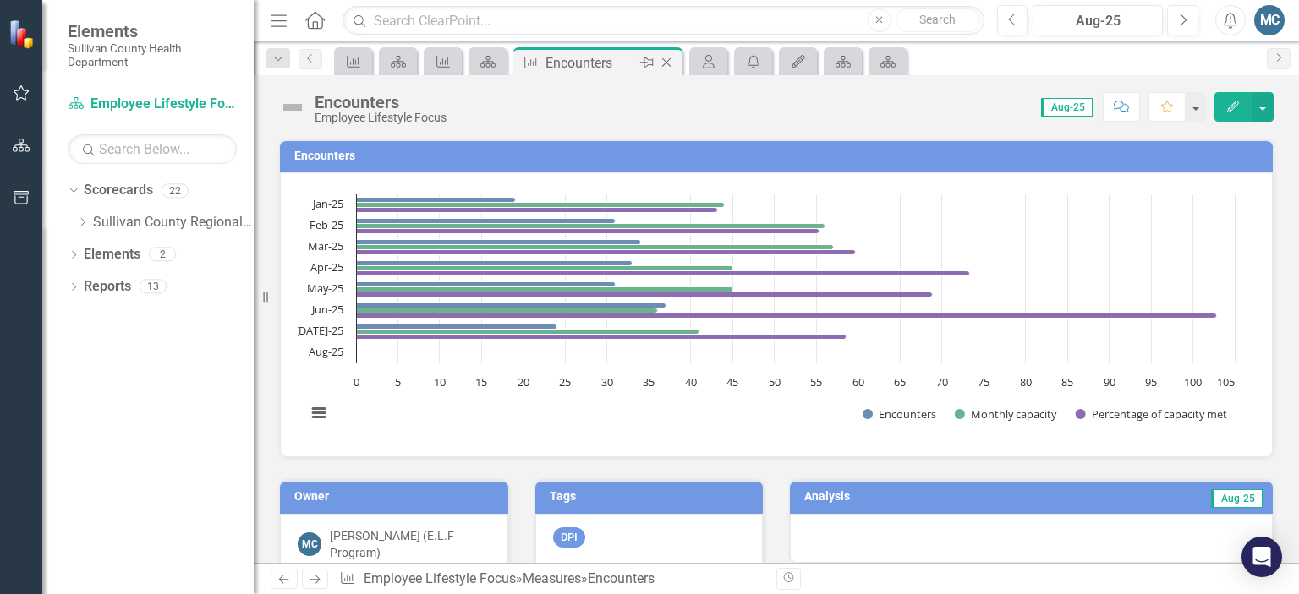
click at [666, 63] on icon at bounding box center [666, 62] width 9 height 9
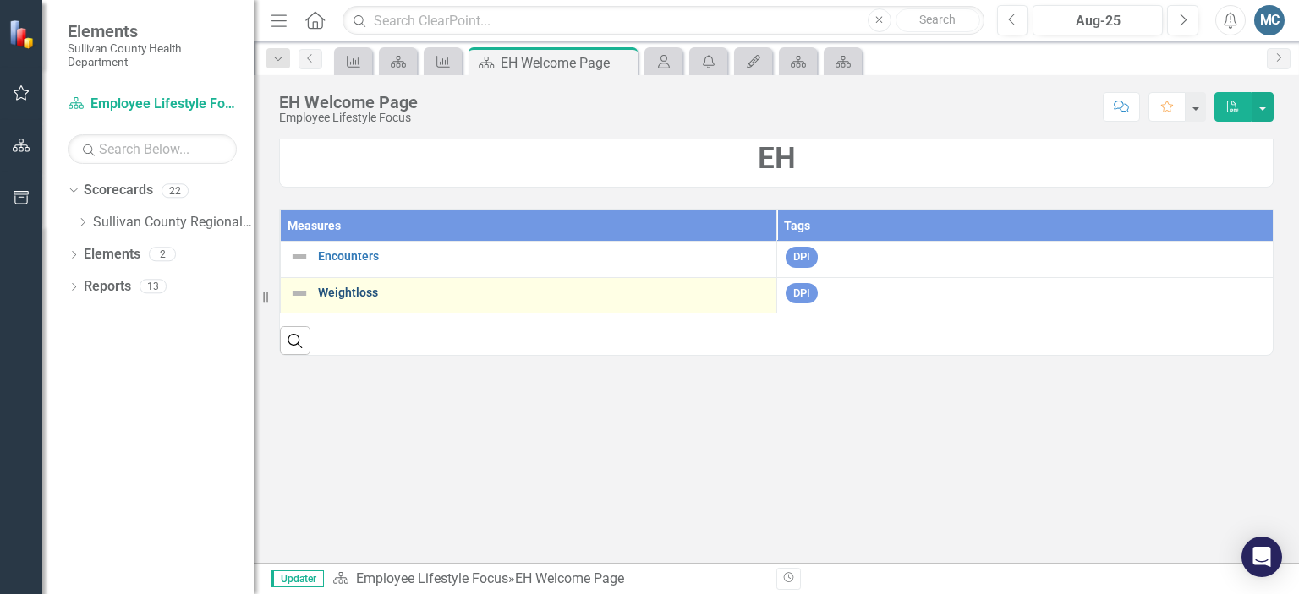
click at [358, 288] on link "Weightloss" at bounding box center [543, 293] width 450 height 13
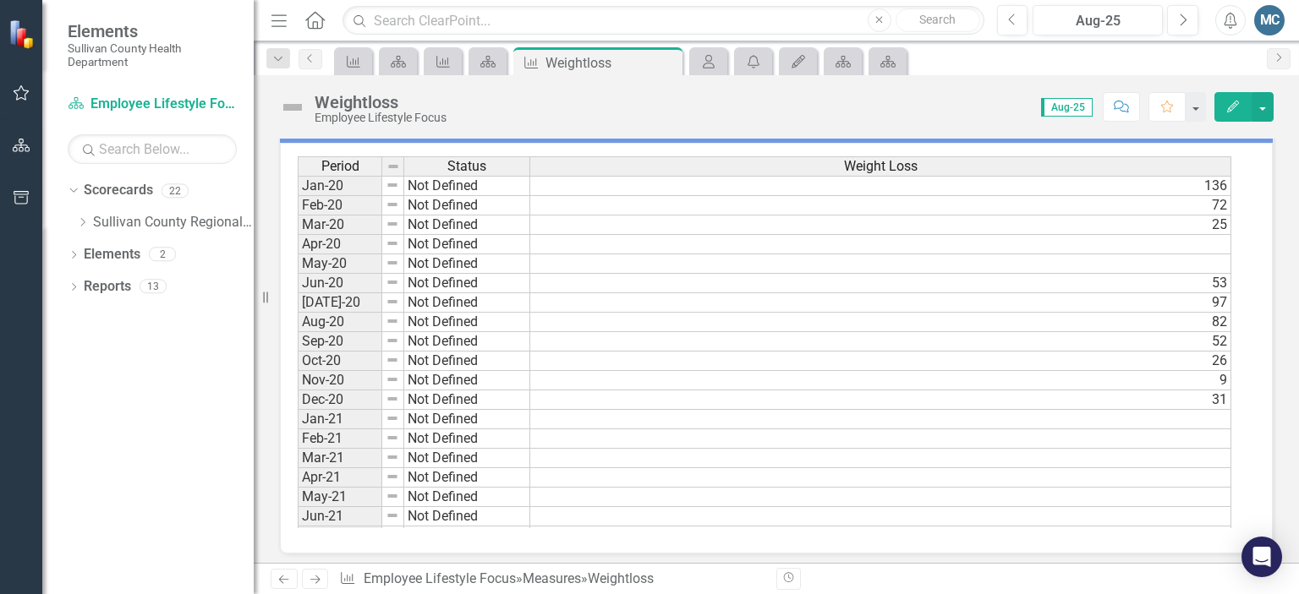
scroll to position [585, 0]
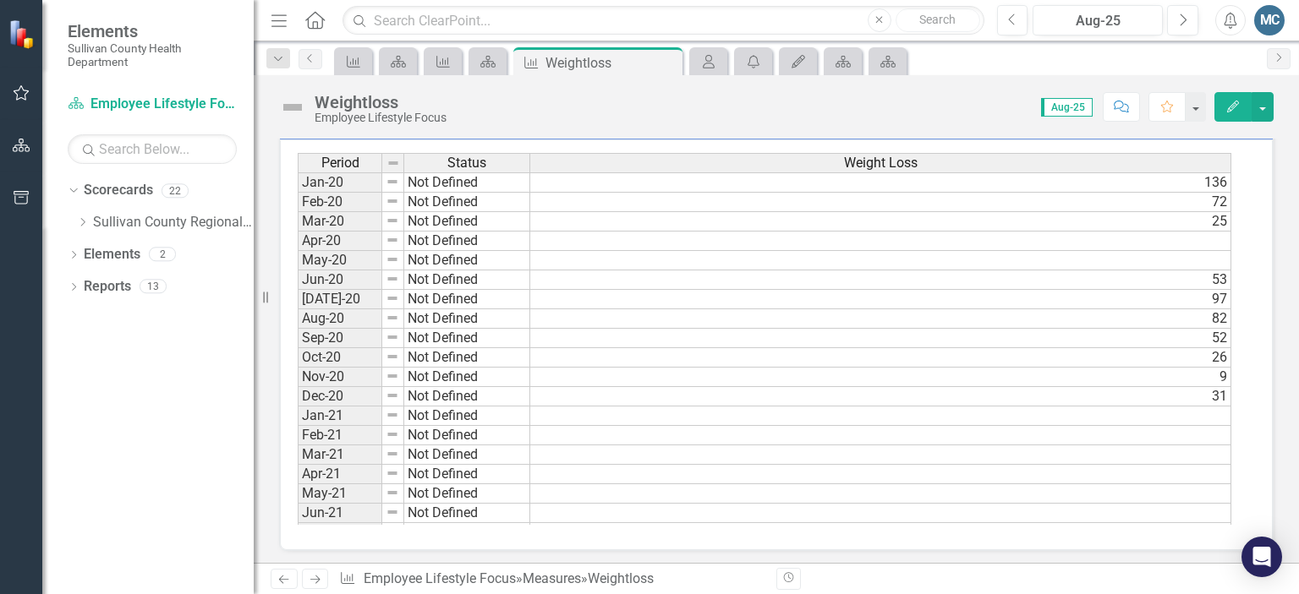
click at [856, 409] on td at bounding box center [880, 416] width 701 height 19
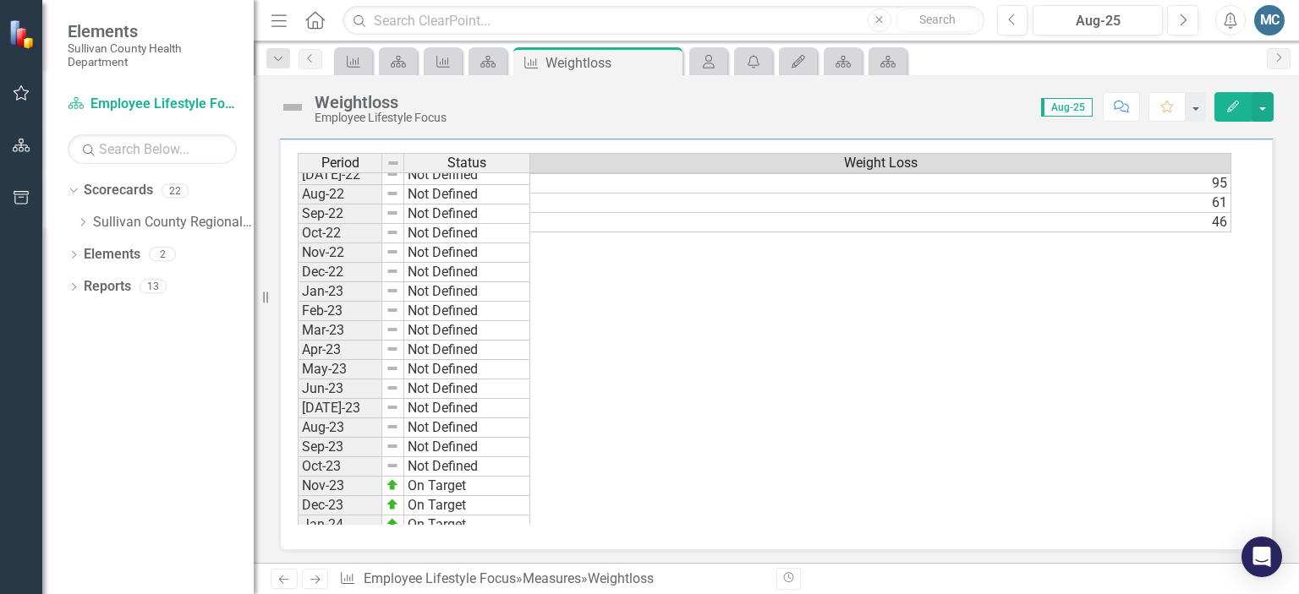
scroll to position [1050, 0]
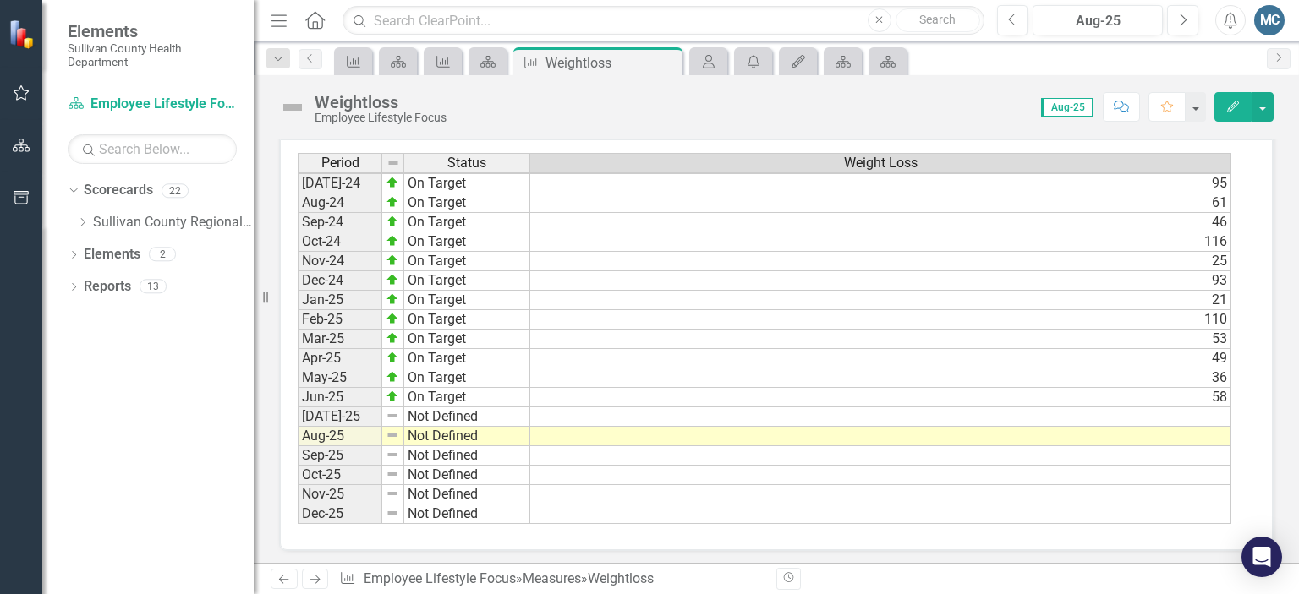
click at [813, 409] on td at bounding box center [880, 417] width 701 height 19
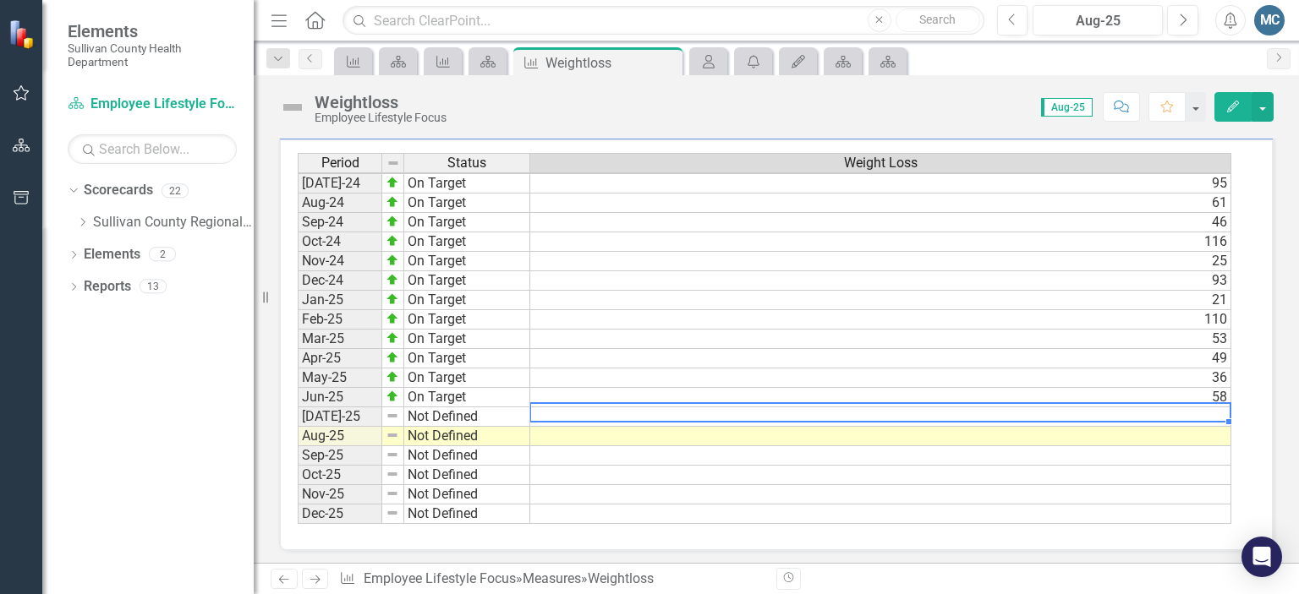
click at [1145, 408] on td at bounding box center [880, 417] width 701 height 19
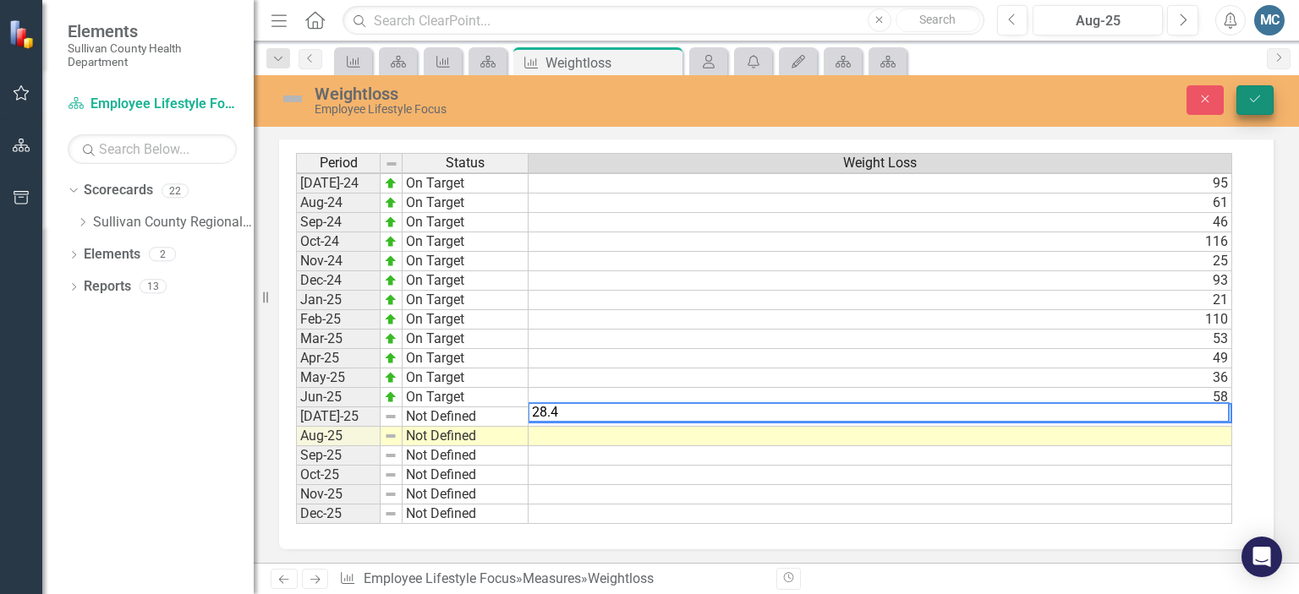
type textarea "28.4"
click at [1253, 96] on icon "Save" at bounding box center [1254, 99] width 15 height 12
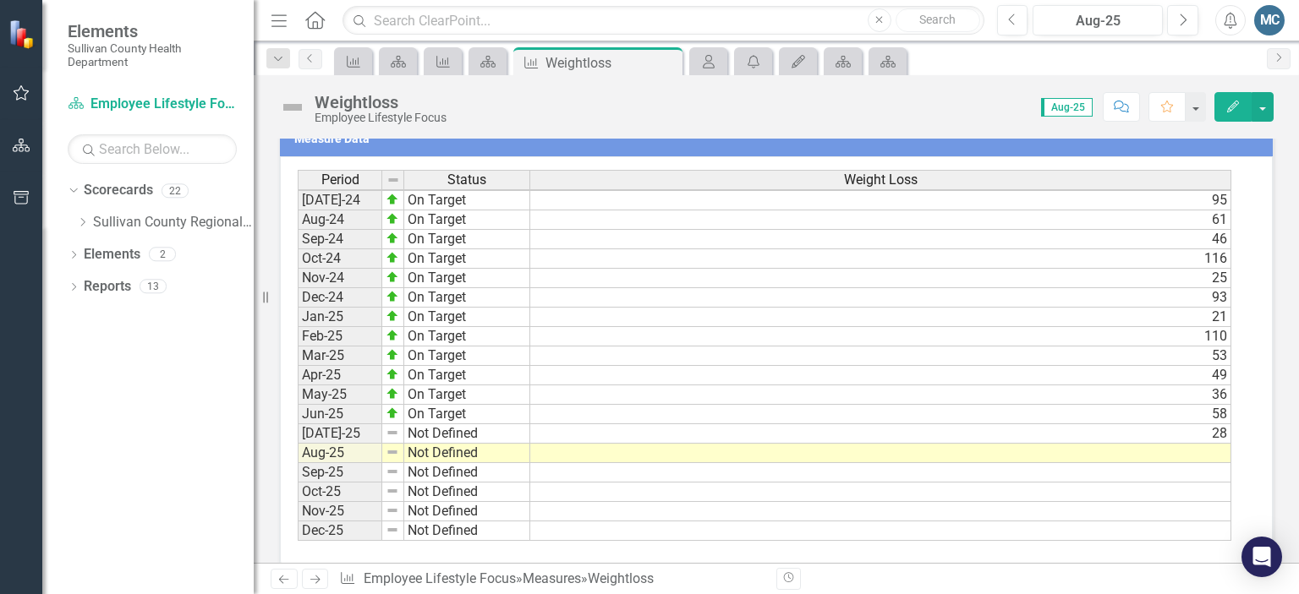
scroll to position [585, 0]
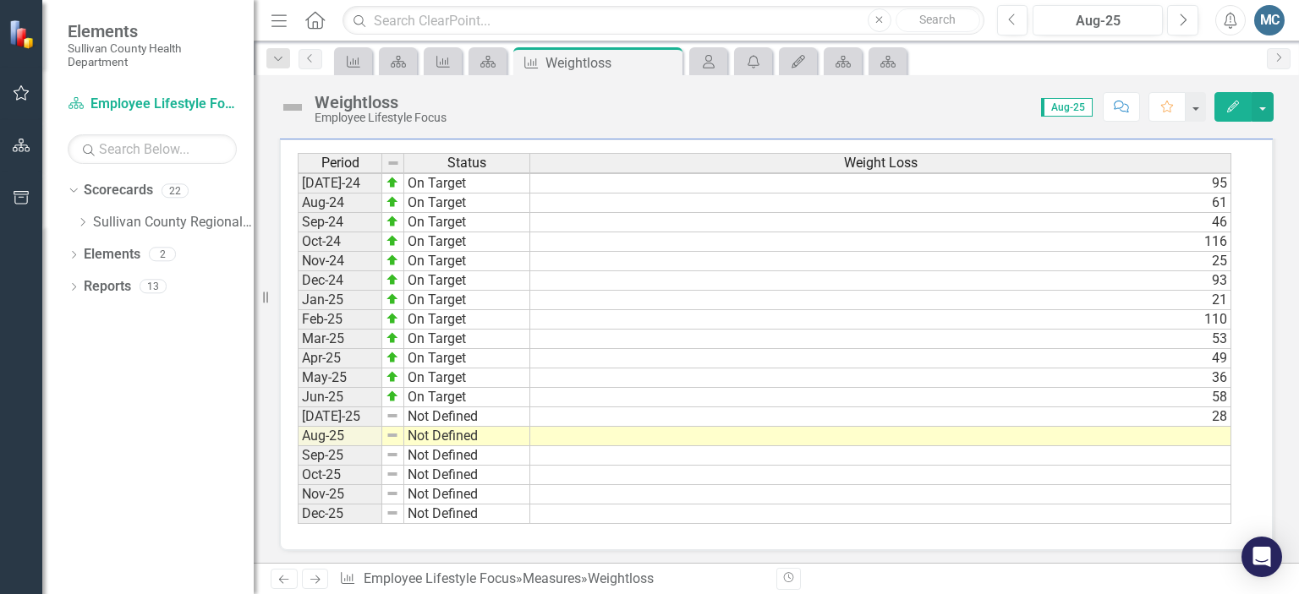
click at [1177, 396] on tbody "May-23 Not Defined 34 Jun-23 Not Defined 29 Jul-23 Not Defined 59 Aug-23 Not De…" at bounding box center [764, 212] width 933 height 623
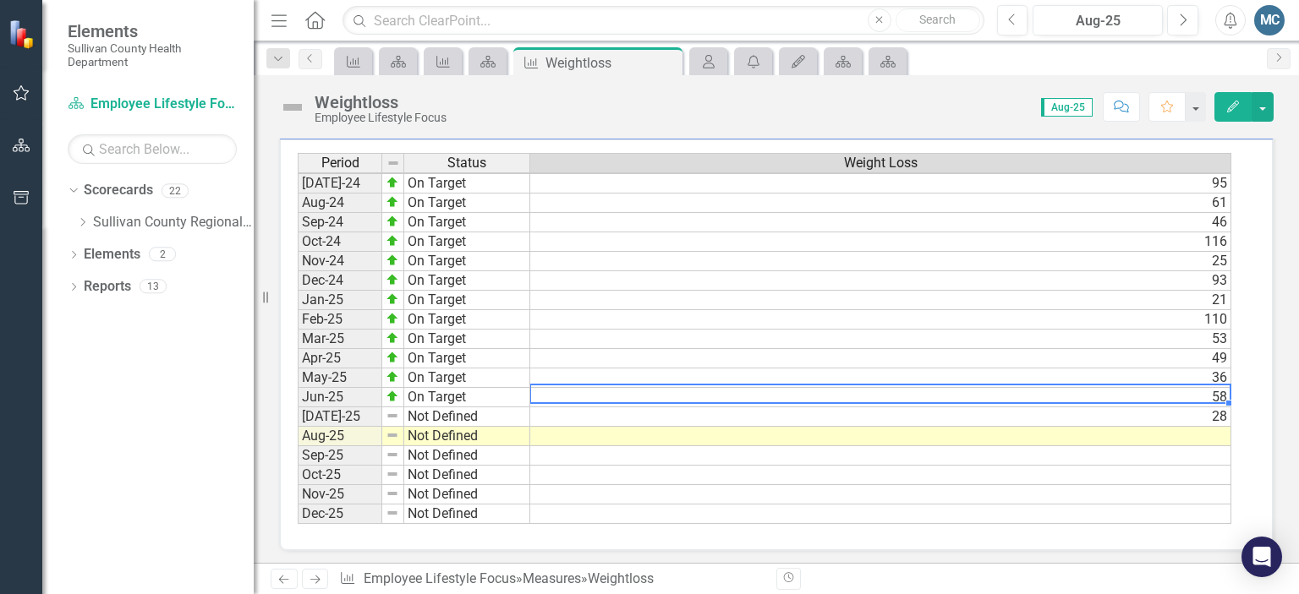
click at [1192, 408] on td "28" at bounding box center [880, 417] width 701 height 19
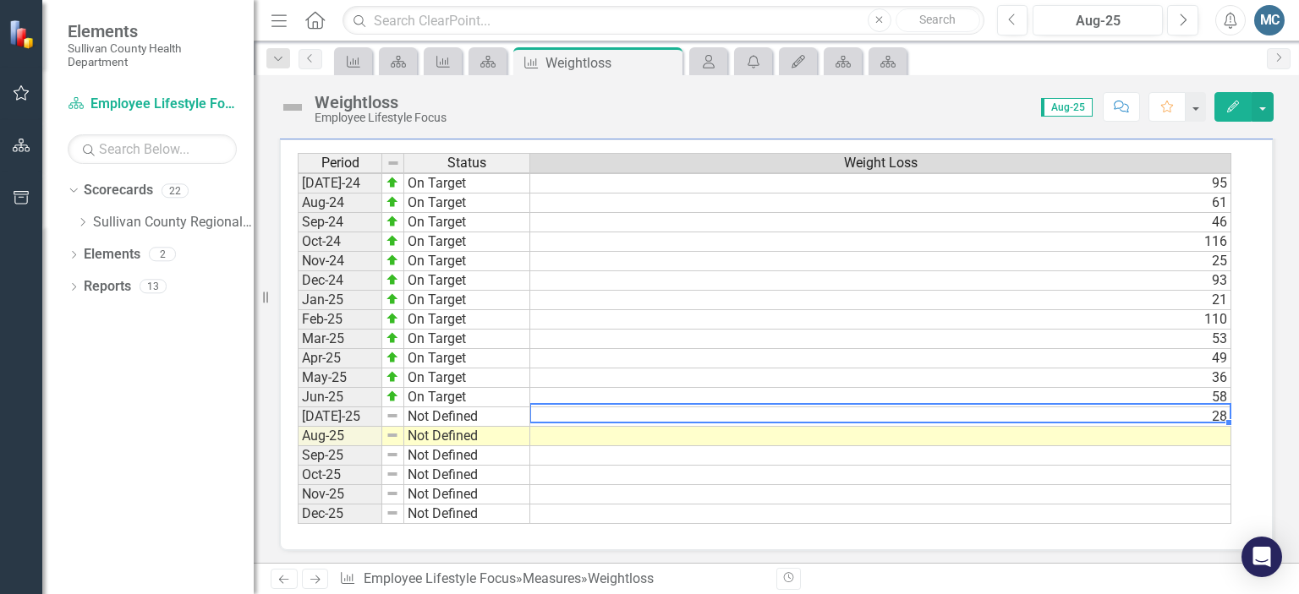
click at [1192, 408] on td "28" at bounding box center [880, 417] width 701 height 19
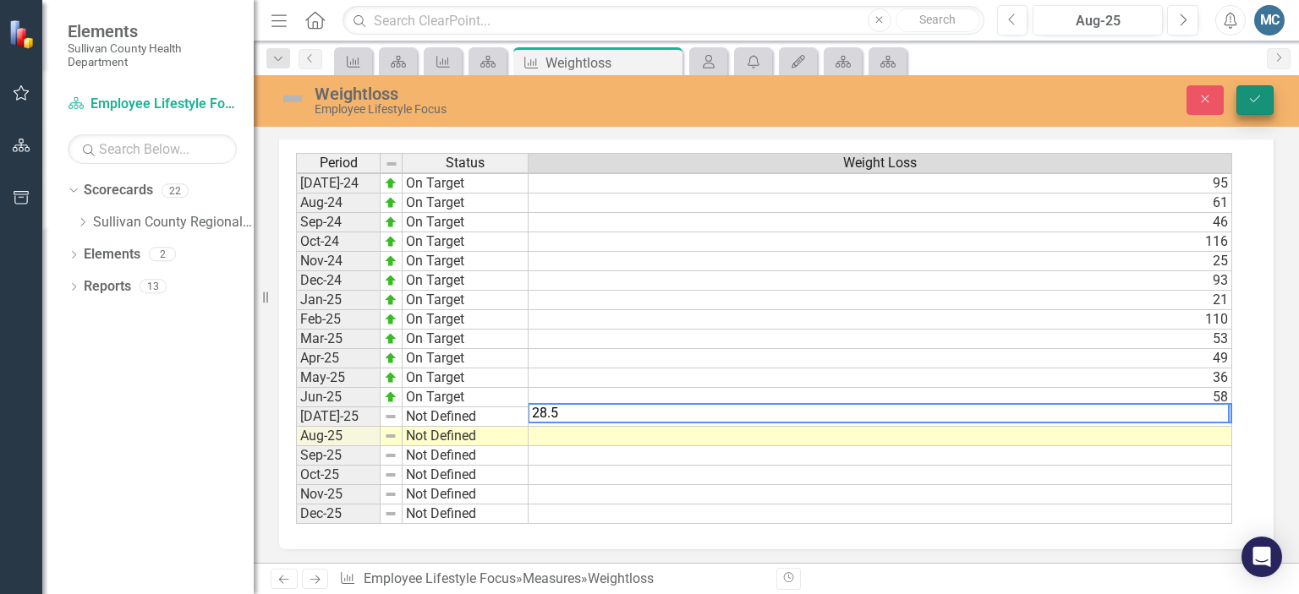
type textarea "28.5"
click at [1262, 101] on button "Save" at bounding box center [1254, 100] width 37 height 30
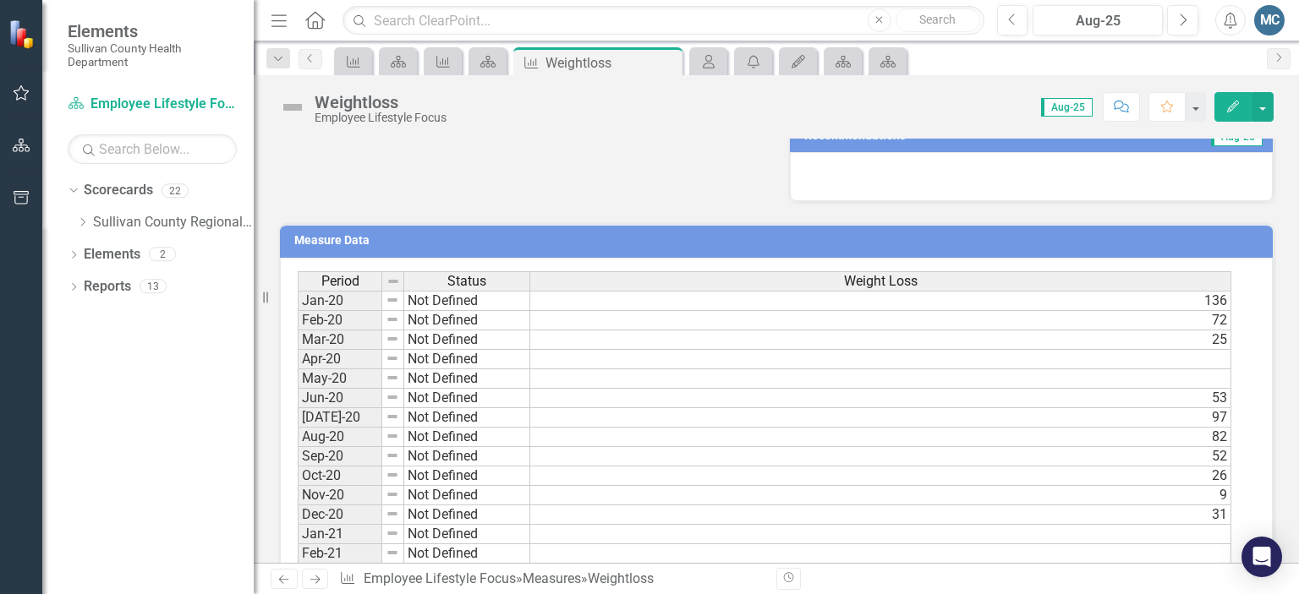
scroll to position [0, 0]
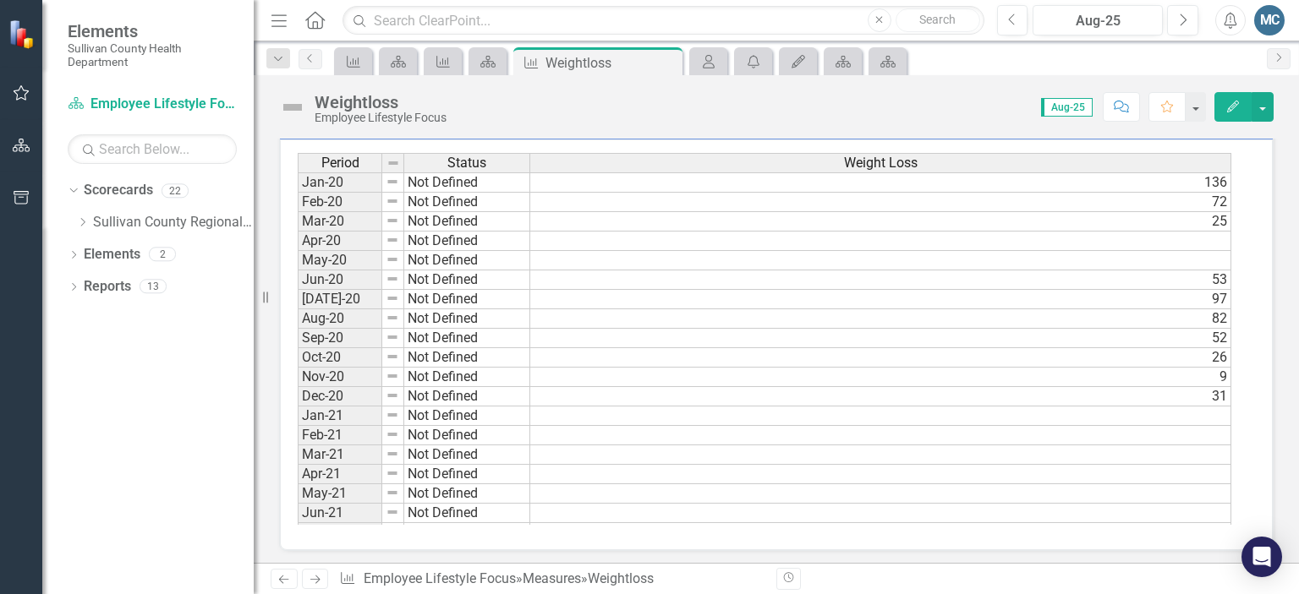
click at [953, 391] on td "31" at bounding box center [880, 396] width 701 height 19
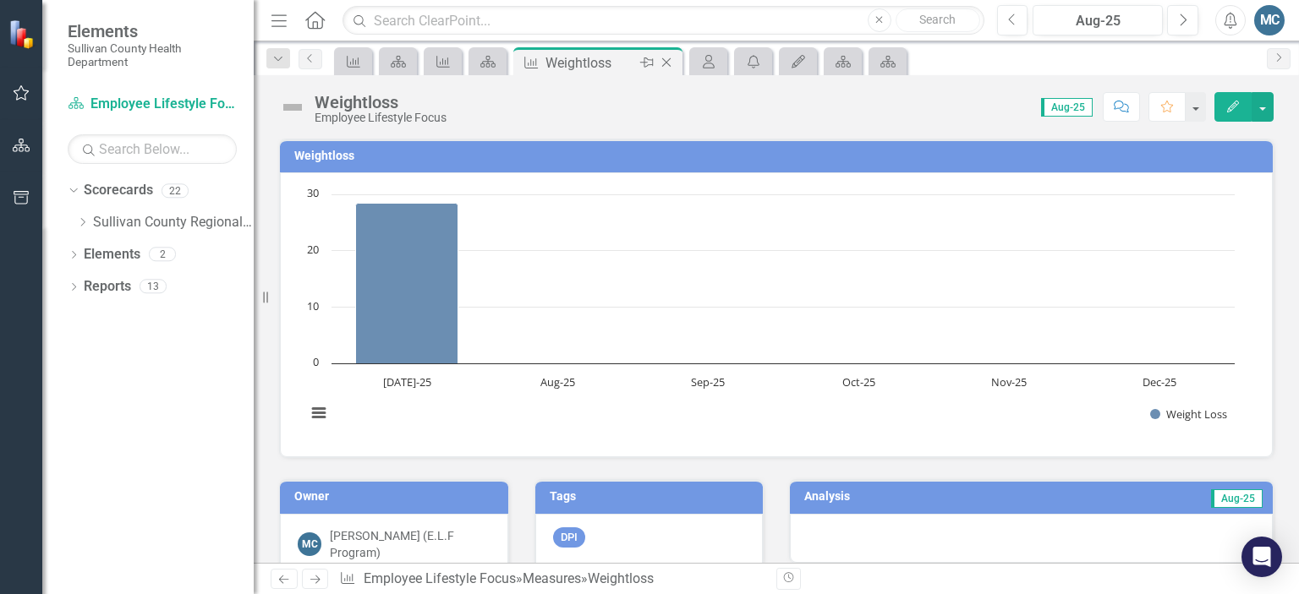
click at [666, 59] on icon "Close" at bounding box center [666, 63] width 17 height 14
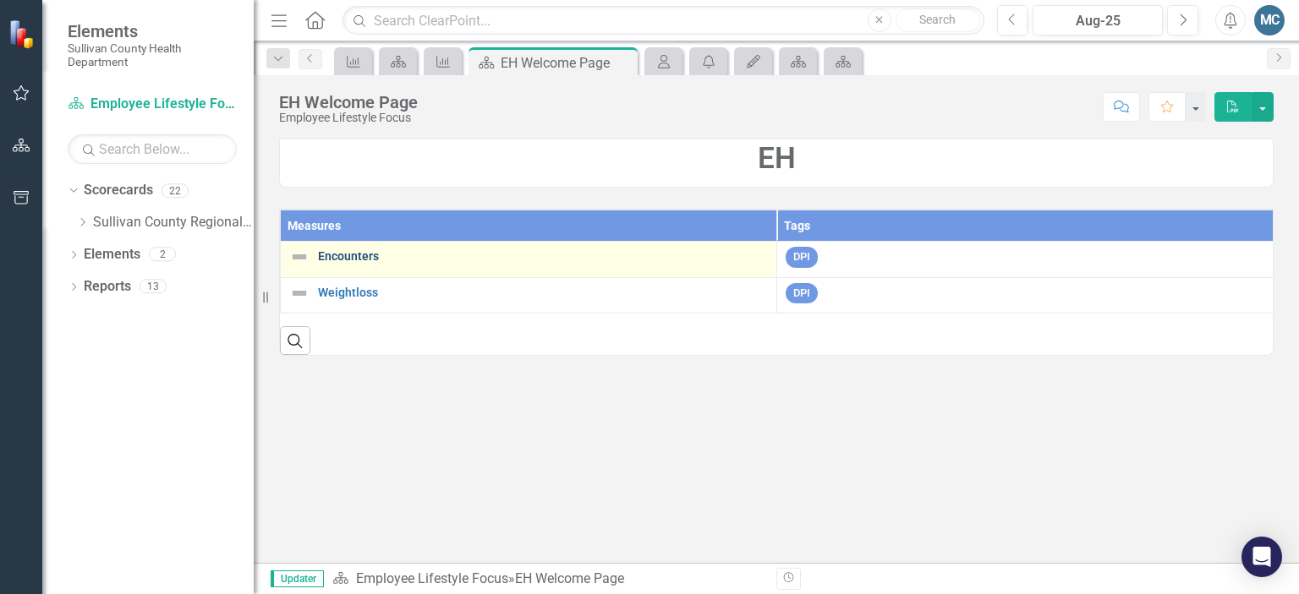
click at [331, 256] on link "Encounters" at bounding box center [543, 256] width 450 height 13
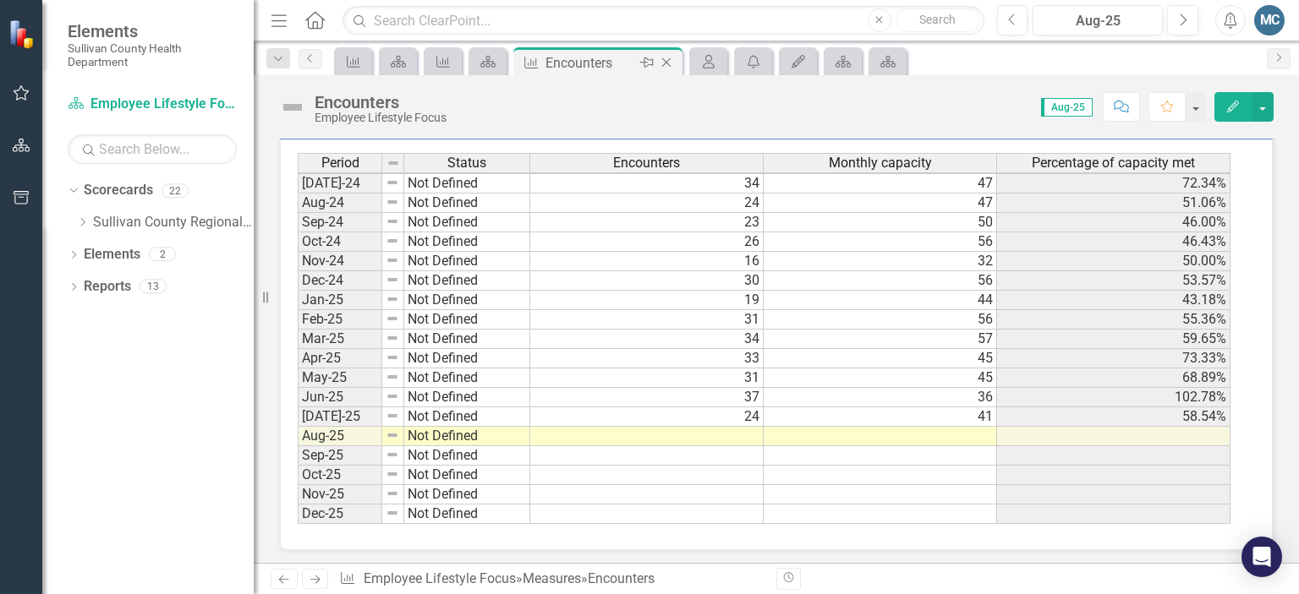
click at [672, 63] on icon "Close" at bounding box center [666, 63] width 17 height 14
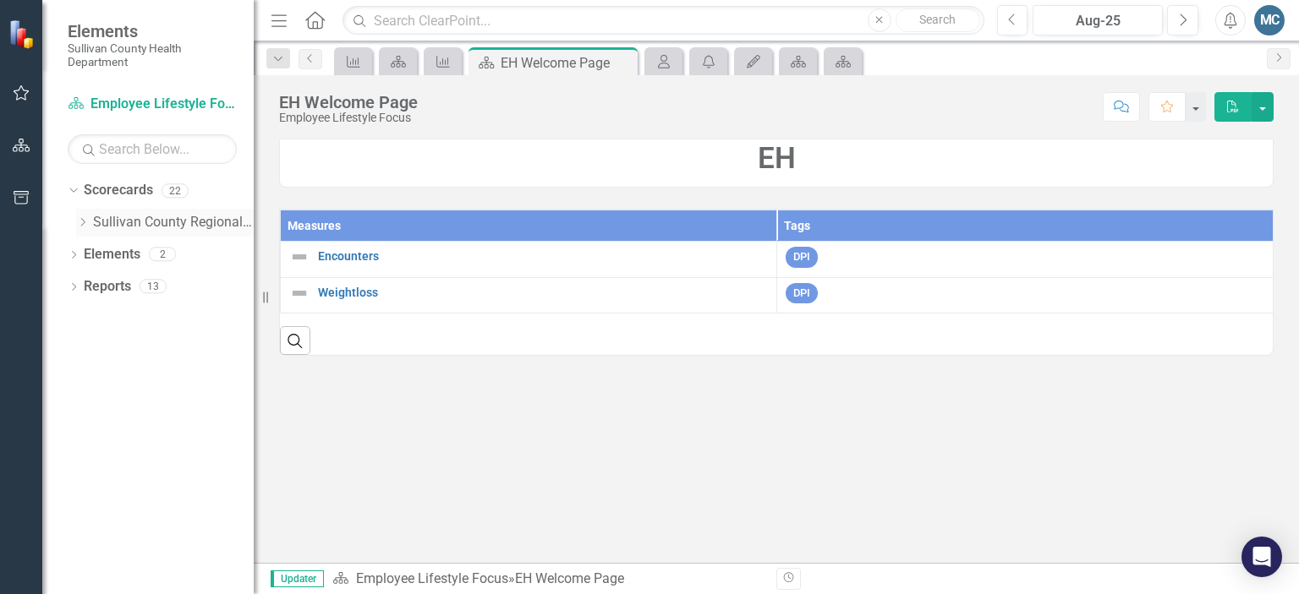
click at [81, 222] on icon "Dropdown" at bounding box center [82, 222] width 13 height 10
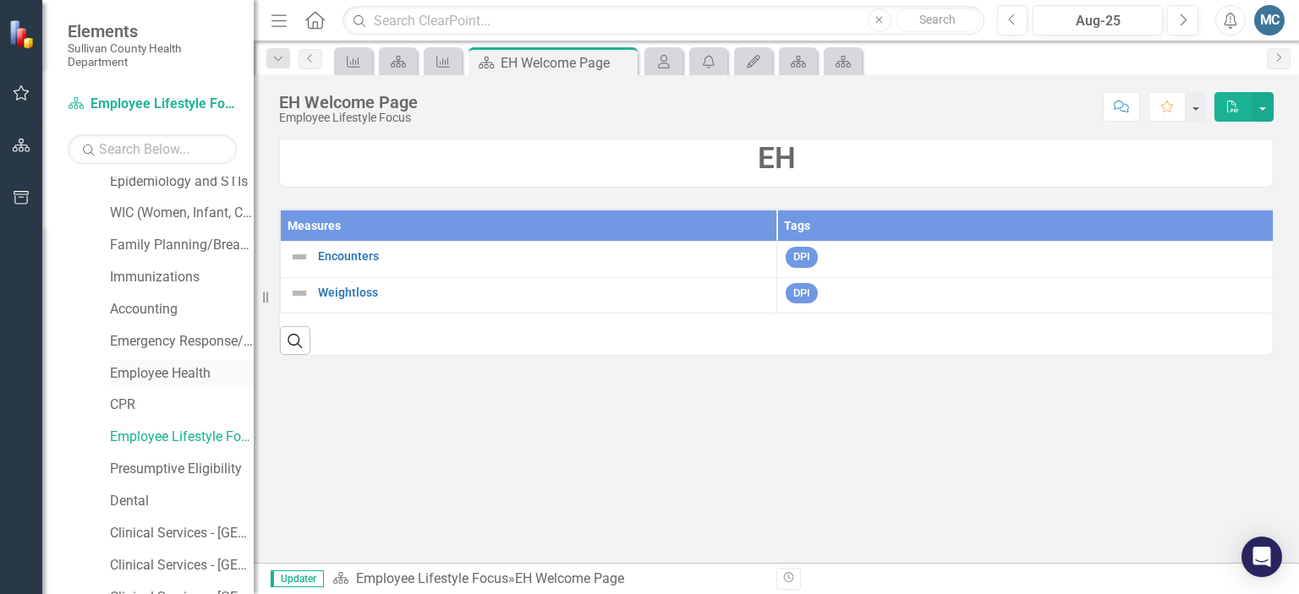
click at [178, 371] on link "Employee Health" at bounding box center [182, 373] width 144 height 19
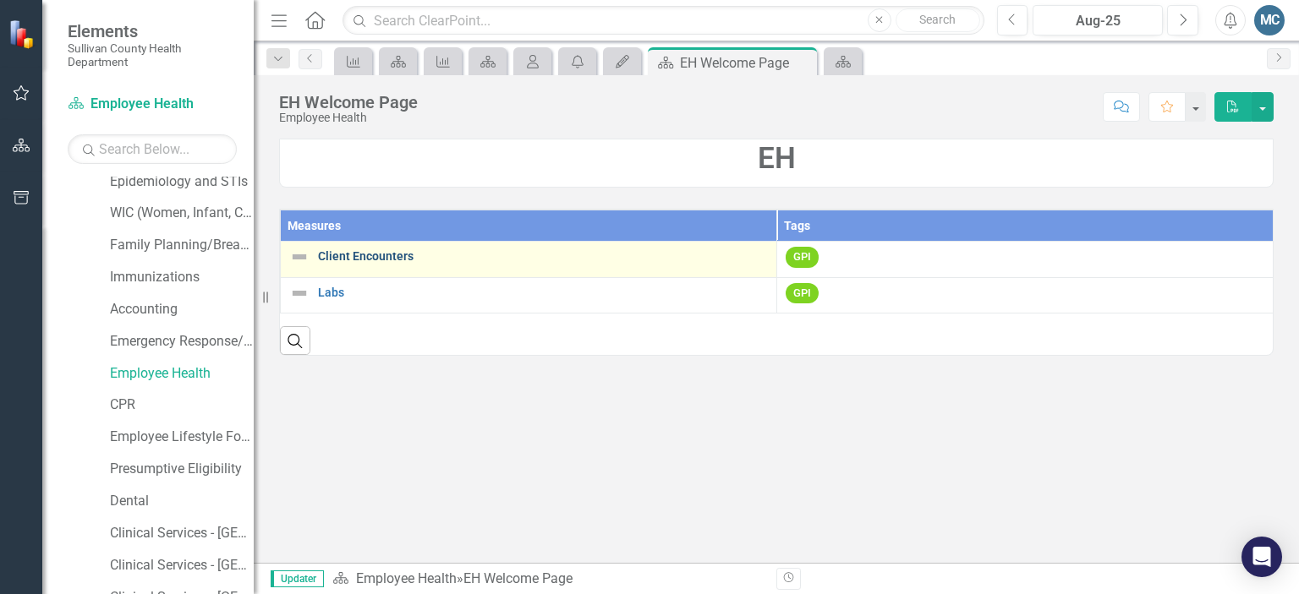
click at [350, 255] on link "Client Encounters" at bounding box center [543, 256] width 450 height 13
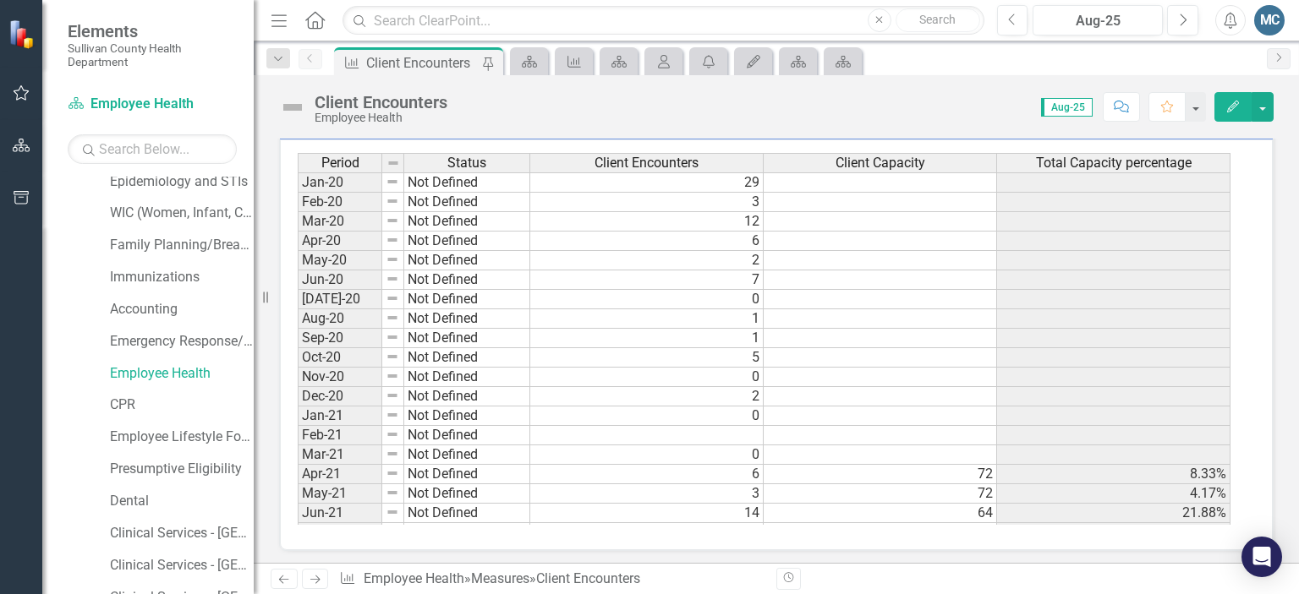
click at [666, 414] on td "0" at bounding box center [646, 416] width 233 height 19
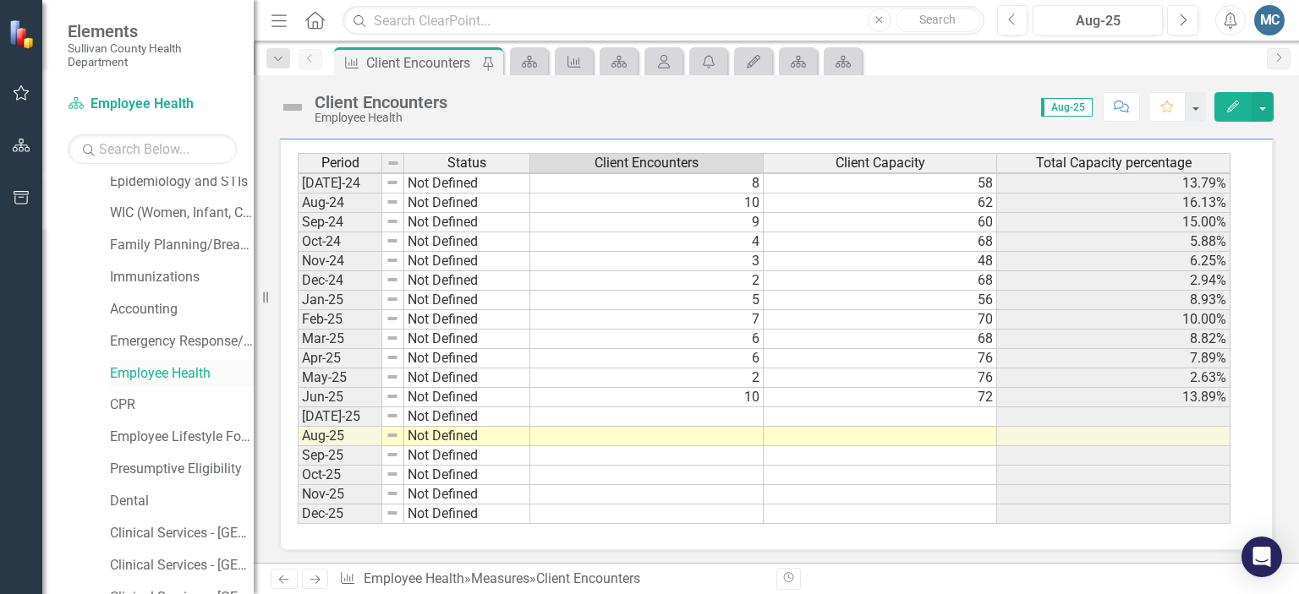
click at [130, 377] on link "Employee Health" at bounding box center [182, 373] width 144 height 19
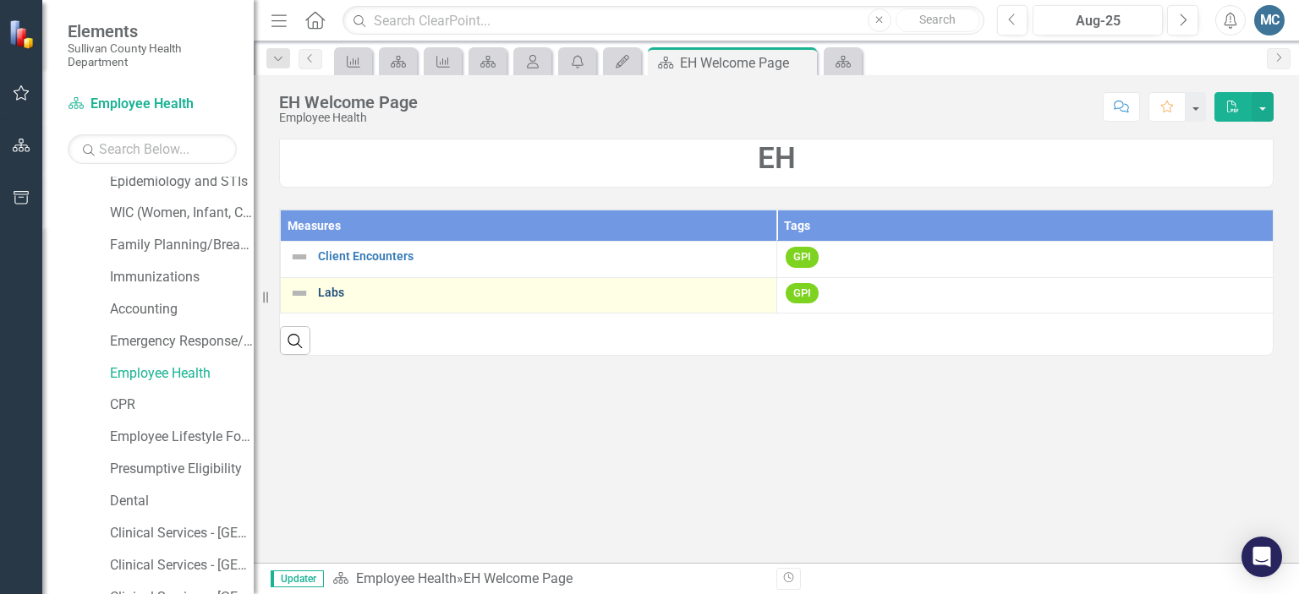
click at [328, 287] on link "Labs" at bounding box center [543, 293] width 450 height 13
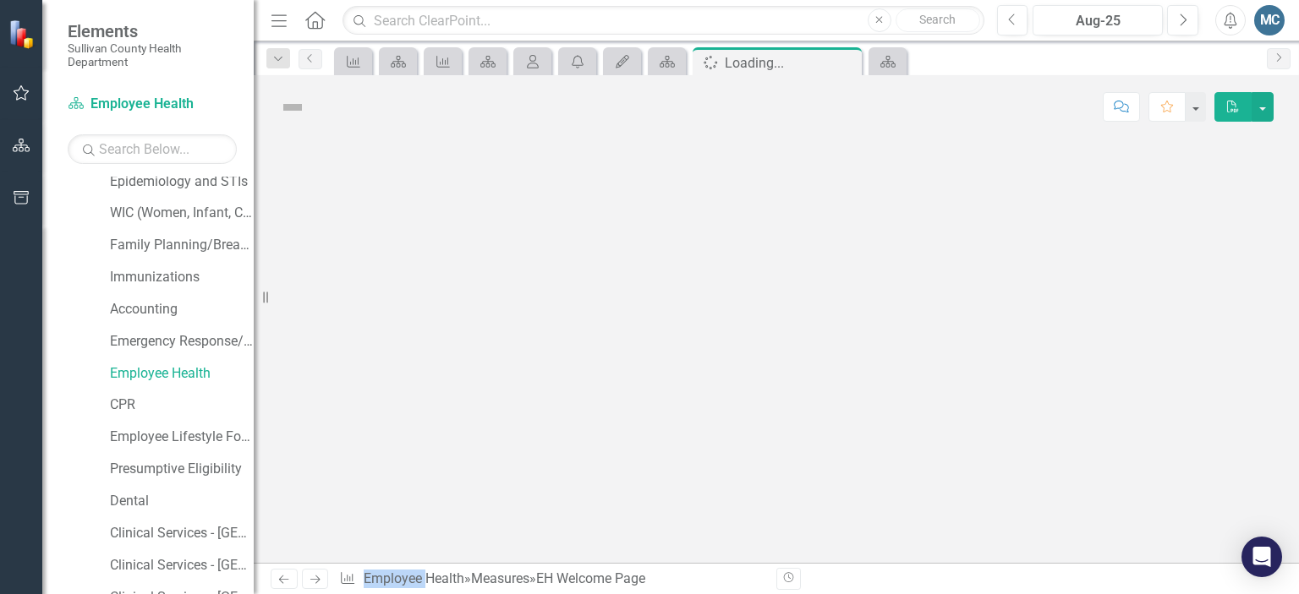
click at [328, 287] on div at bounding box center [776, 351] width 1045 height 424
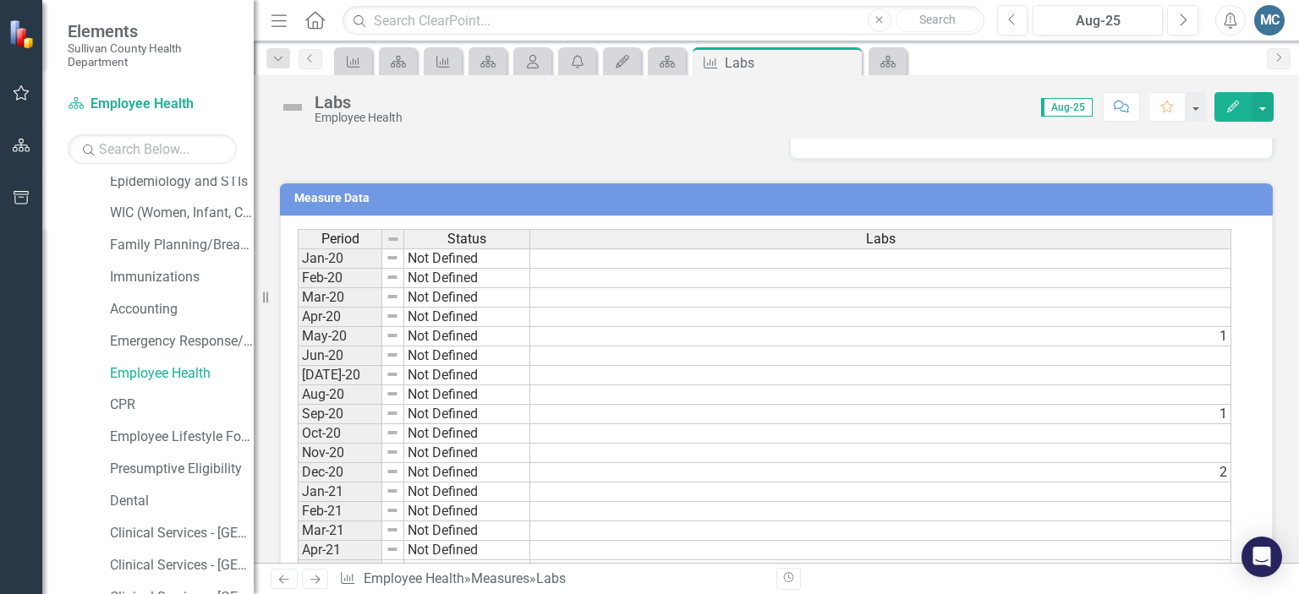
scroll to position [585, 0]
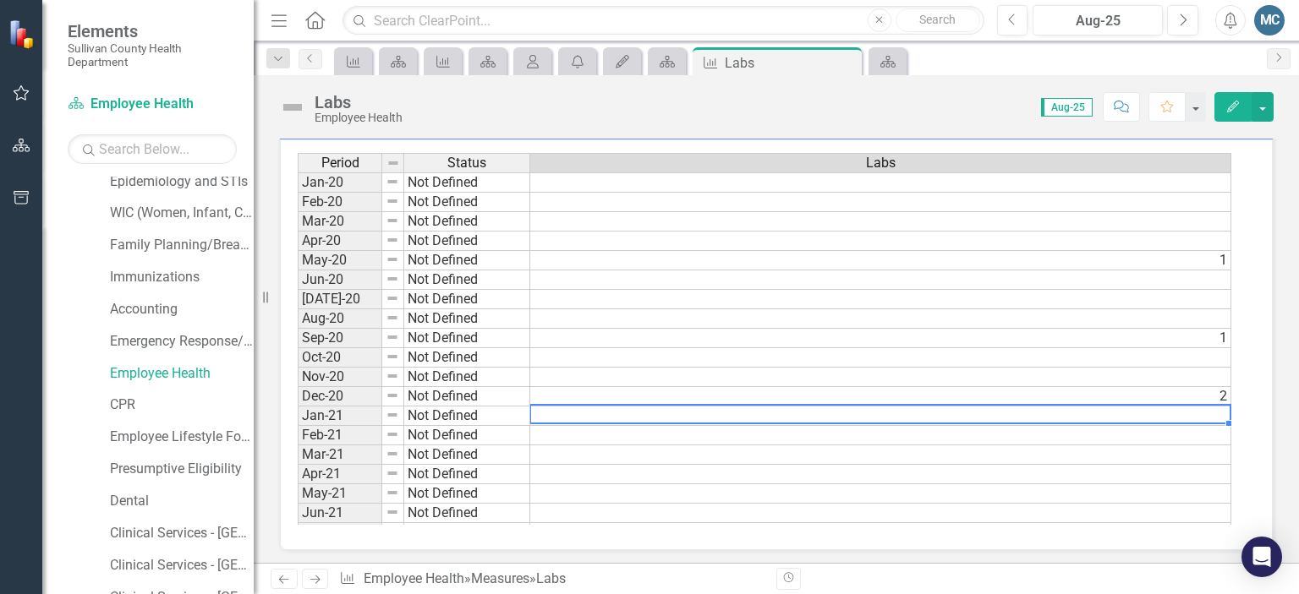
click at [645, 409] on td at bounding box center [880, 416] width 701 height 19
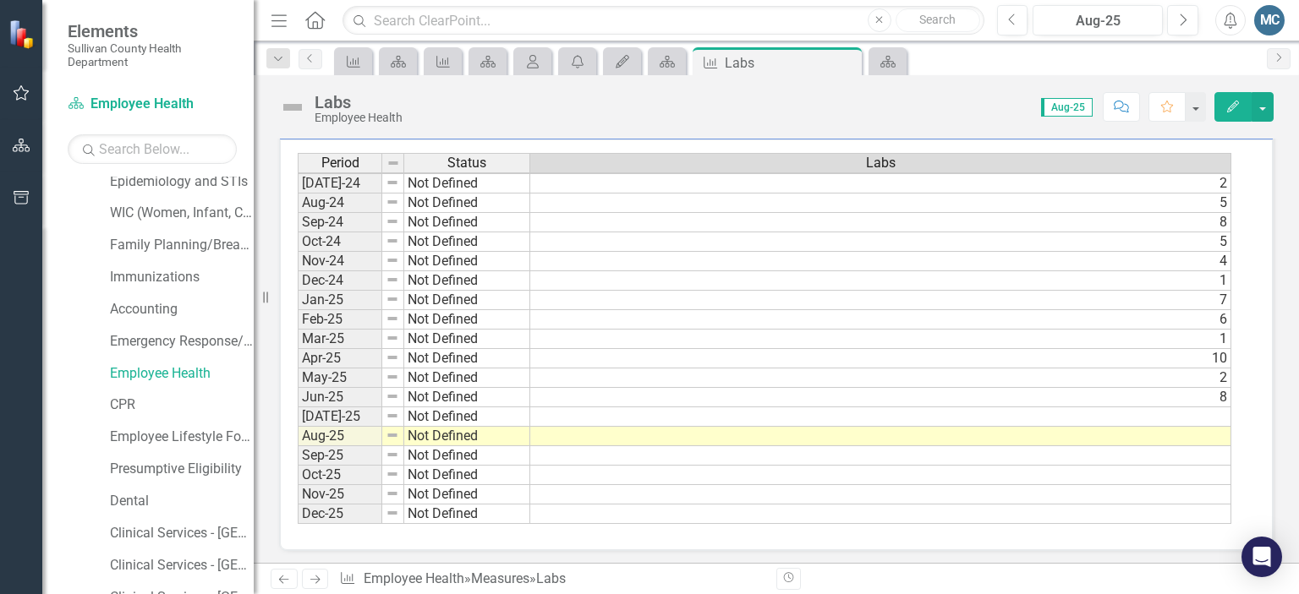
click at [581, 391] on td "8" at bounding box center [880, 397] width 701 height 19
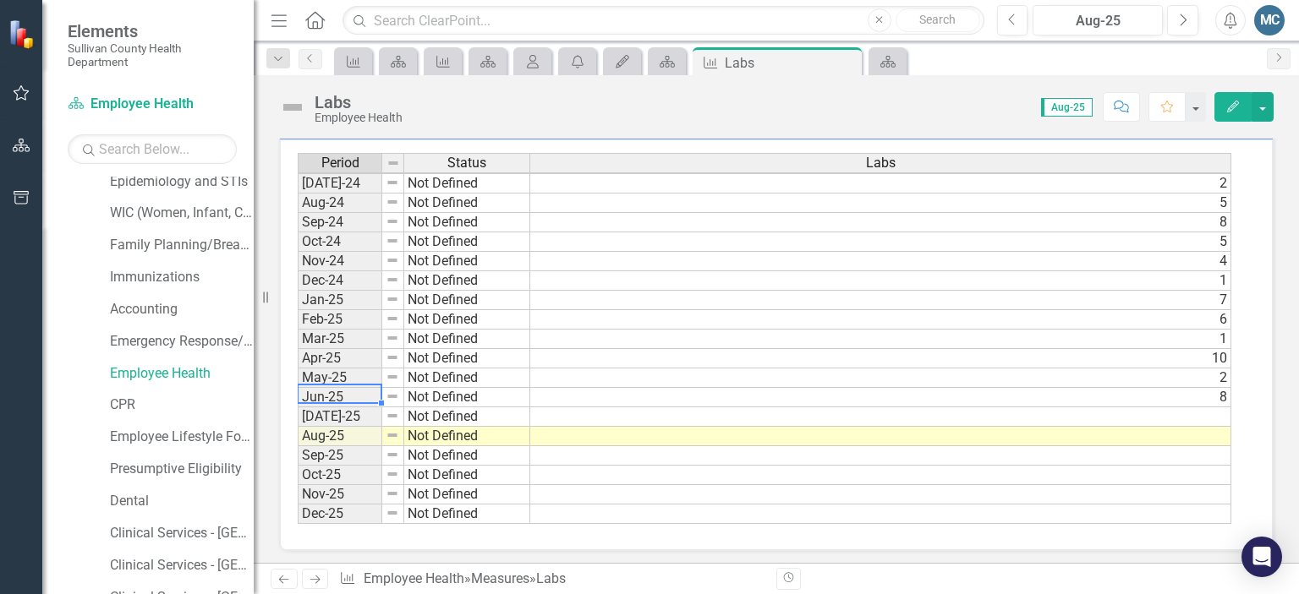
click at [357, 388] on td "Jun-25" at bounding box center [340, 397] width 85 height 19
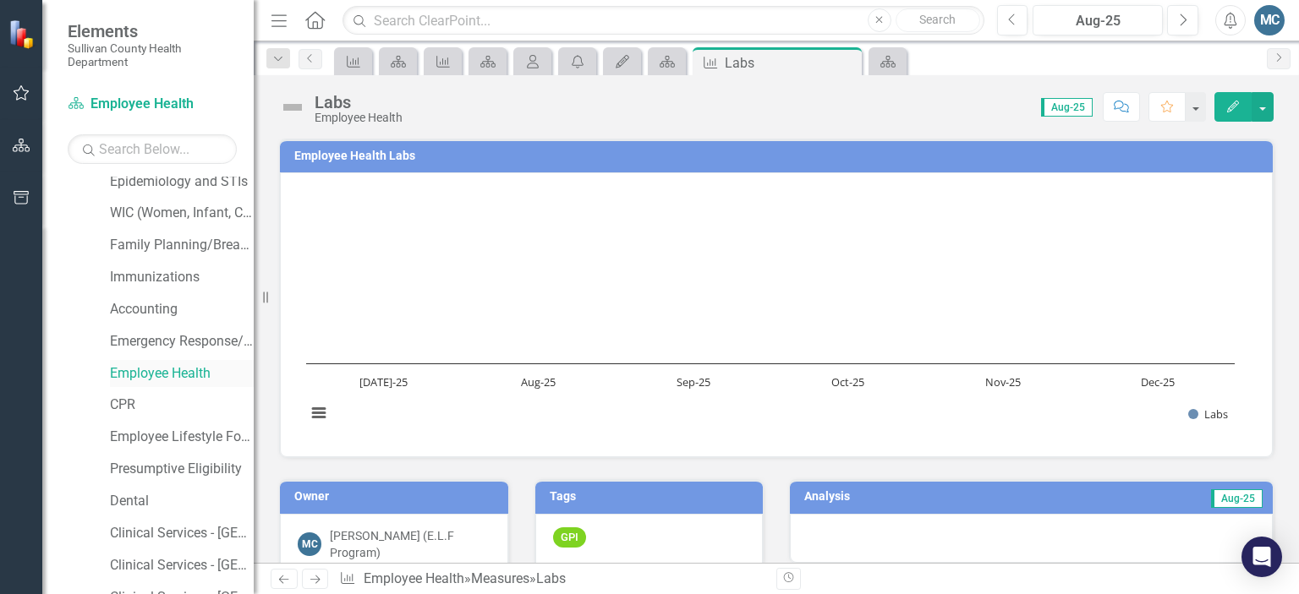
click at [189, 375] on link "Employee Health" at bounding box center [182, 373] width 144 height 19
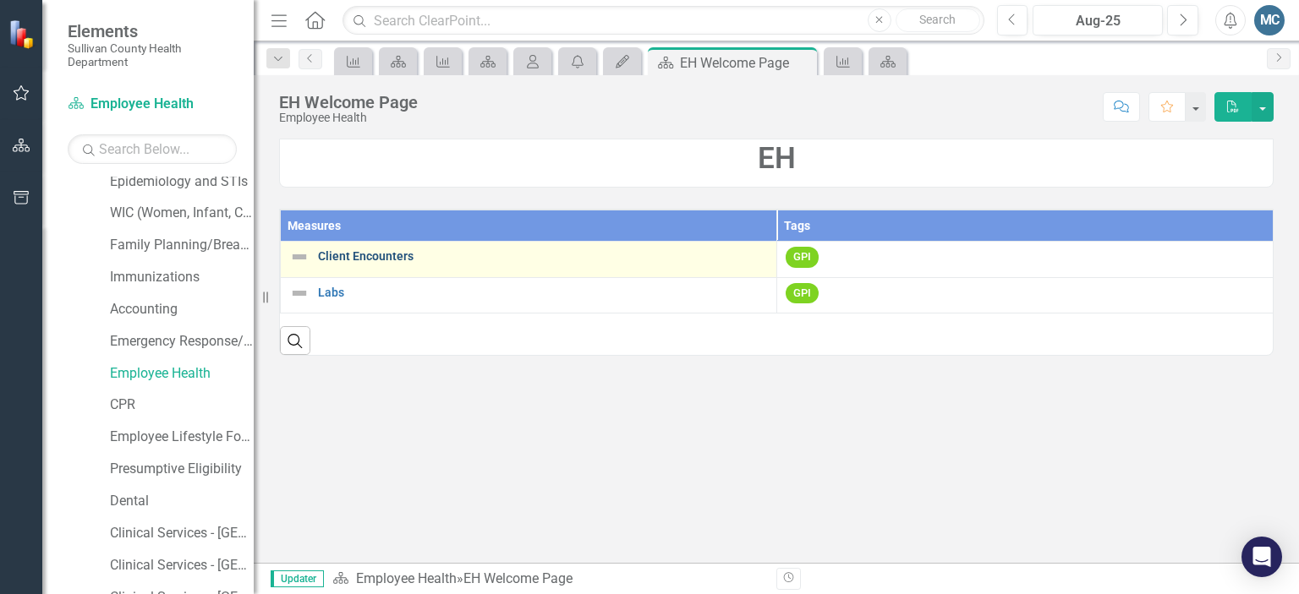
click at [376, 260] on link "Client Encounters" at bounding box center [543, 256] width 450 height 13
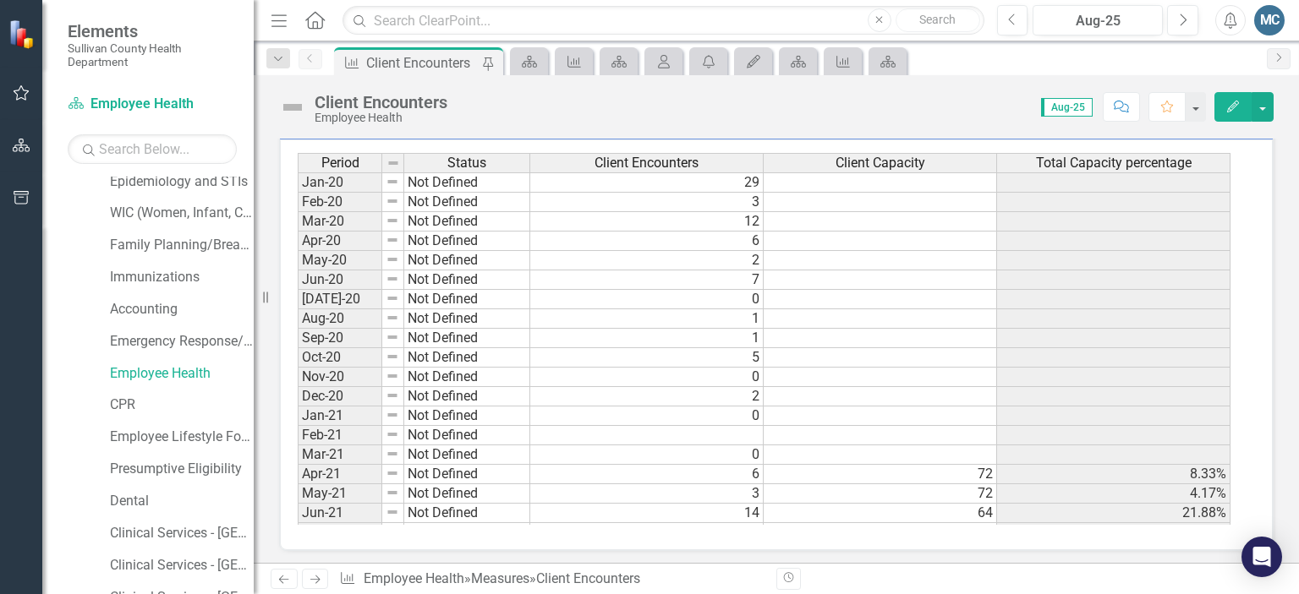
scroll to position [169, 0]
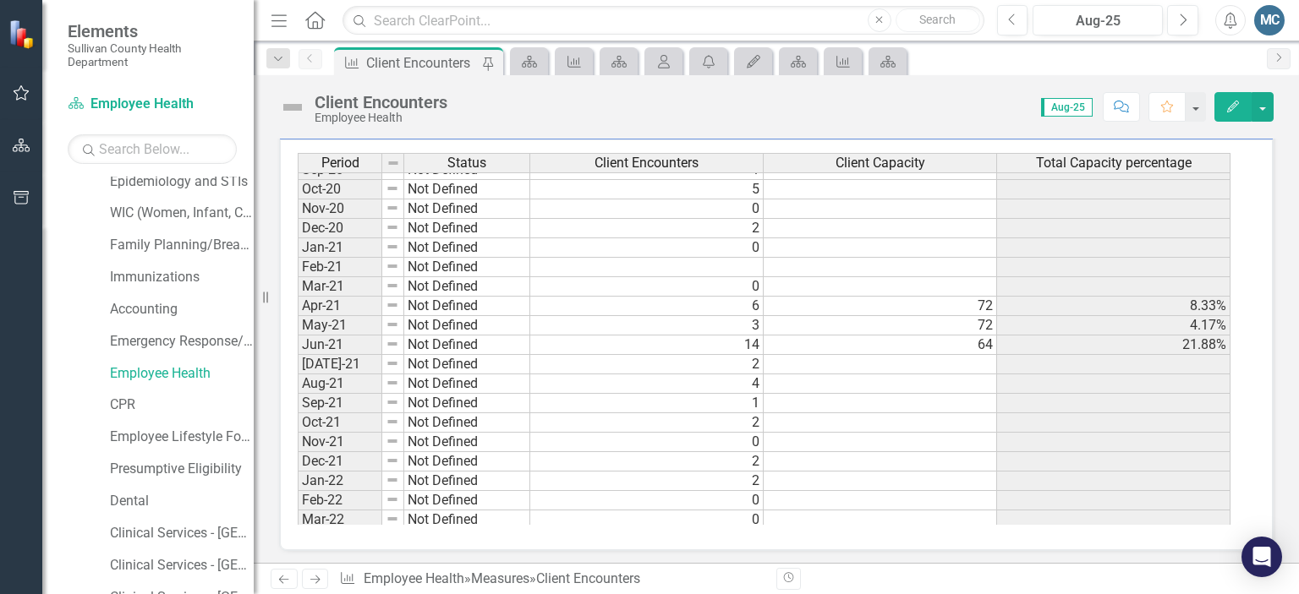
click at [298, 349] on div "Period Status Jan-20 Not Defined Feb-20 Not Defined Mar-20 Not Defined Apr-20 N…" at bounding box center [298, 257] width 0 height 546
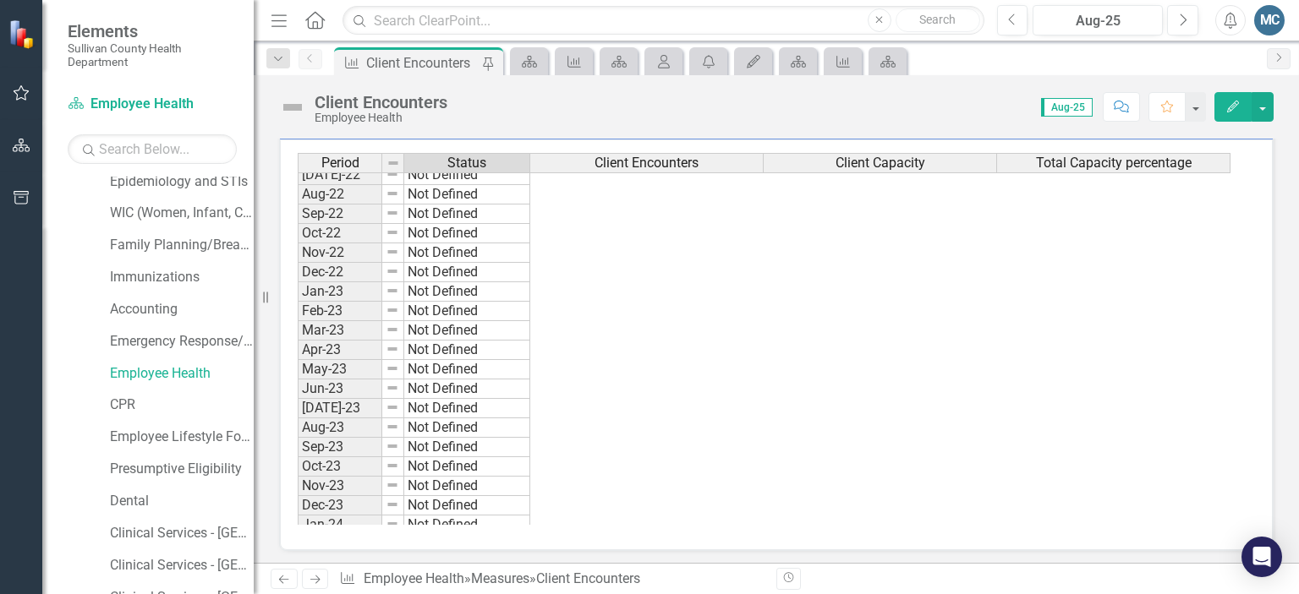
scroll to position [1050, 0]
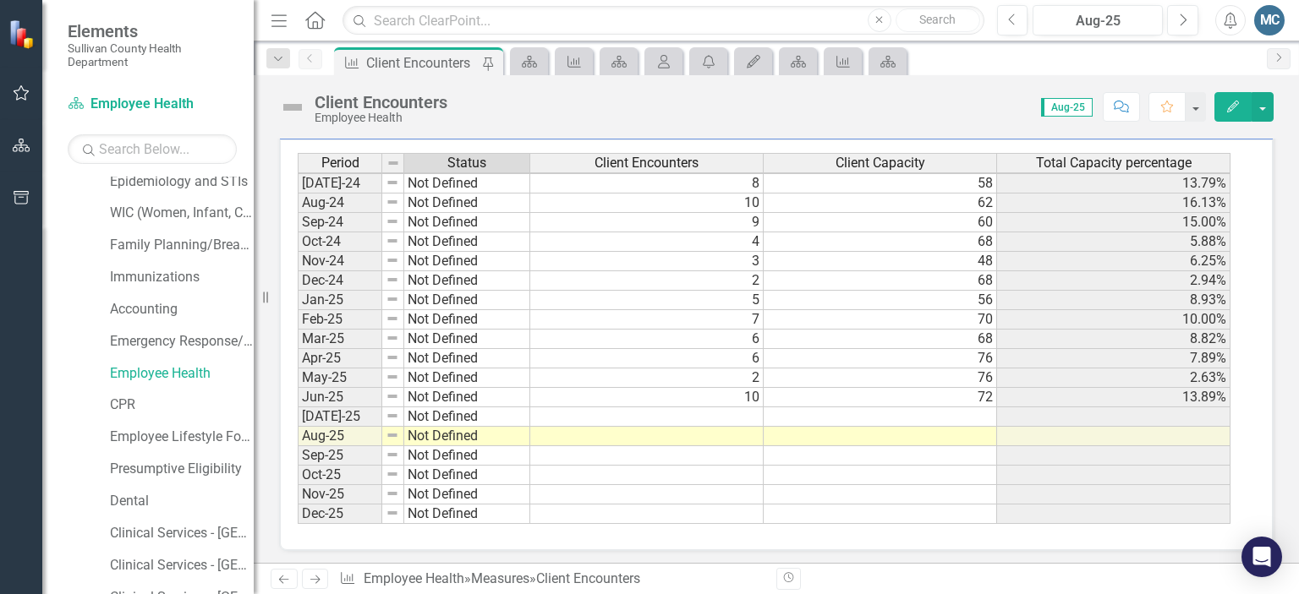
click at [583, 408] on td at bounding box center [646, 417] width 233 height 19
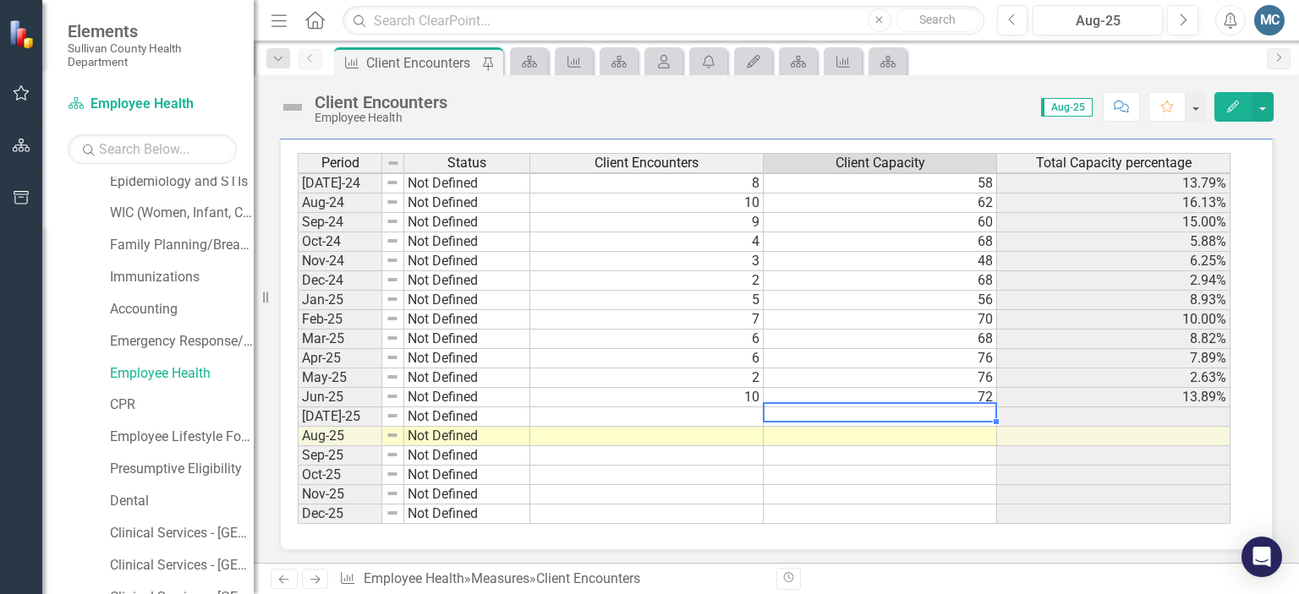
click at [857, 408] on td at bounding box center [880, 417] width 233 height 19
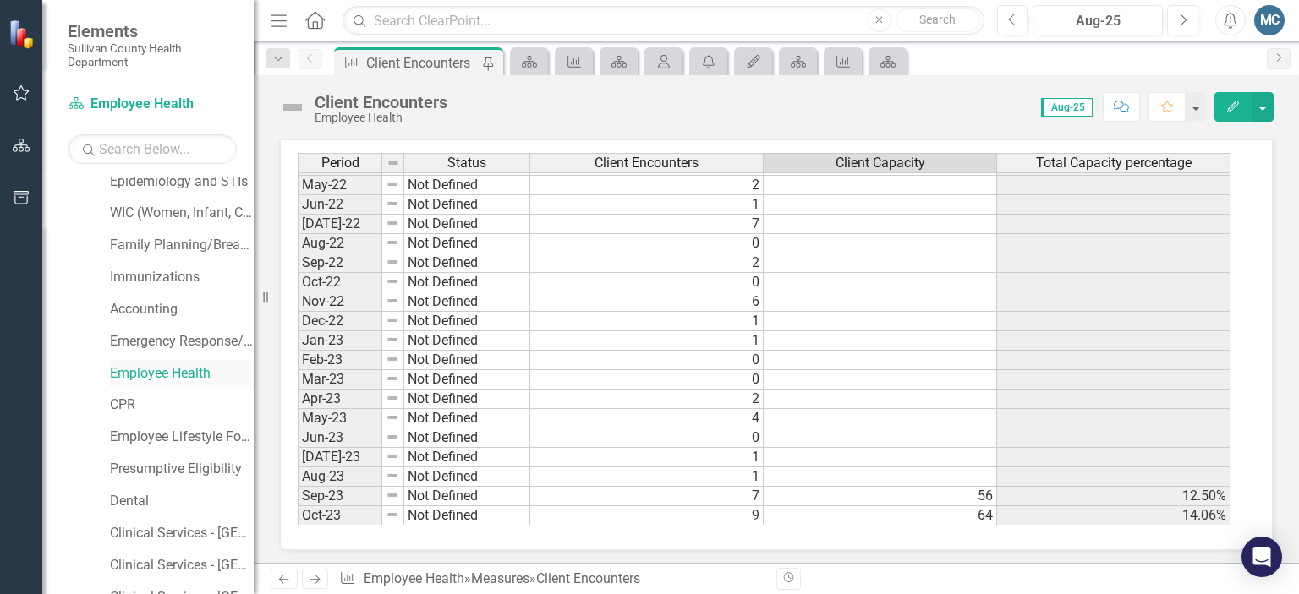
click at [142, 375] on link "Employee Health" at bounding box center [182, 373] width 144 height 19
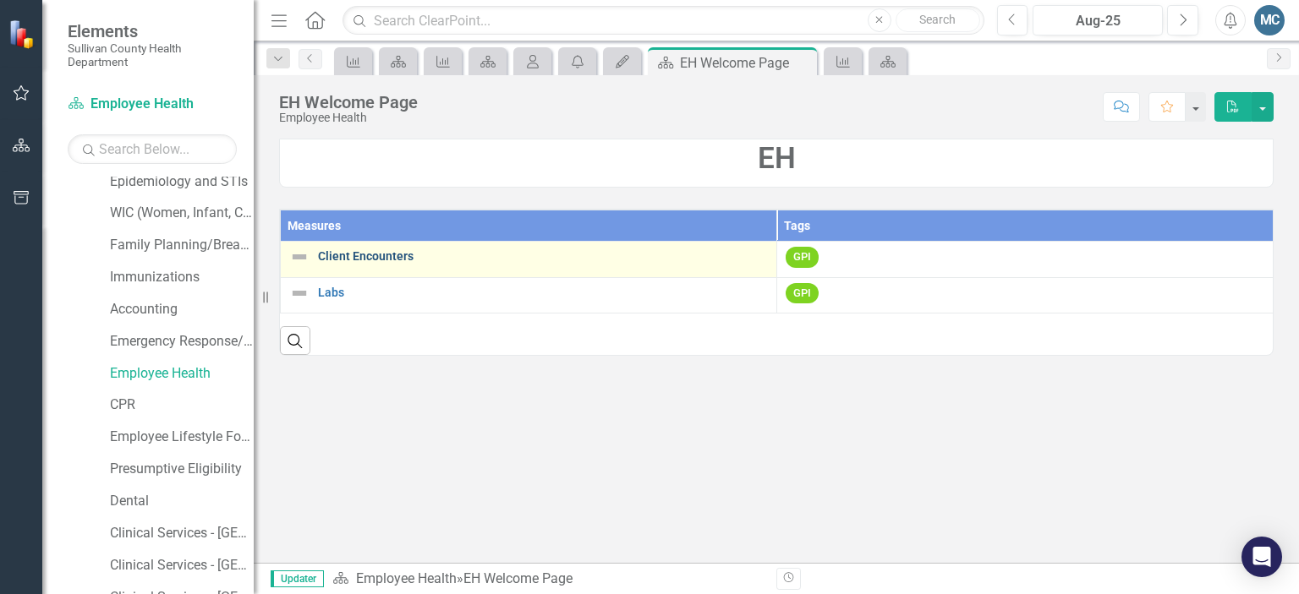
click at [371, 260] on link "Client Encounters" at bounding box center [543, 256] width 450 height 13
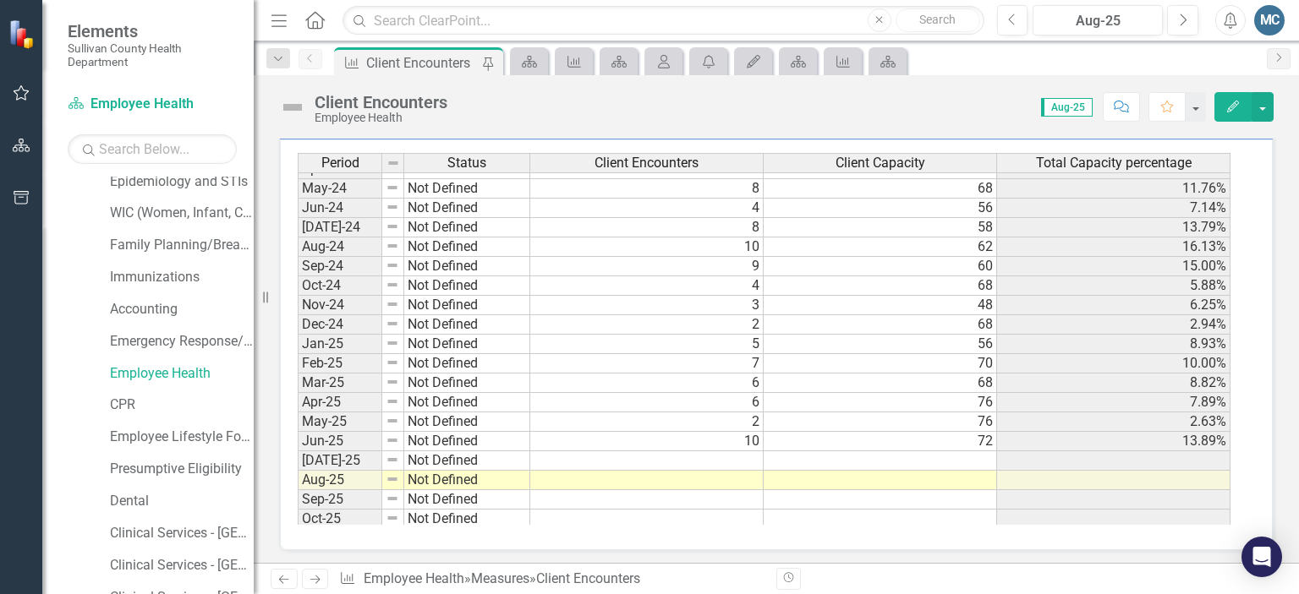
scroll to position [1050, 0]
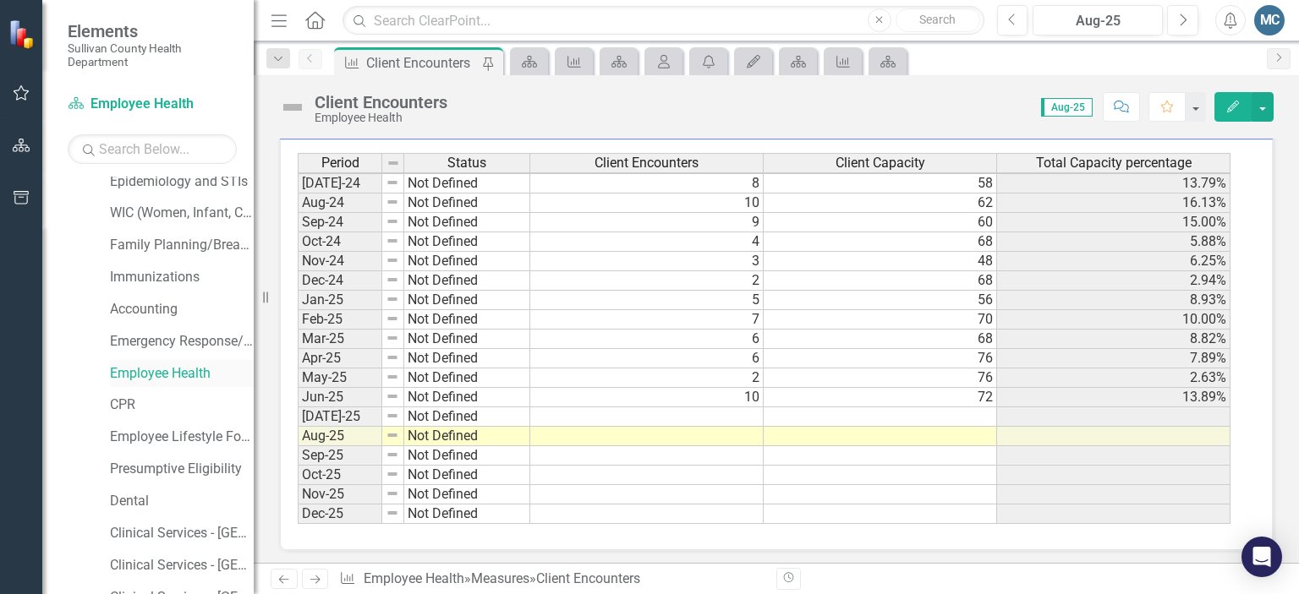
click at [202, 375] on link "Employee Health" at bounding box center [182, 373] width 144 height 19
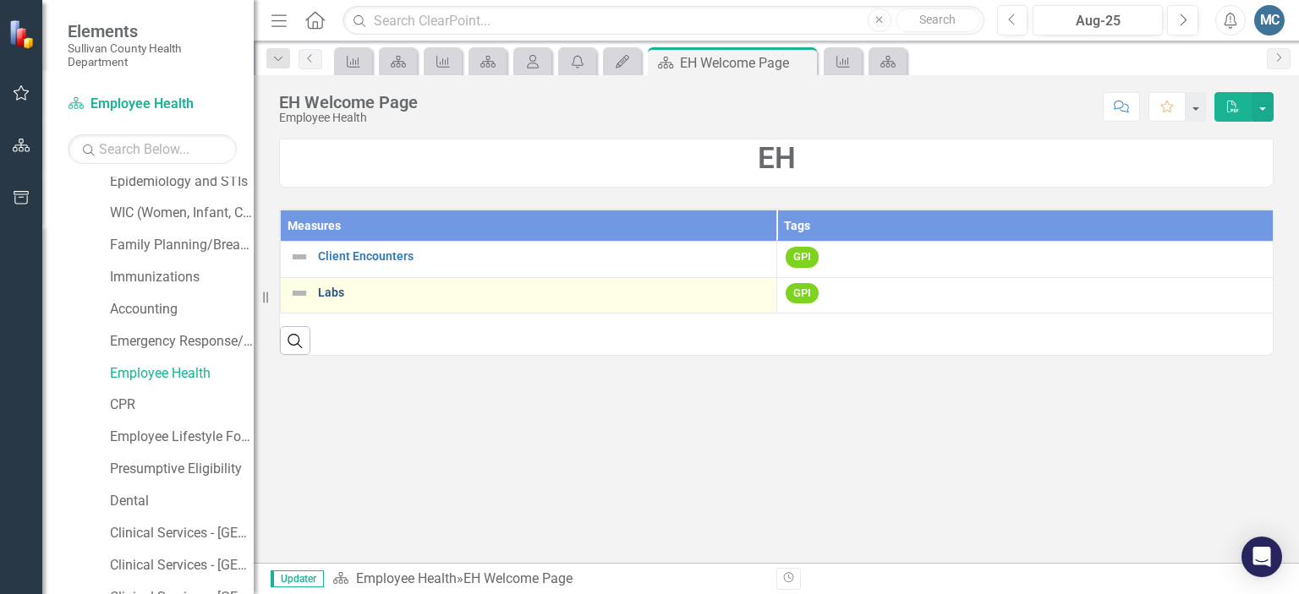
click at [418, 290] on link "Labs" at bounding box center [543, 293] width 450 height 13
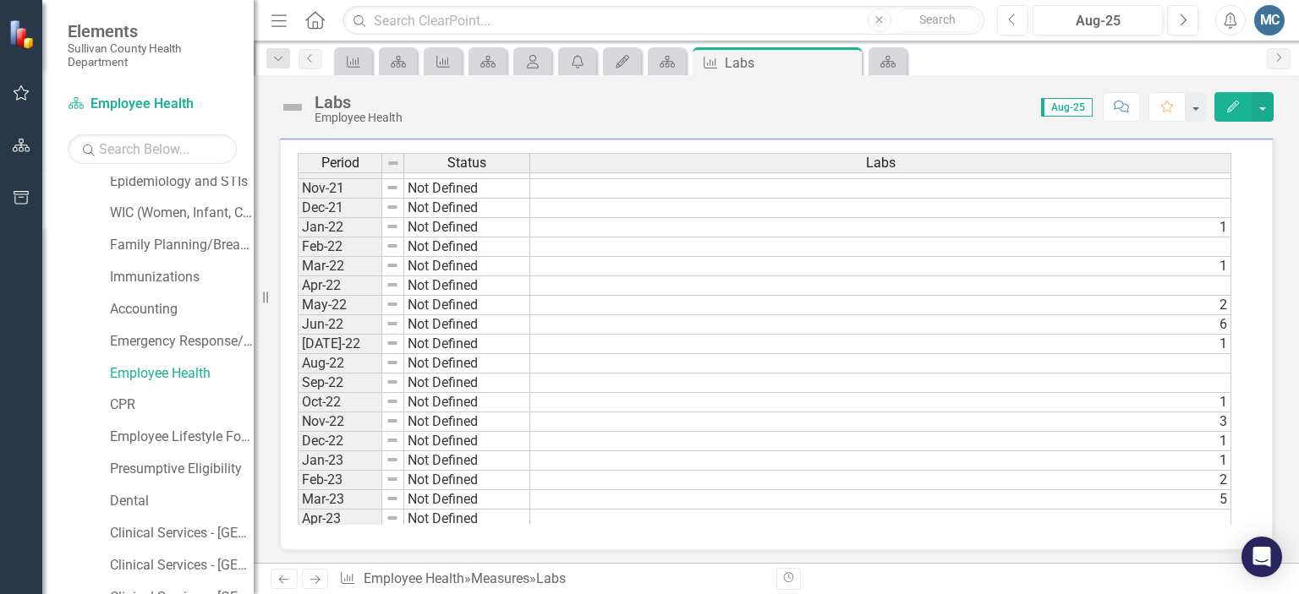
scroll to position [1050, 0]
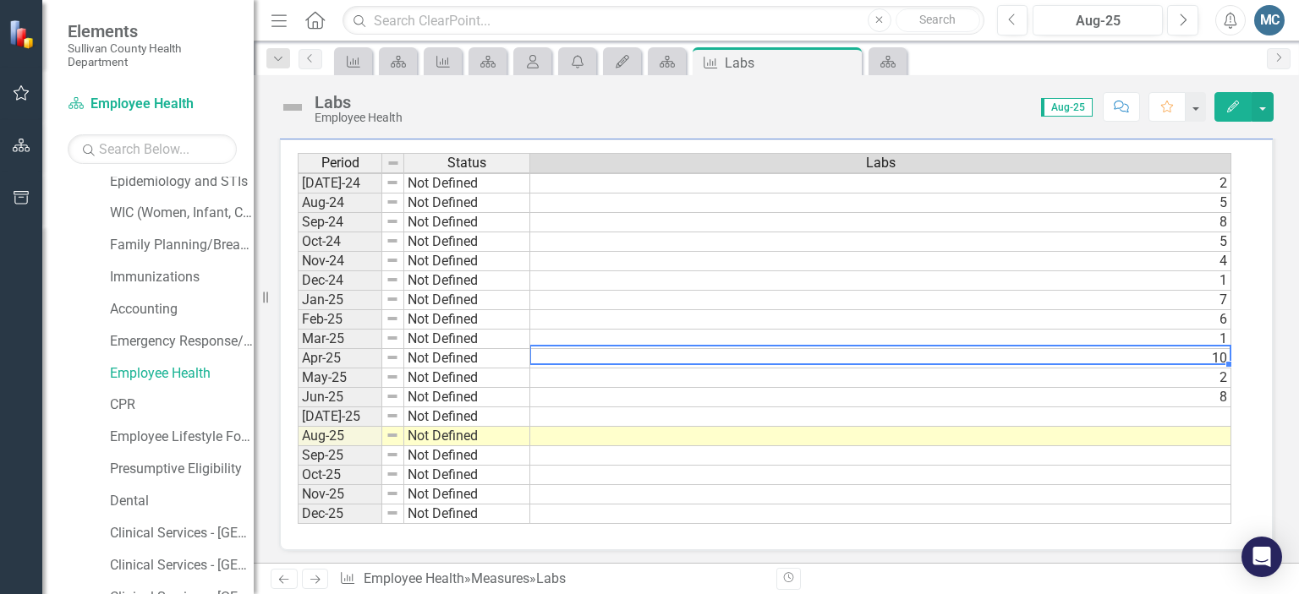
click at [594, 345] on tbody "Jun-23 Not Defined [DATE]-23 Not Defined [DATE]-23 Not Defined [DATE]-23 Not De…" at bounding box center [764, 223] width 933 height 604
click at [575, 388] on td "8" at bounding box center [880, 397] width 701 height 19
